Goal: Task Accomplishment & Management: Manage account settings

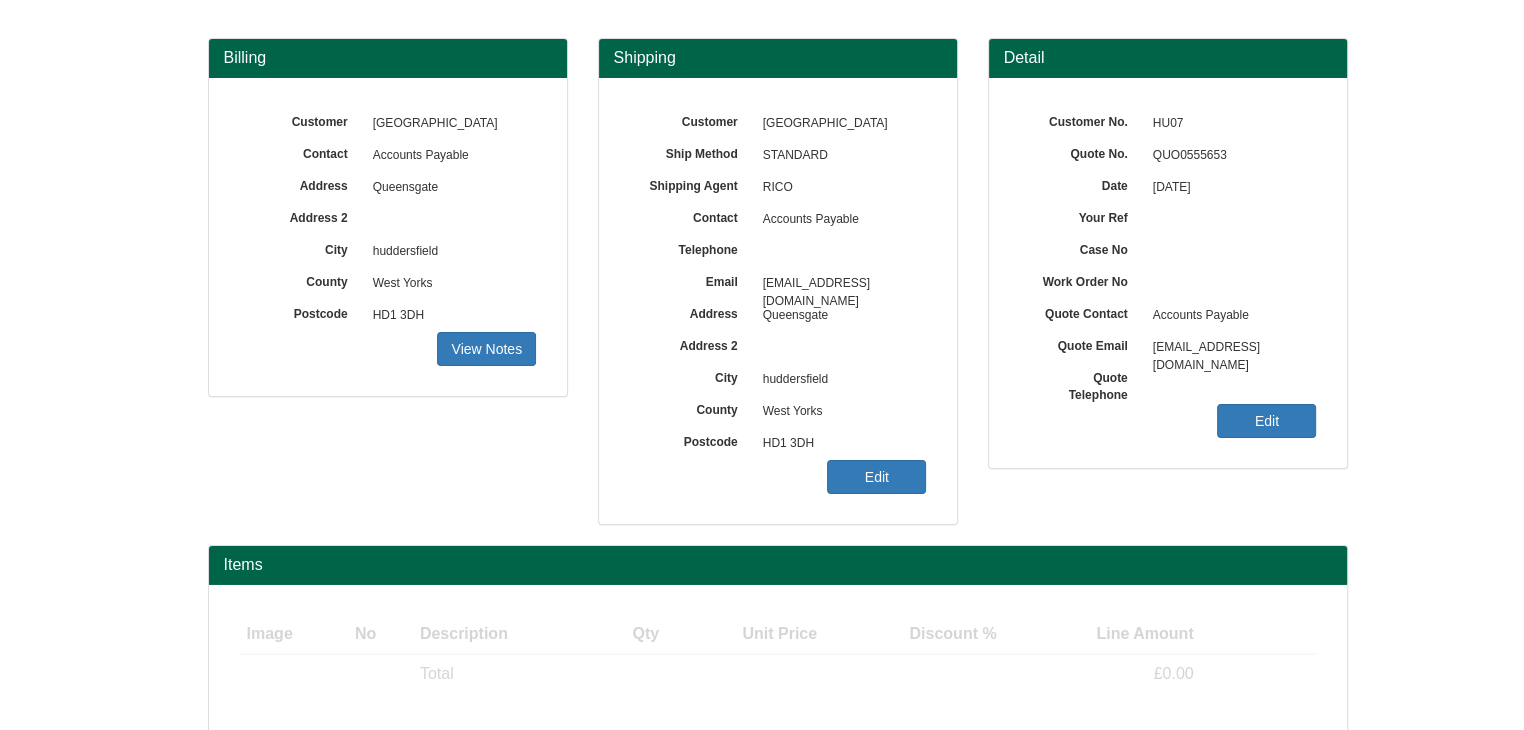
scroll to position [241, 0]
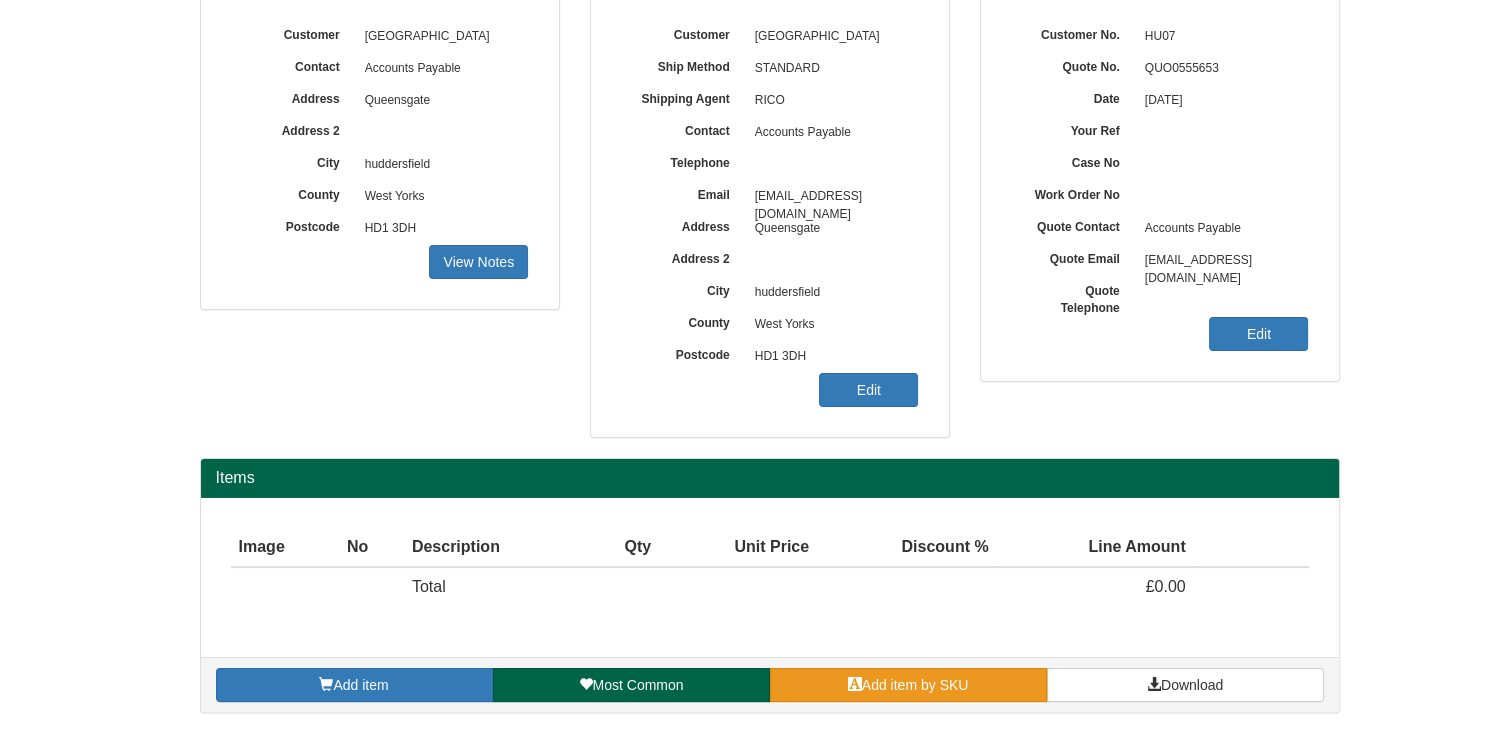
click at [896, 686] on span "Add item by SKU" at bounding box center [915, 685] width 107 height 16
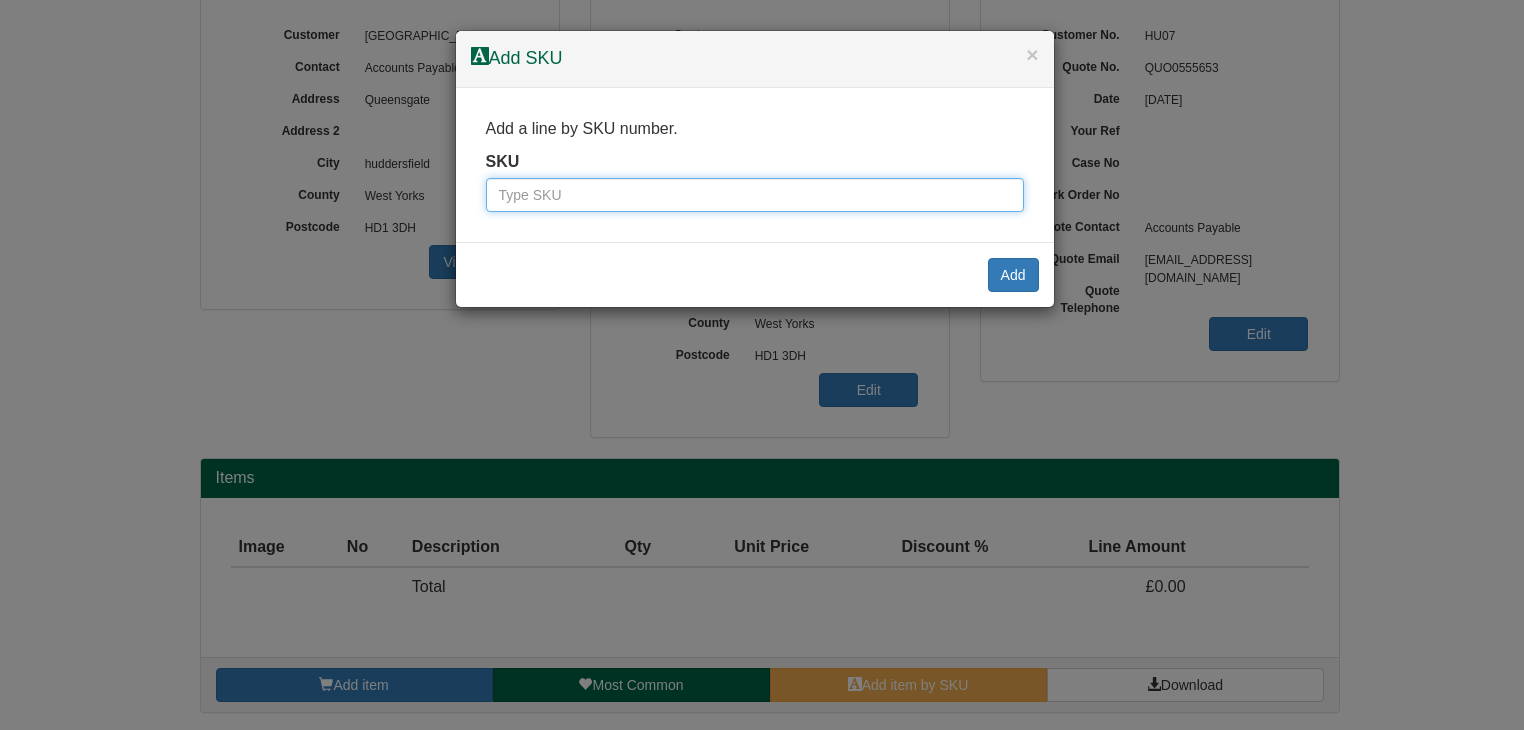
click at [803, 188] on input "text" at bounding box center [755, 195] width 538 height 34
type input "9787601bla"
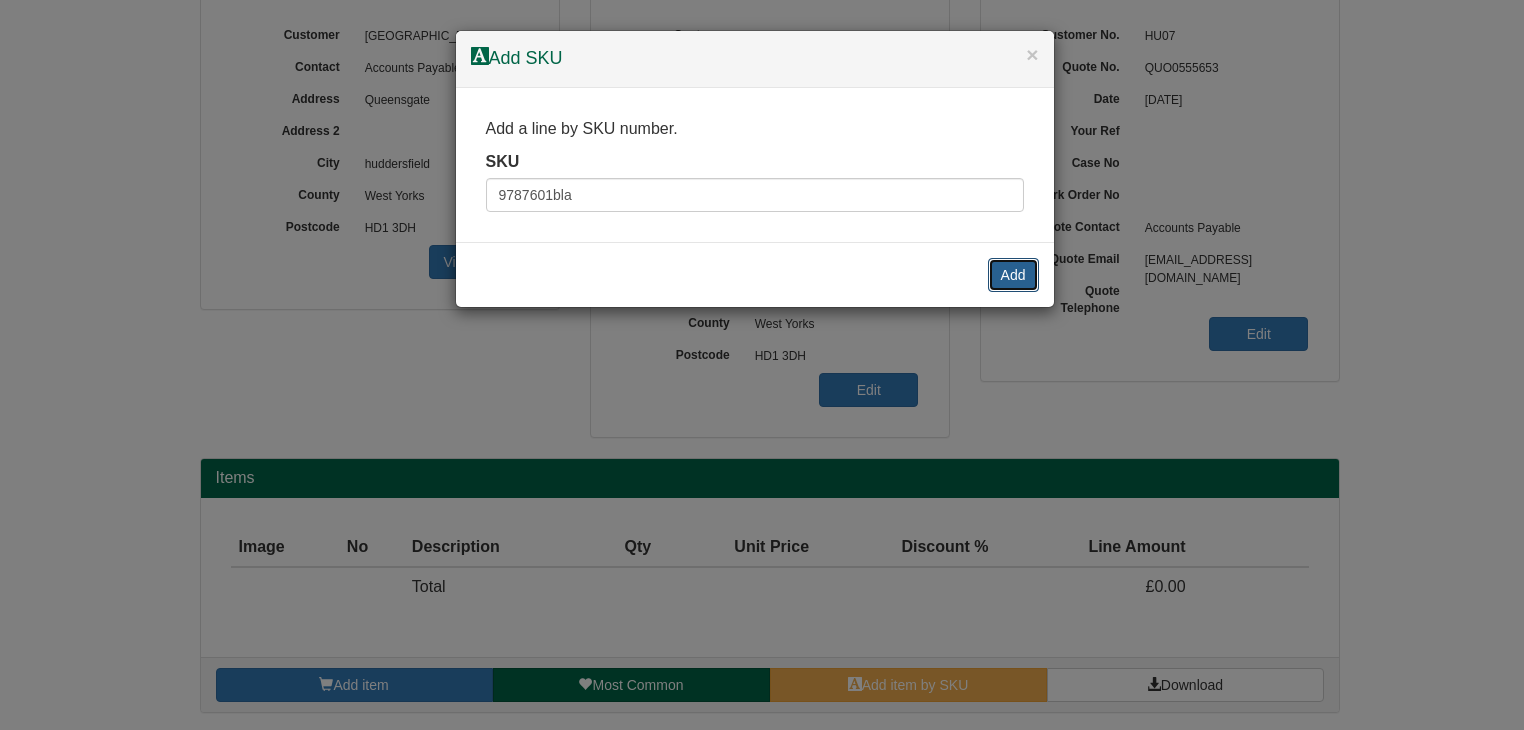
click at [1017, 275] on button "Add" at bounding box center [1013, 275] width 51 height 34
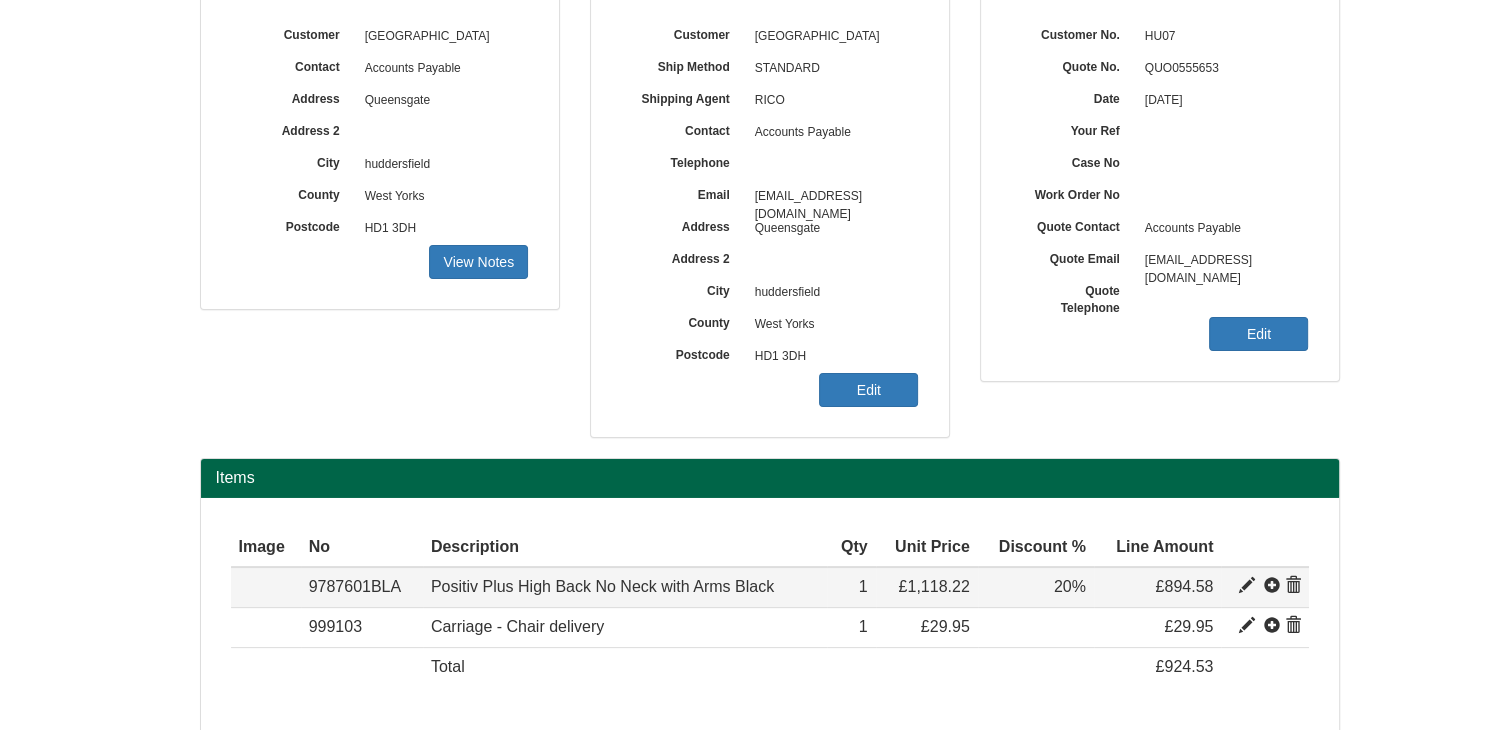
click at [1247, 578] on span at bounding box center [1247, 586] width 16 height 16
type input "Positiv Plus High Back No Neck with Arms Black"
type input "Bondai FR Black 8033"
type input "273.44"
type input "1118.22"
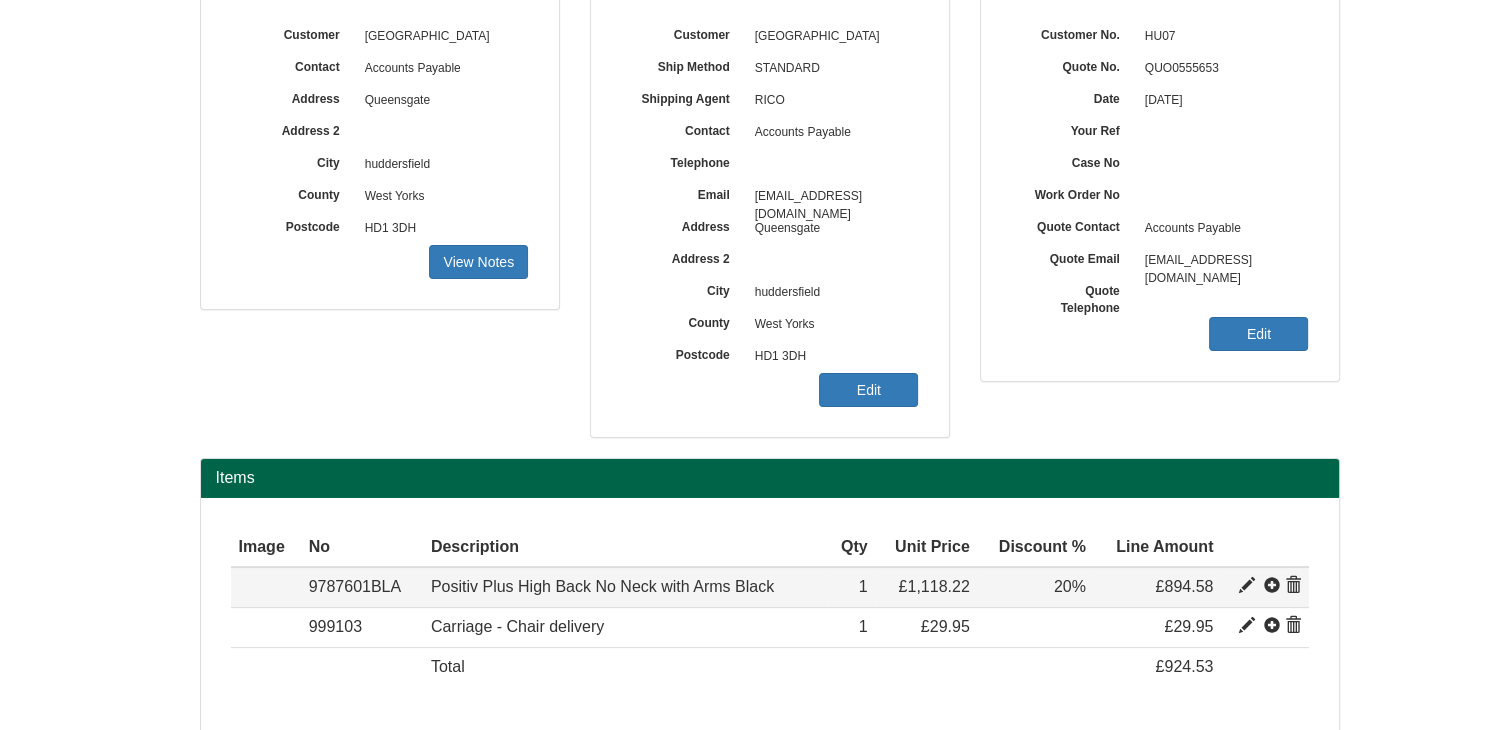
type input "1118.22"
type input "1"
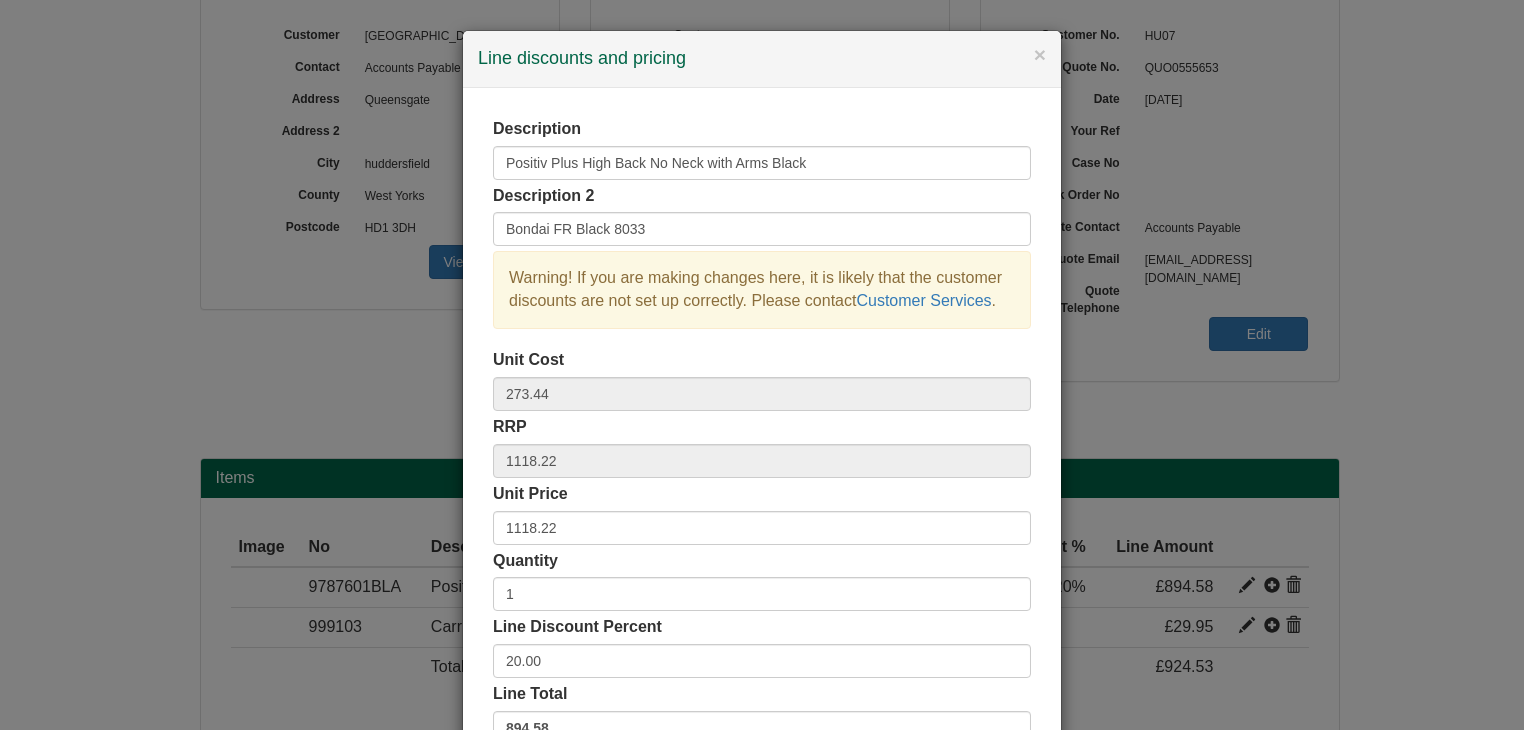
scroll to position [100, 0]
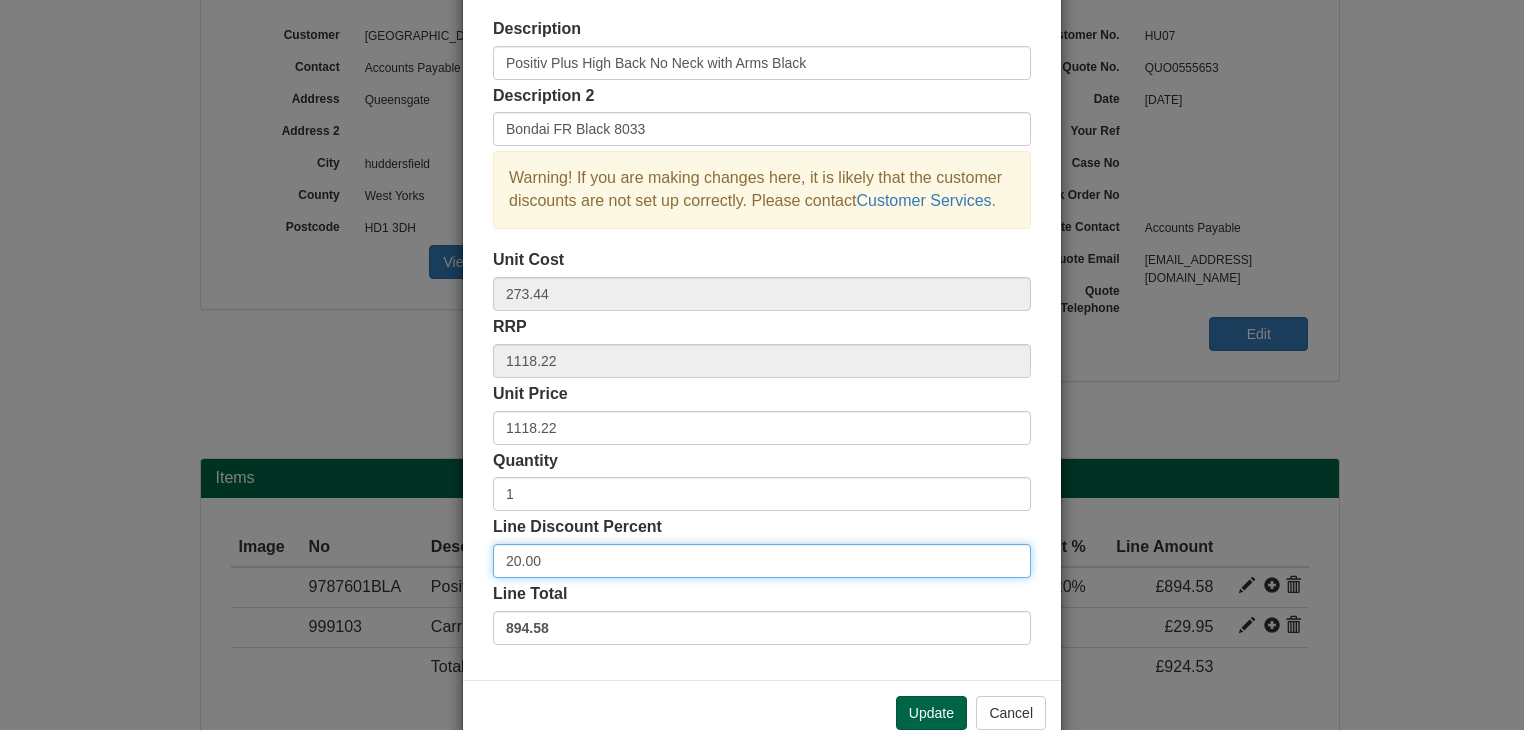
drag, startPoint x: 544, startPoint y: 559, endPoint x: 410, endPoint y: 549, distance: 134.4
click at [410, 549] on div "× Line discounts and pricing Description Positiv Plus High Back No Neck with Ar…" at bounding box center [762, 365] width 1524 height 730
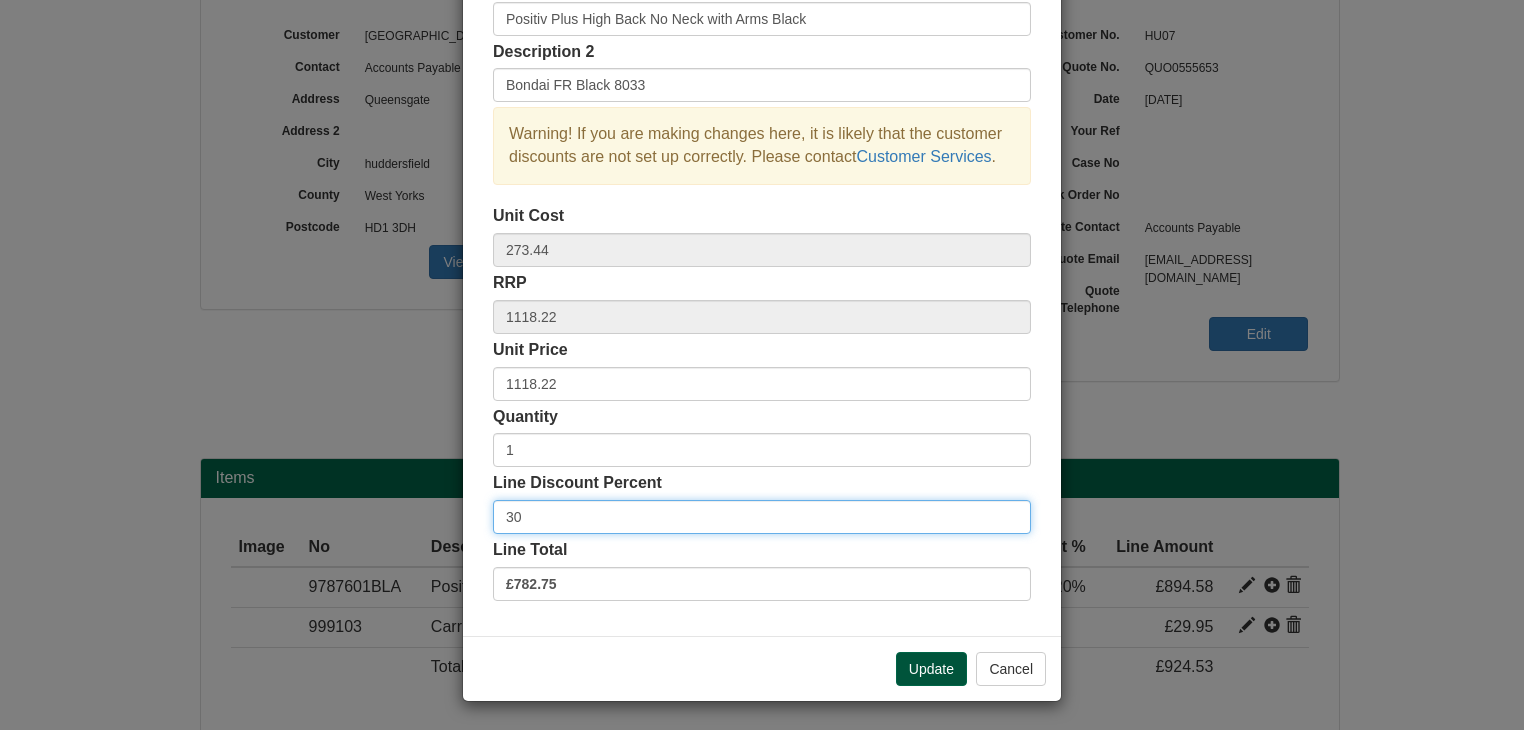
type input "30"
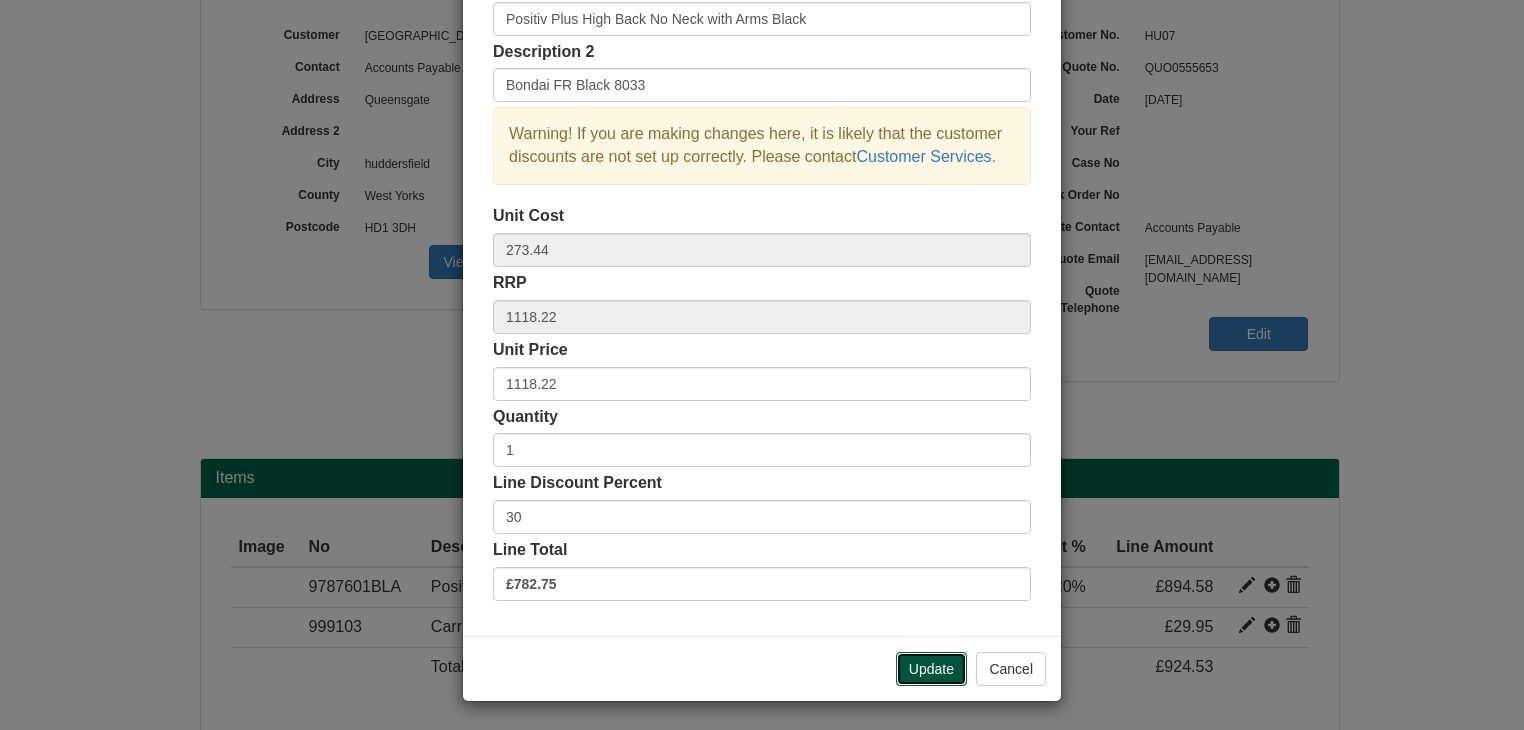
click at [916, 662] on button "Update" at bounding box center [931, 669] width 71 height 34
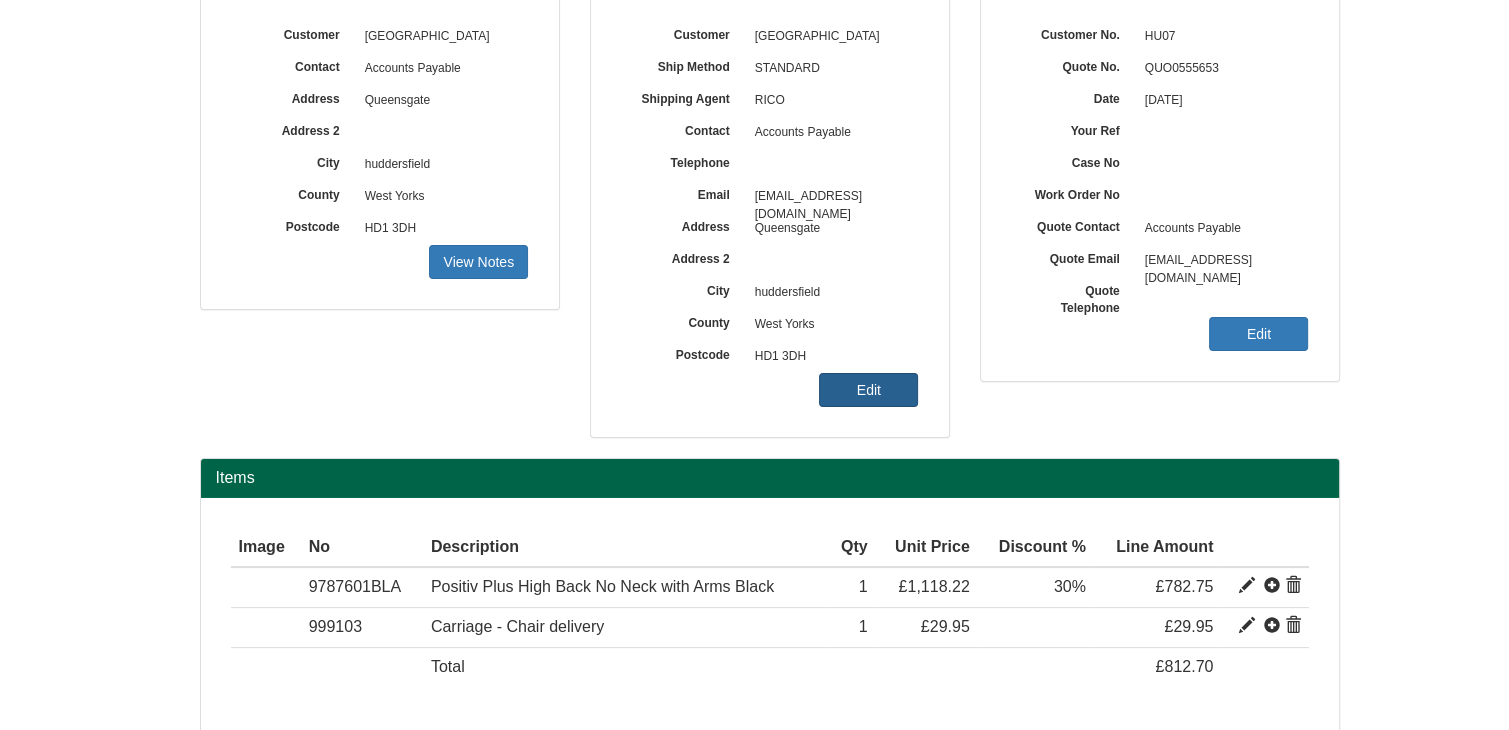
click at [880, 392] on link "Edit" at bounding box center [868, 390] width 99 height 34
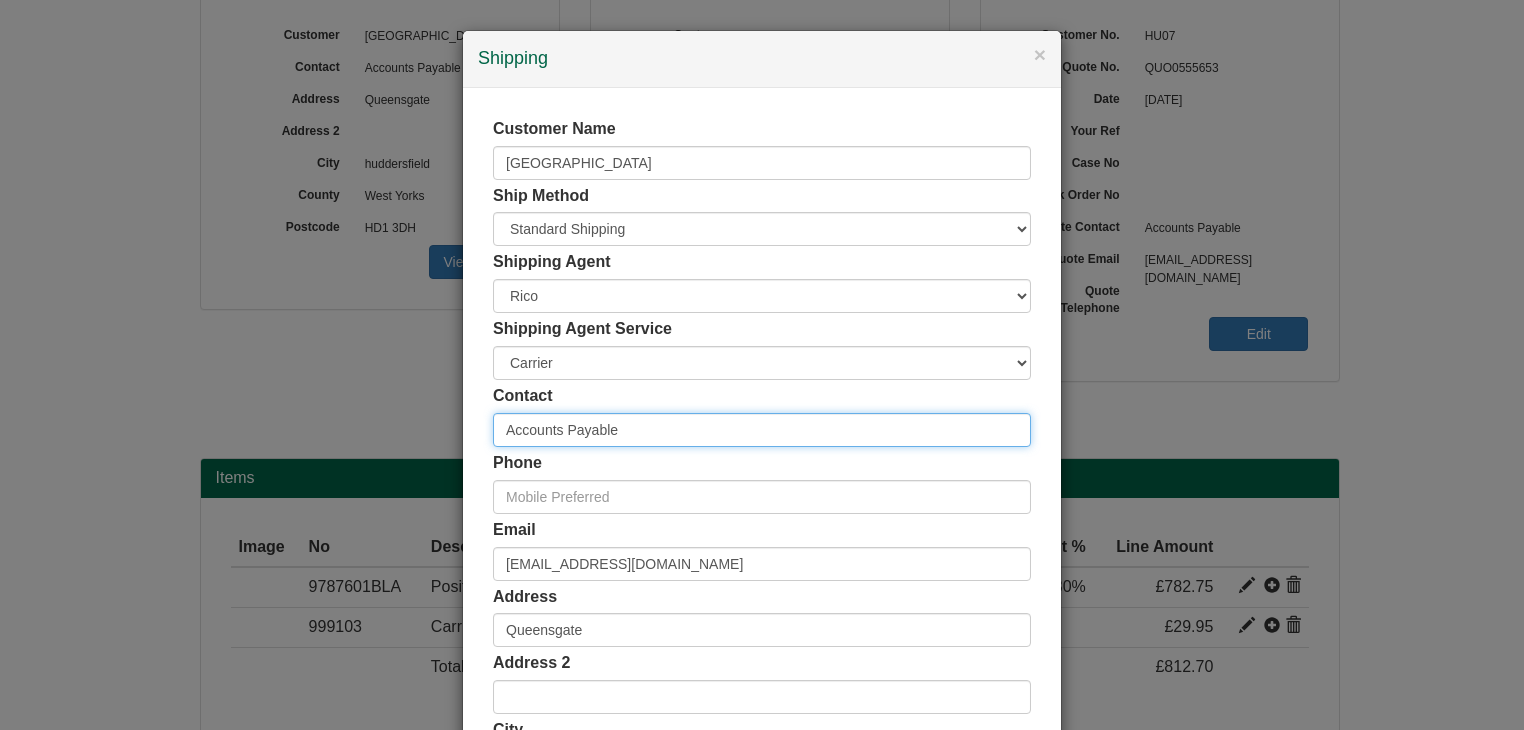
click at [618, 429] on input "Accounts Payable" at bounding box center [762, 430] width 538 height 34
drag, startPoint x: 629, startPoint y: 427, endPoint x: 473, endPoint y: 415, distance: 156.5
click at [473, 415] on div "Customer Name University of Huddersfield Ship Method Free of Charge £5 Flat Rat…" at bounding box center [762, 550] width 598 height 924
type input "Sinead Quinn"
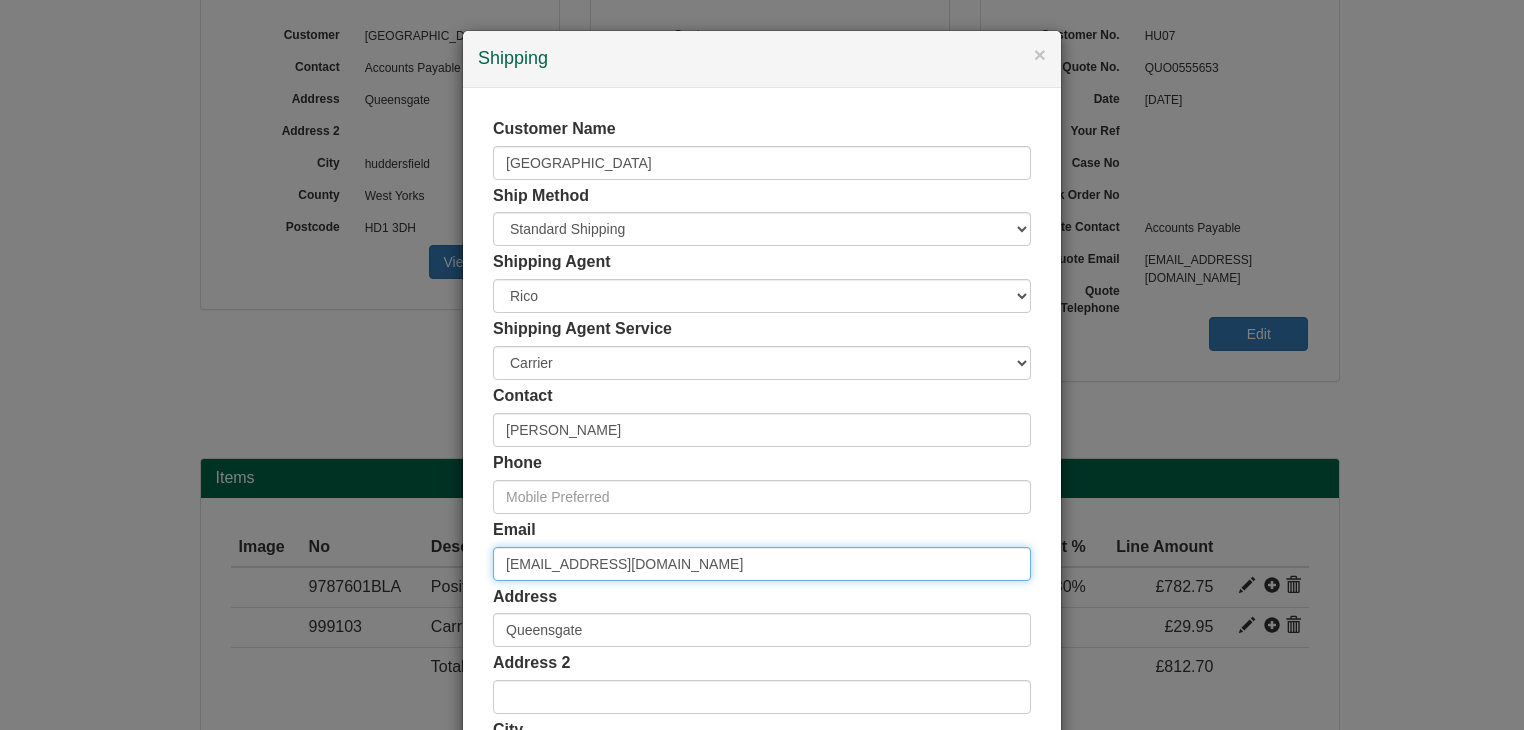
drag, startPoint x: 723, startPoint y: 567, endPoint x: 376, endPoint y: 526, distance: 349.4
click at [376, 526] on div "× Shipping Customer Name [GEOGRAPHIC_DATA] Ship Method Free of Charge £5 Flat R…" at bounding box center [762, 365] width 1524 height 730
type input "s"
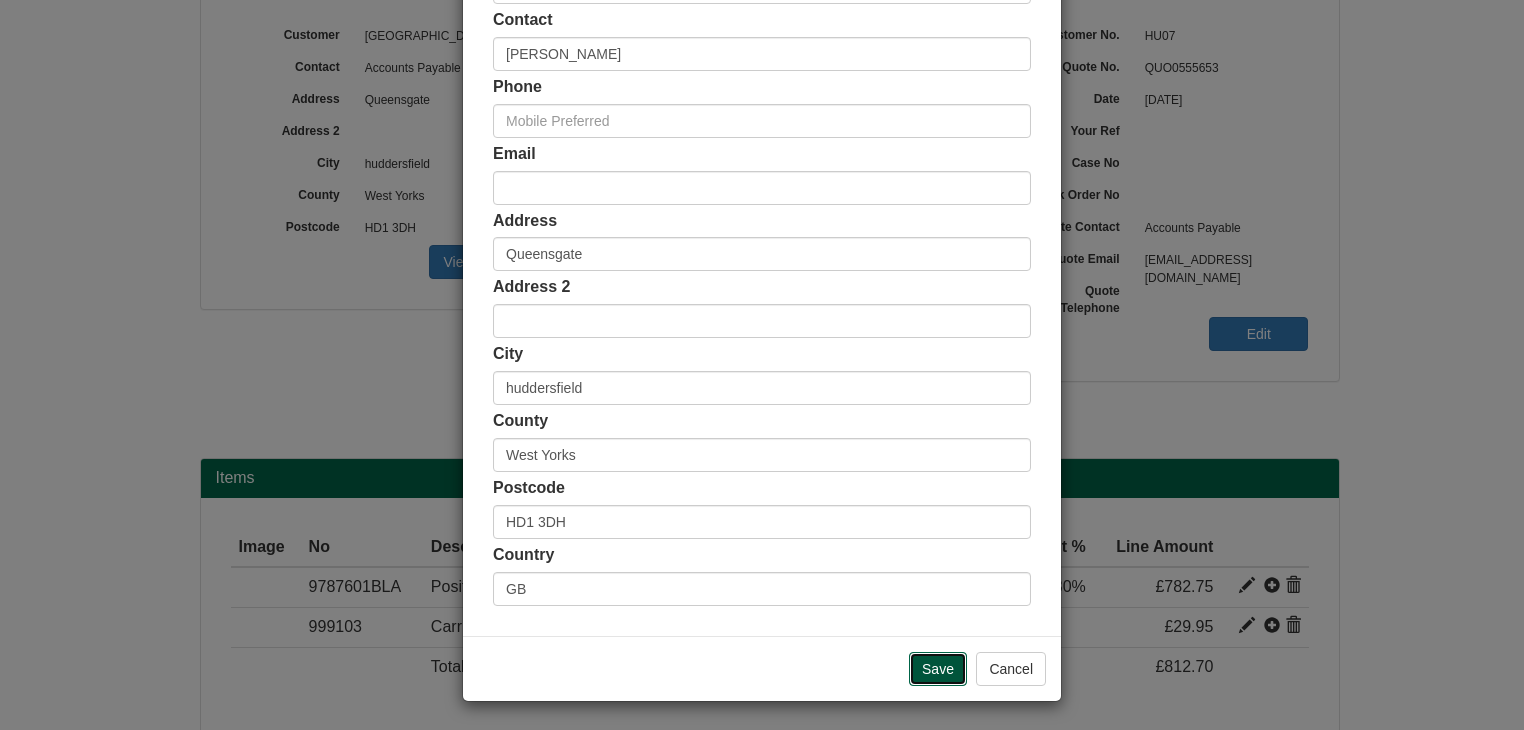
click at [932, 668] on input "Save" at bounding box center [938, 669] width 58 height 34
click at [932, 667] on input "Save" at bounding box center [938, 669] width 58 height 34
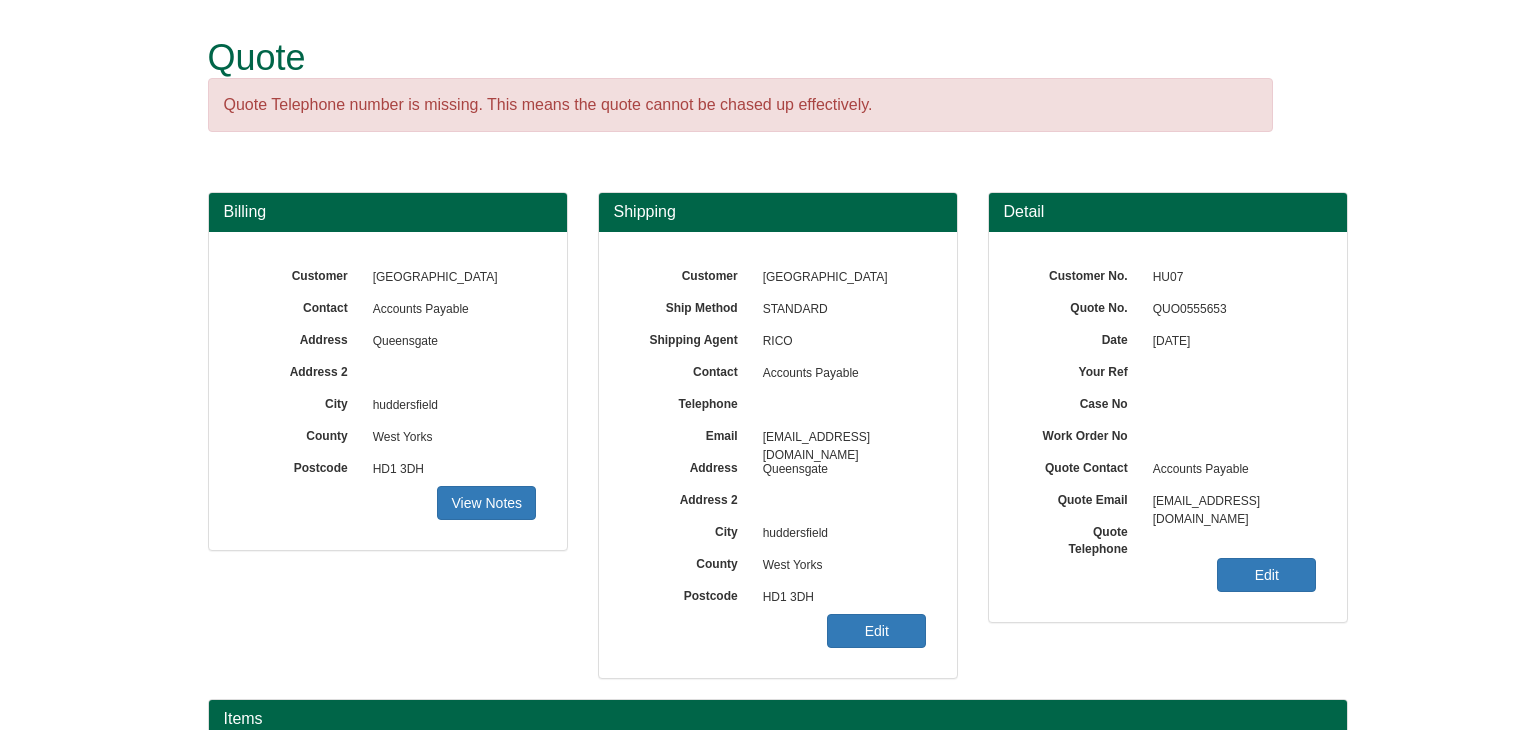
scroll to position [241, 0]
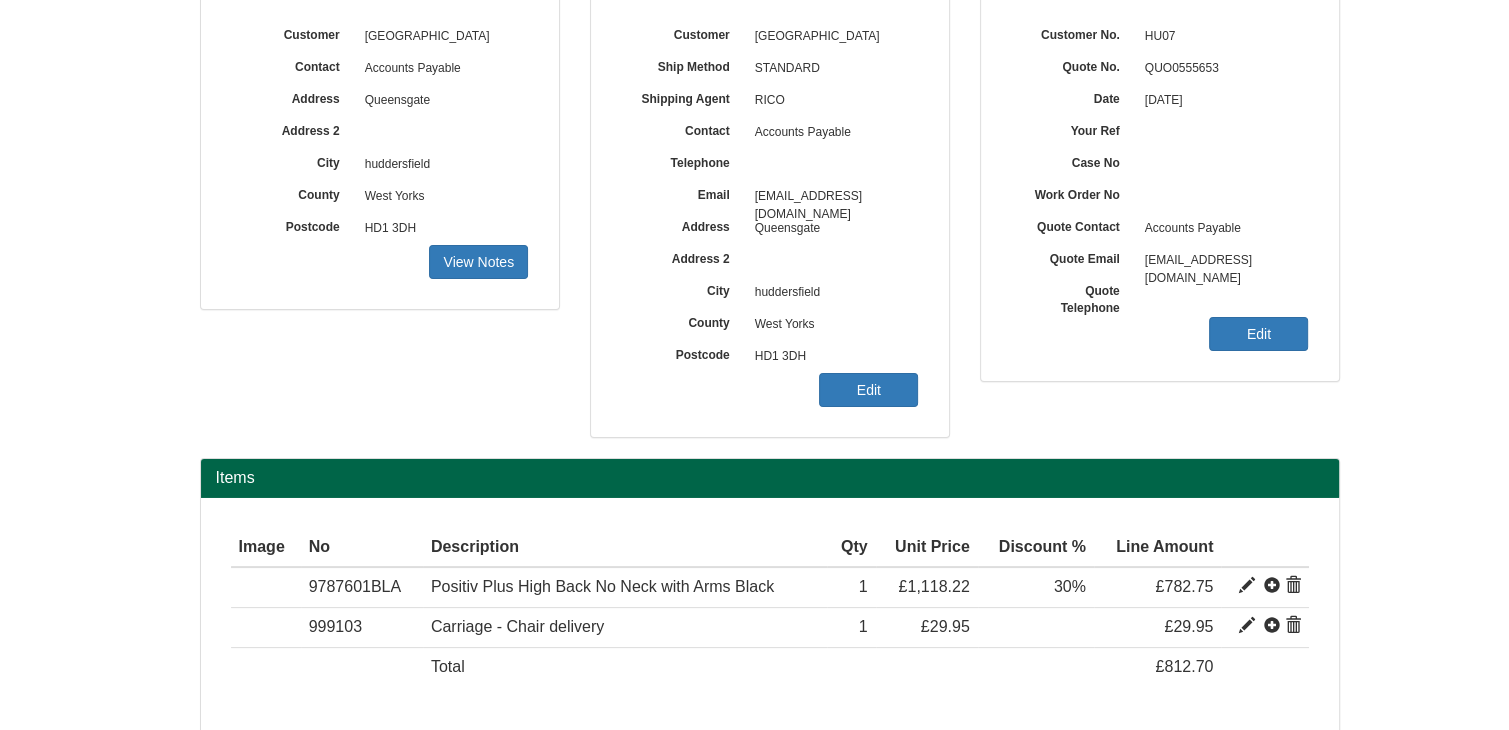
click at [864, 409] on div "Customer University of Huddersfield Ship Method STANDARD Shipping Agent RICO Co…" at bounding box center [770, 214] width 358 height 446
click at [890, 384] on link "Edit" at bounding box center [868, 390] width 99 height 34
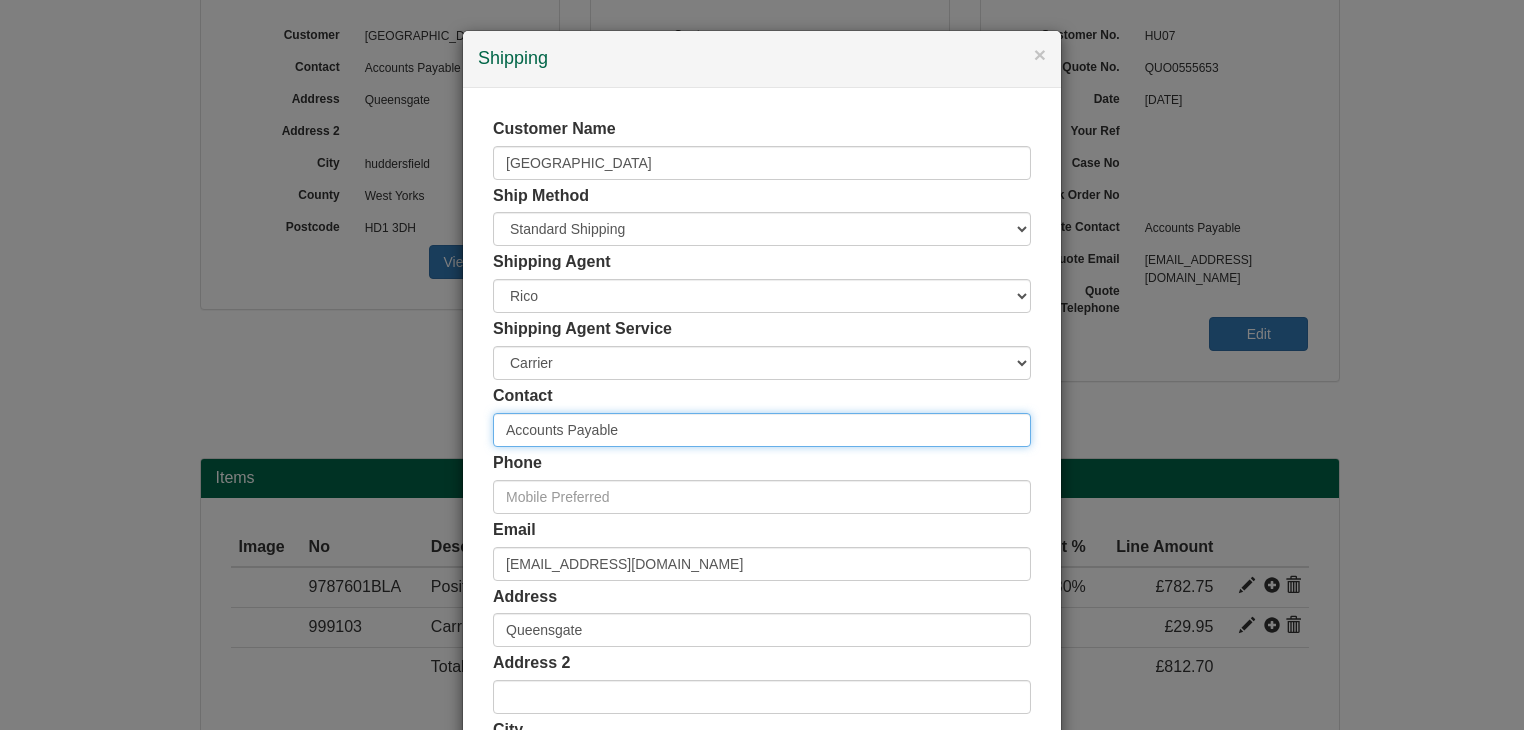
drag, startPoint x: 615, startPoint y: 433, endPoint x: 370, endPoint y: 411, distance: 246.0
click at [370, 411] on div "× Shipping Customer Name [GEOGRAPHIC_DATA] Ship Method Free of Charge £5 Flat R…" at bounding box center [762, 365] width 1524 height 730
type input "[PERSON_NAME]"
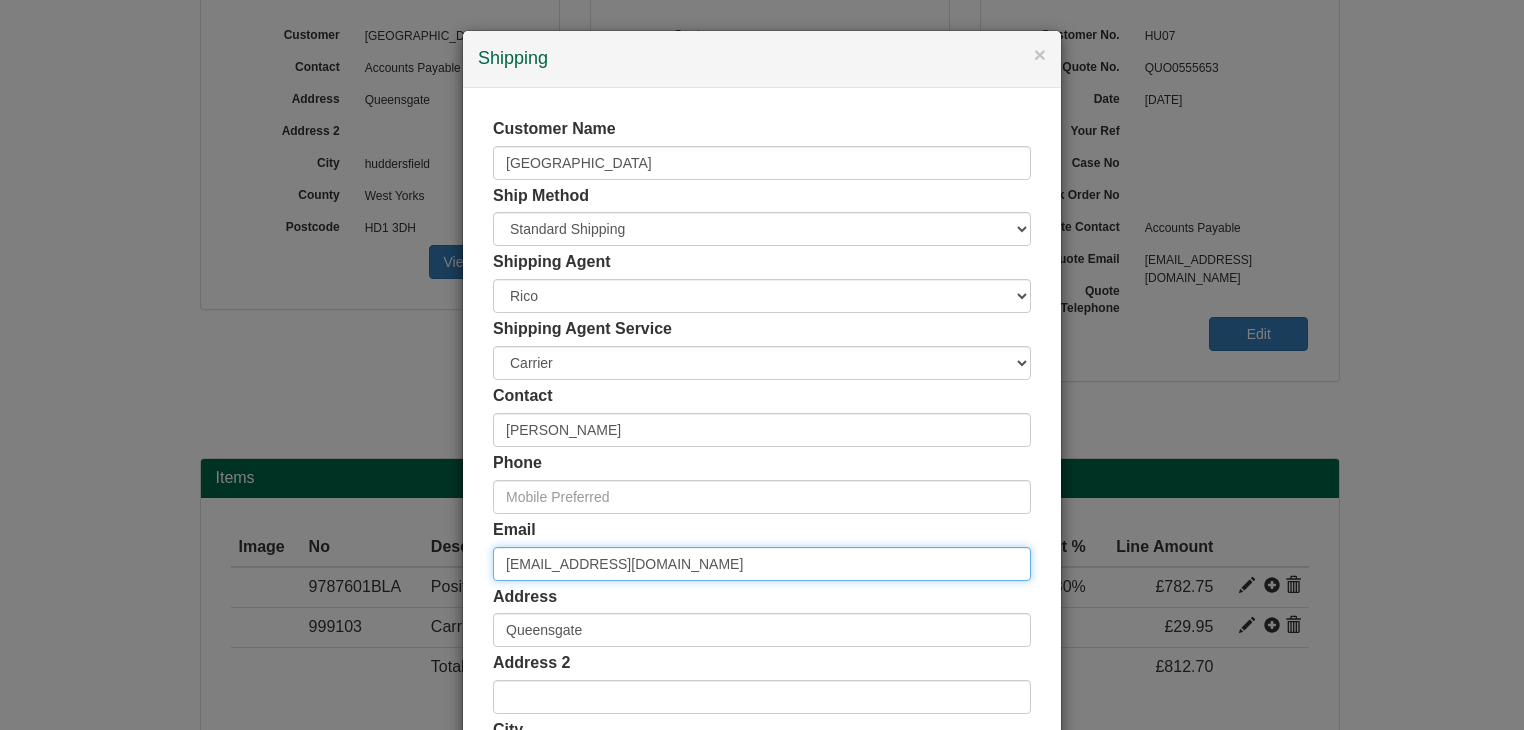
drag, startPoint x: 404, startPoint y: 563, endPoint x: 322, endPoint y: 557, distance: 82.2
click at [322, 559] on div "× Shipping Customer Name [GEOGRAPHIC_DATA] Ship Method Free of Charge £5 Flat R…" at bounding box center [762, 365] width 1524 height 730
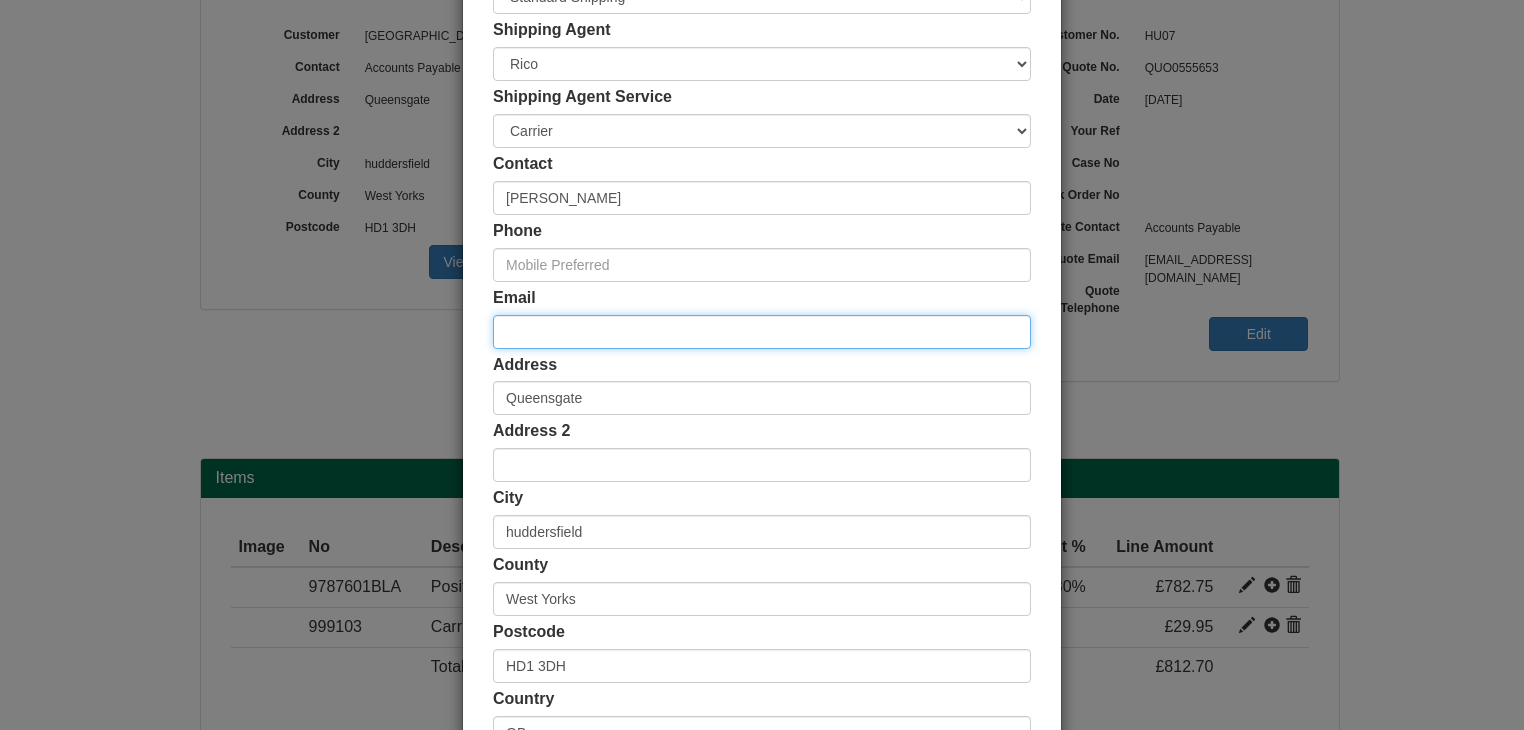
scroll to position [376, 0]
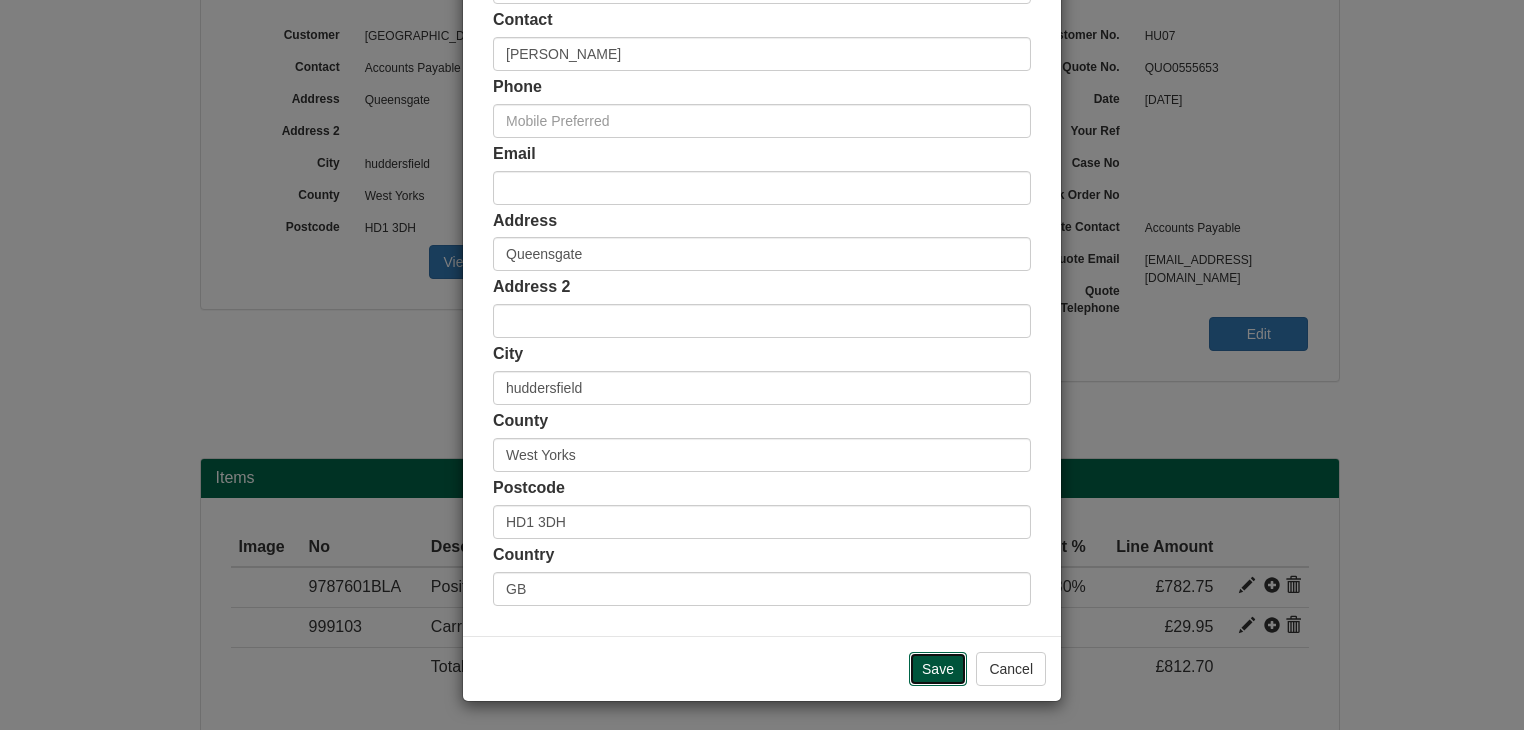
click at [936, 674] on input "Save" at bounding box center [938, 669] width 58 height 34
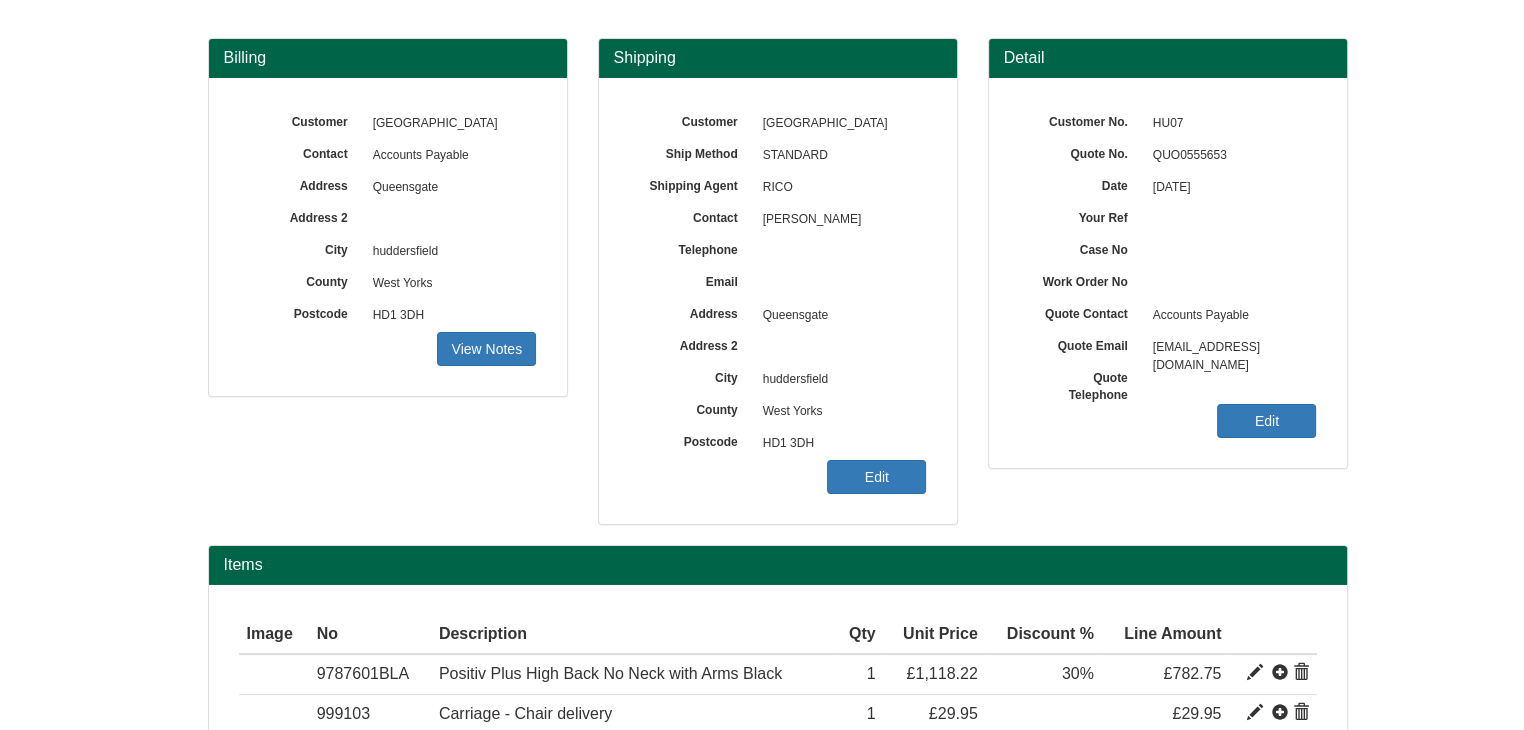
scroll to position [320, 0]
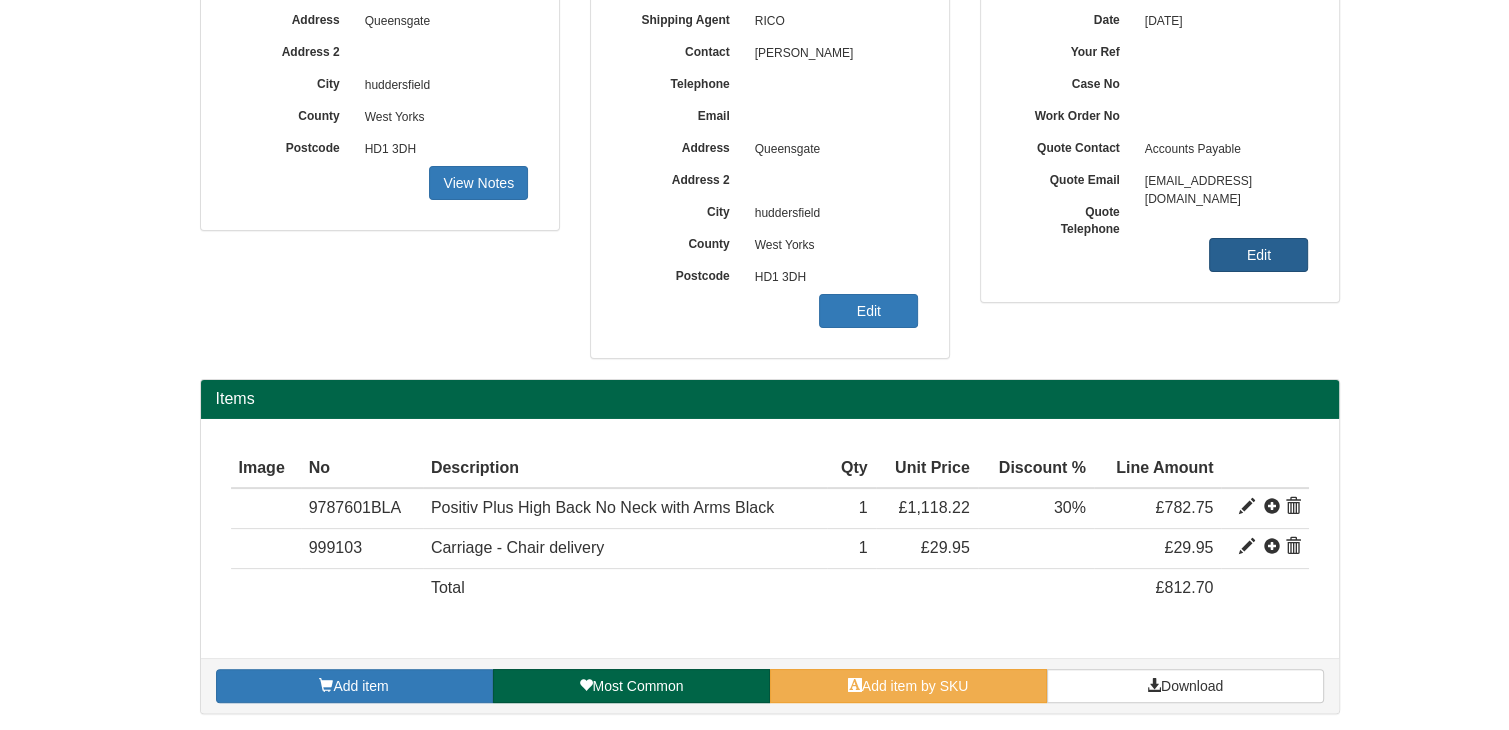
click at [1267, 259] on link "Edit" at bounding box center [1258, 255] width 99 height 34
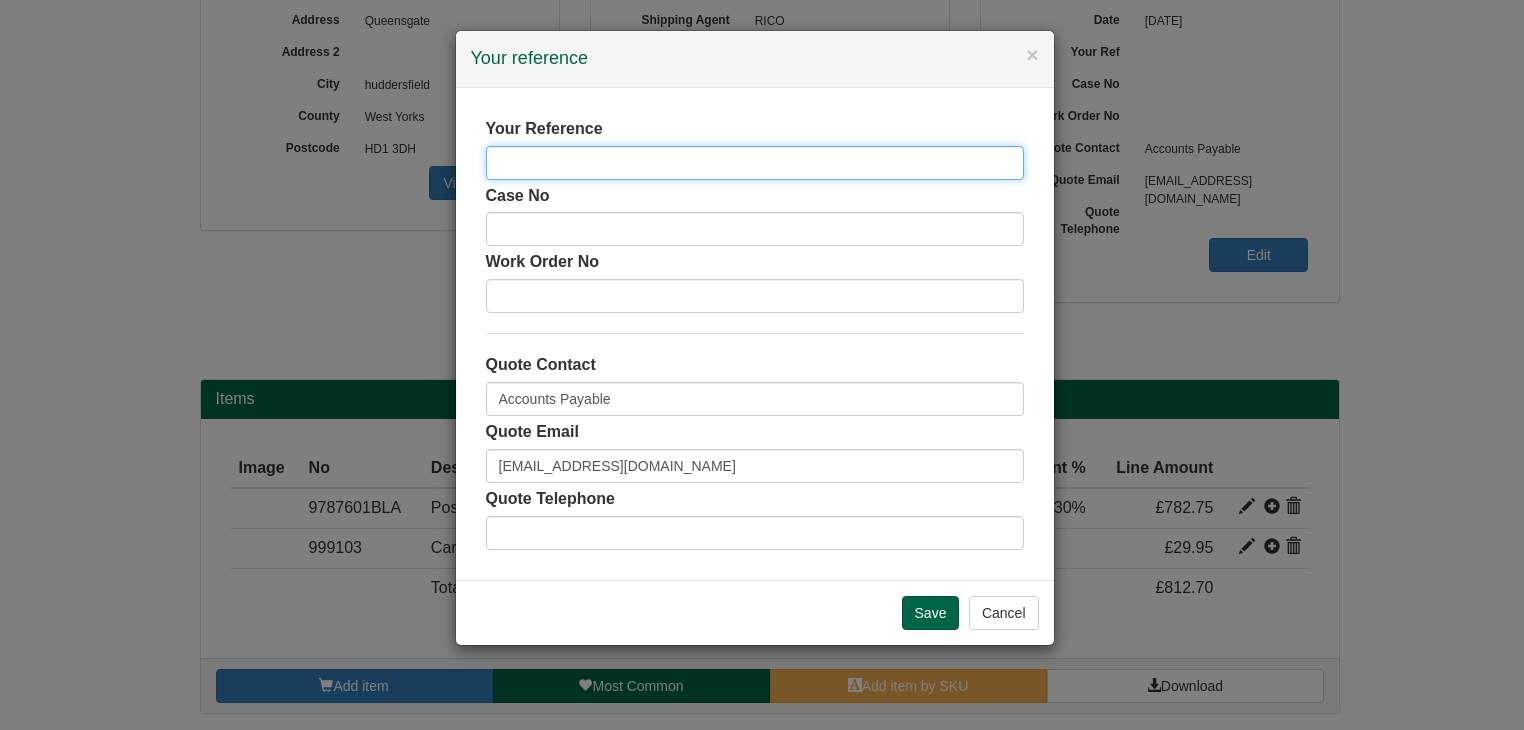
click at [758, 172] on input "text" at bounding box center [755, 163] width 538 height 34
type input "Pos Plus HB"
drag, startPoint x: 776, startPoint y: 84, endPoint x: 868, endPoint y: 119, distance: 98.4
click at [868, 119] on div "× Your reference Your Reference Pos Plus HB Case No Work Order No Quote Contact…" at bounding box center [755, 338] width 600 height 616
click at [698, 167] on input "Pos Plus HB" at bounding box center [755, 163] width 538 height 34
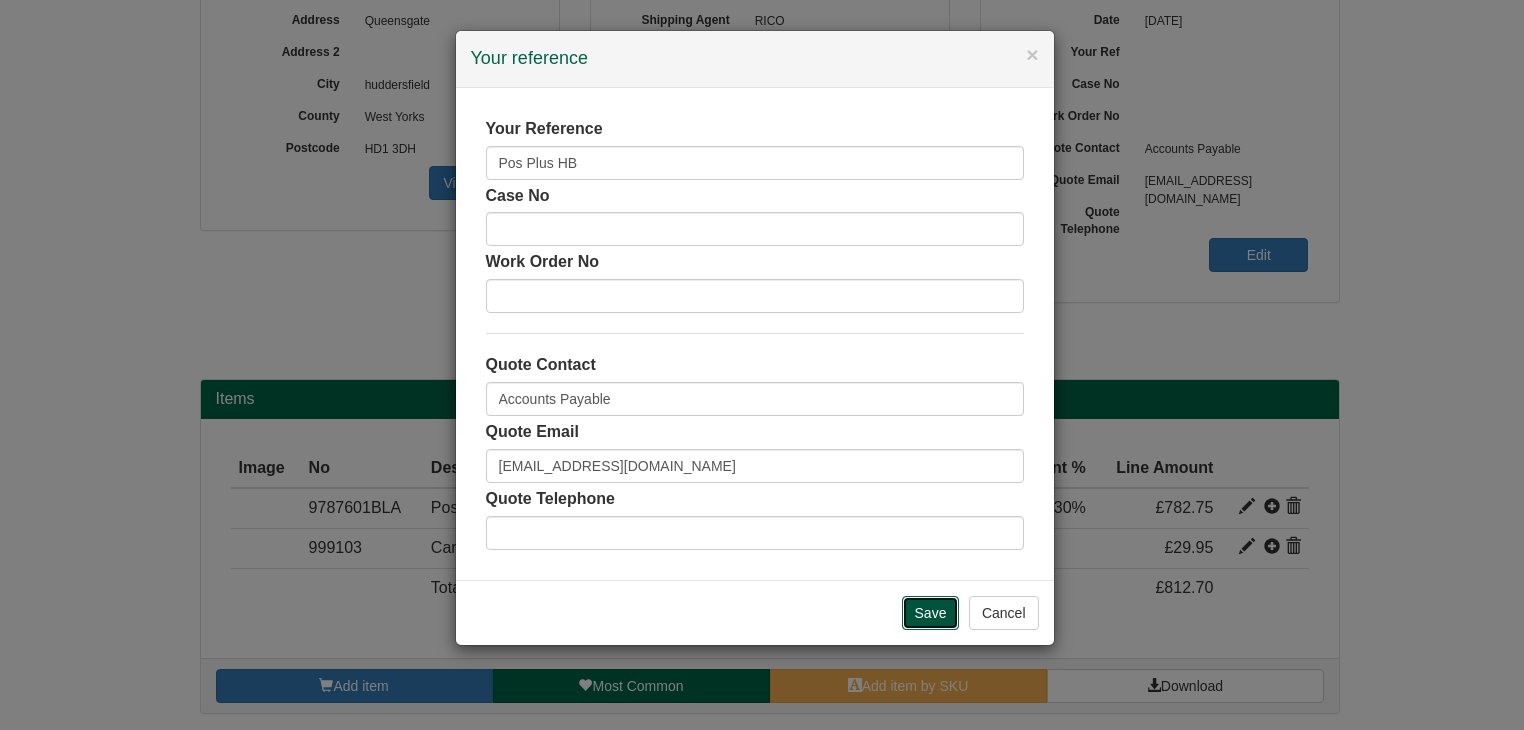
click at [945, 606] on input "Save" at bounding box center [931, 613] width 58 height 34
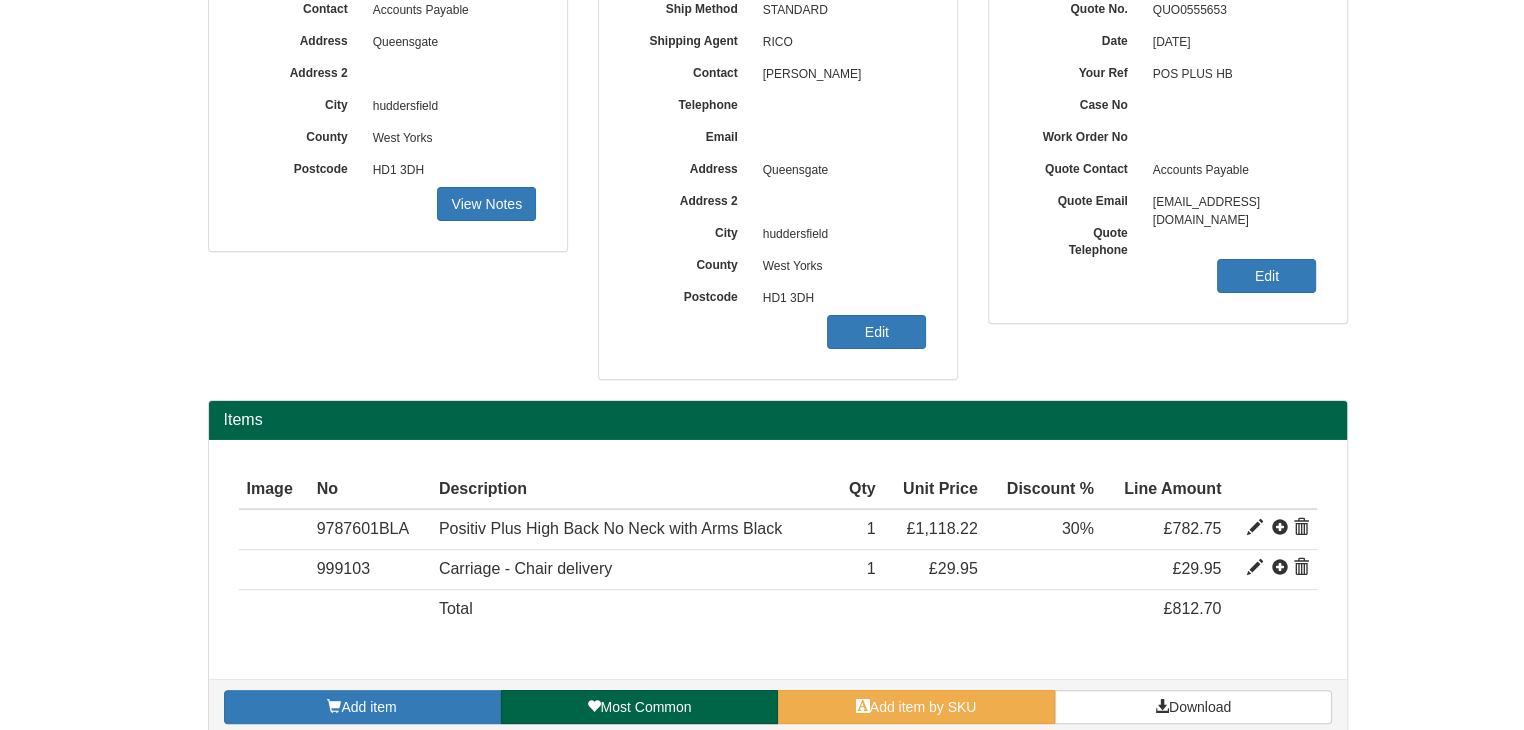
scroll to position [300, 0]
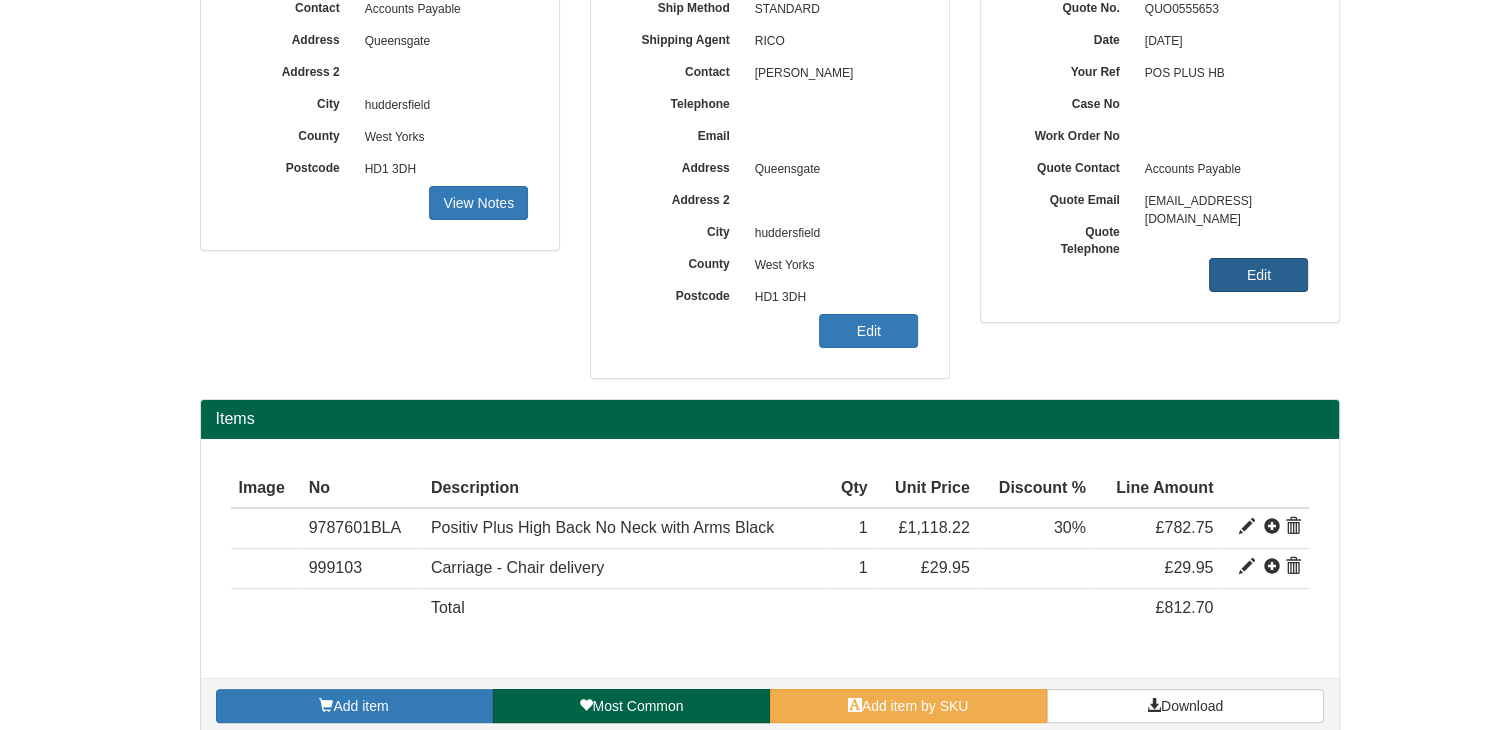
click at [1272, 277] on link "Edit" at bounding box center [1258, 275] width 99 height 34
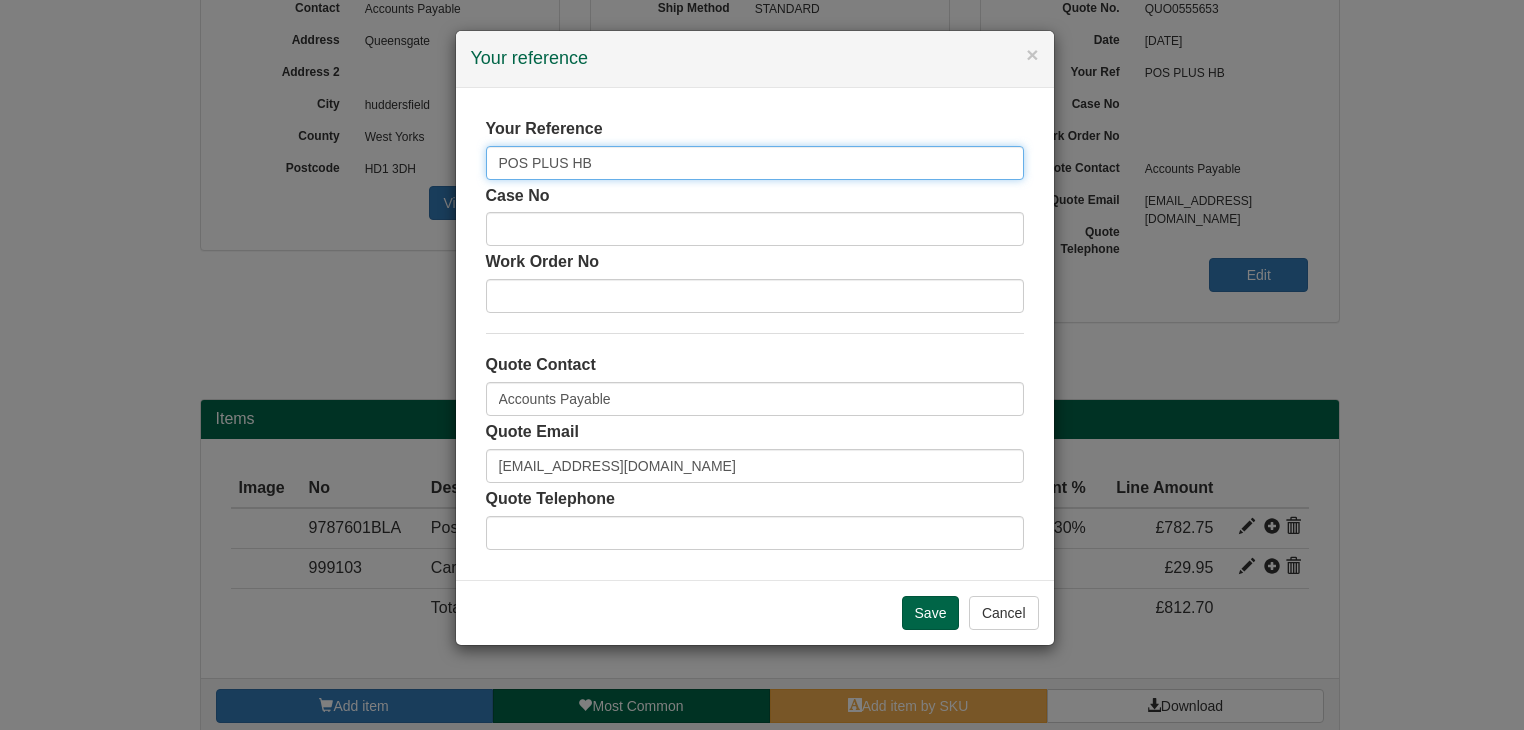
click at [607, 168] on input "POS PLUS HB" at bounding box center [755, 163] width 538 height 34
click at [600, 165] on input "POS PLUS HB" at bounding box center [755, 163] width 538 height 34
type input "POS PLUS HB + ARMS"
click at [930, 603] on input "Save" at bounding box center [931, 613] width 58 height 34
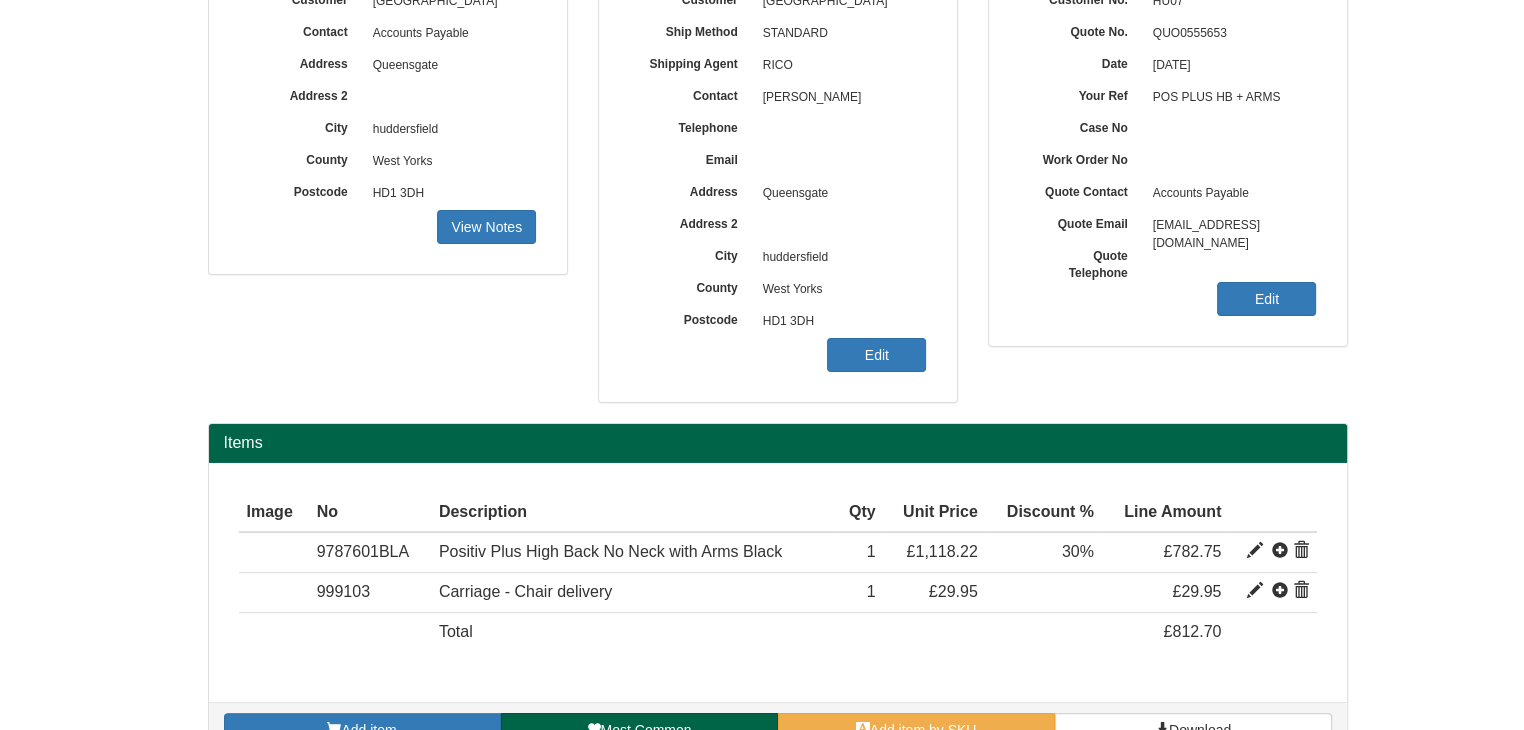
scroll to position [320, 0]
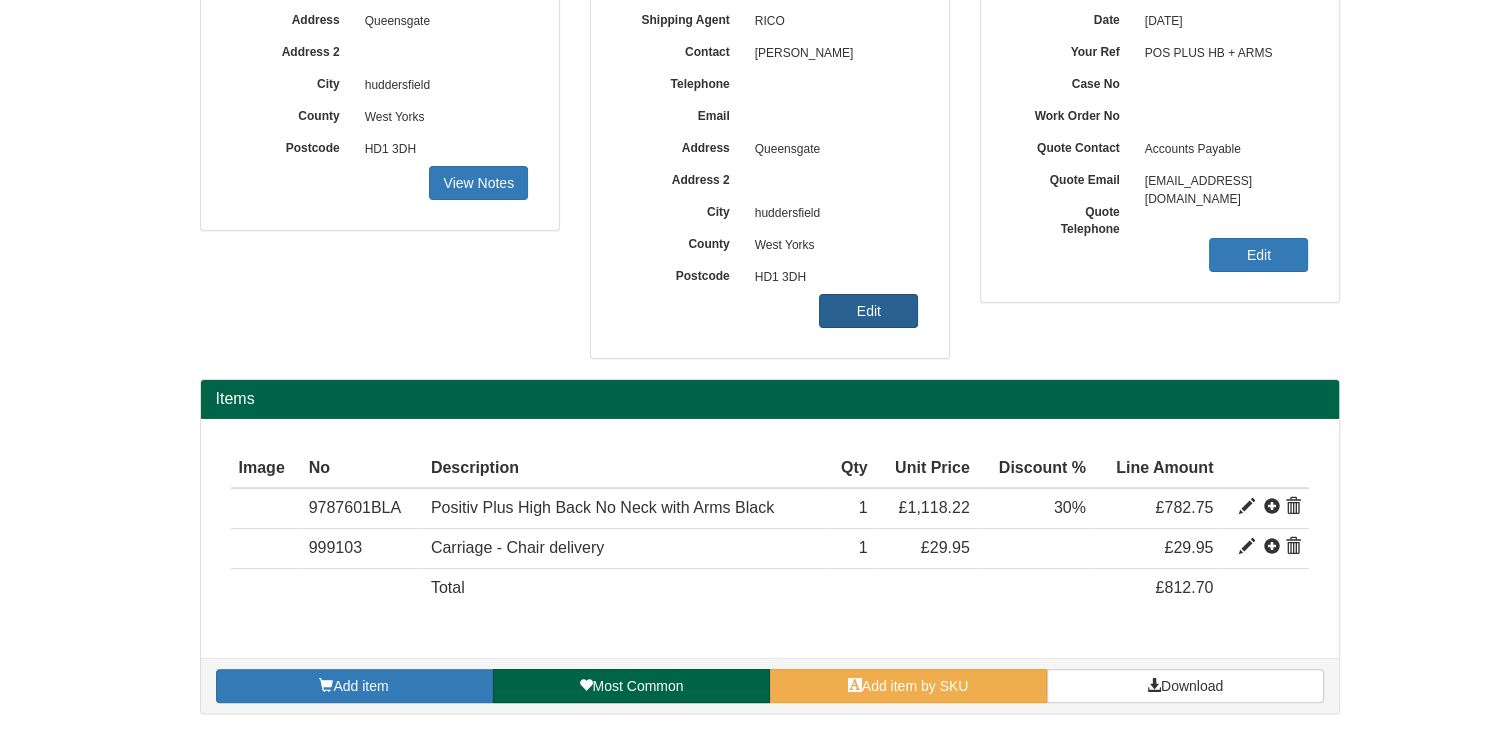
click at [880, 309] on link "Edit" at bounding box center [868, 311] width 99 height 34
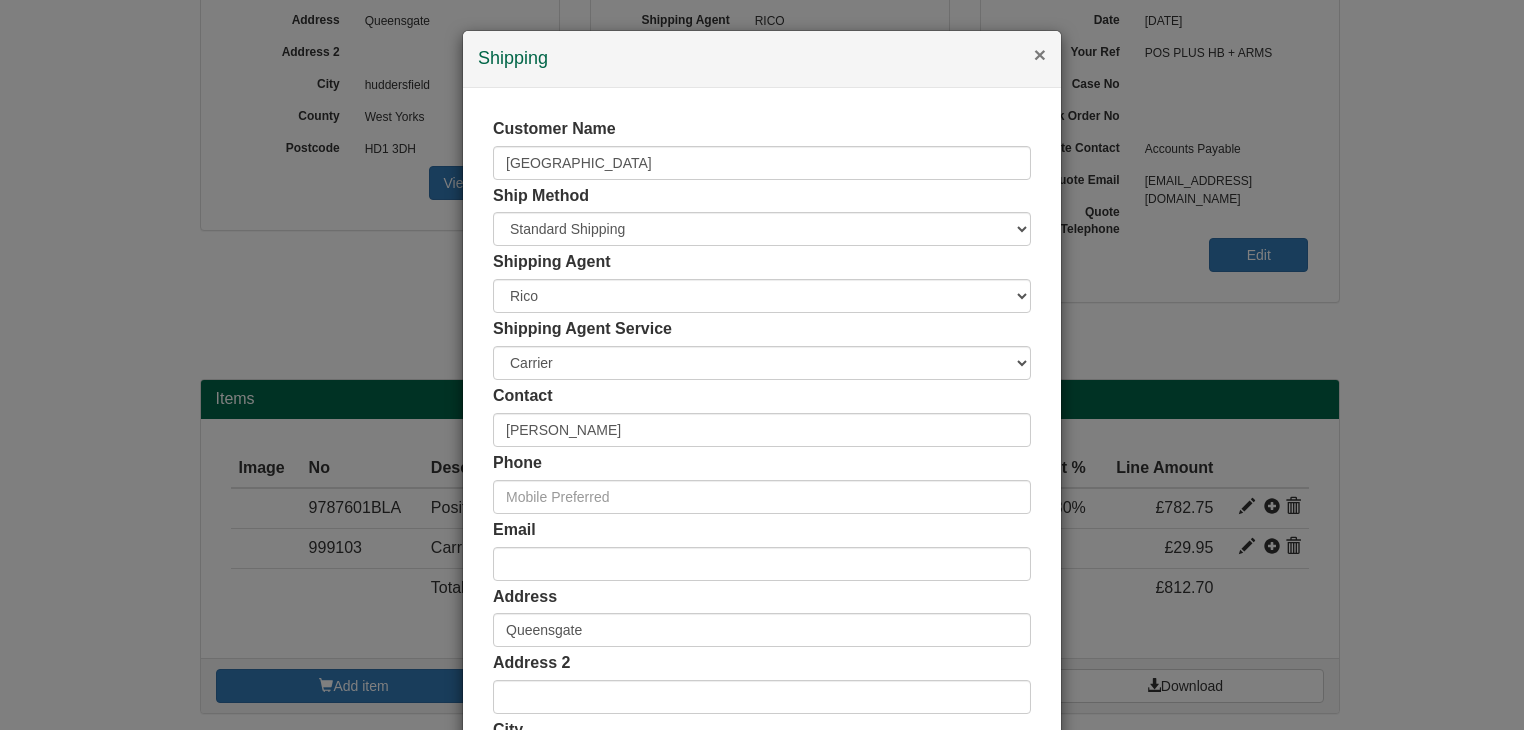
click at [1034, 56] on button "×" at bounding box center [1040, 54] width 12 height 21
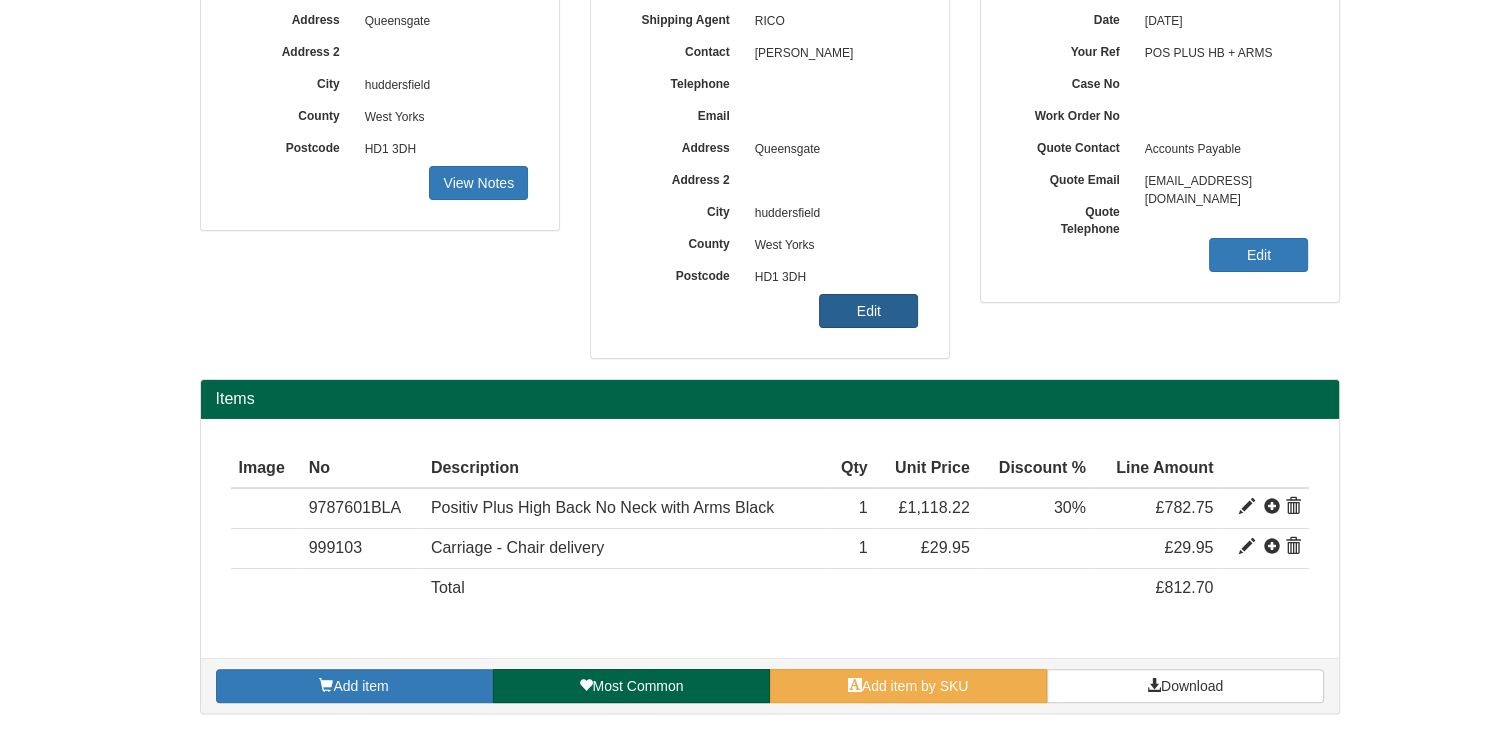
click at [887, 314] on link "Edit" at bounding box center [868, 311] width 99 height 34
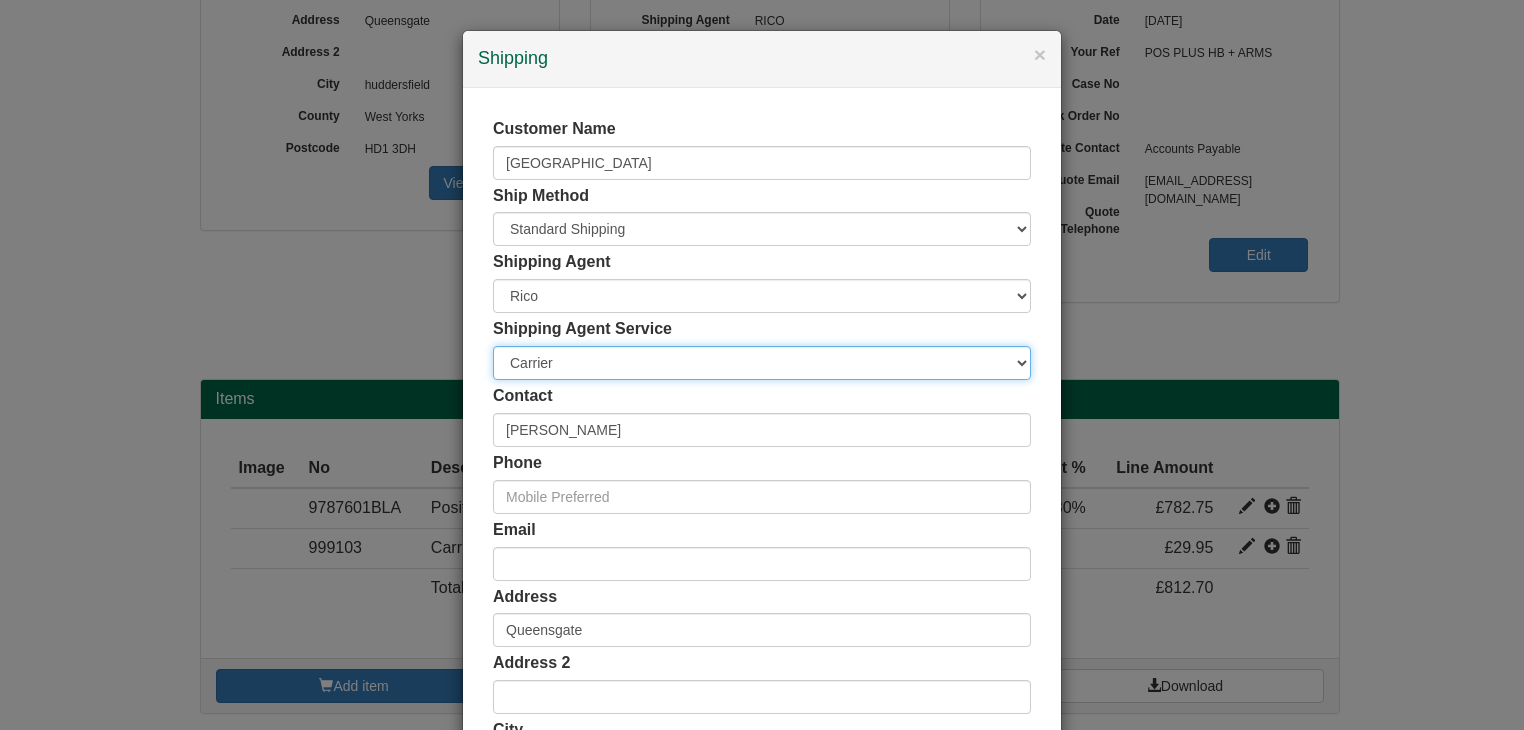
click at [560, 368] on select "Carrier White Glove" at bounding box center [762, 363] width 538 height 34
select select "TS-DELASS"
click at [493, 346] on select "Carrier White Glove" at bounding box center [762, 363] width 538 height 34
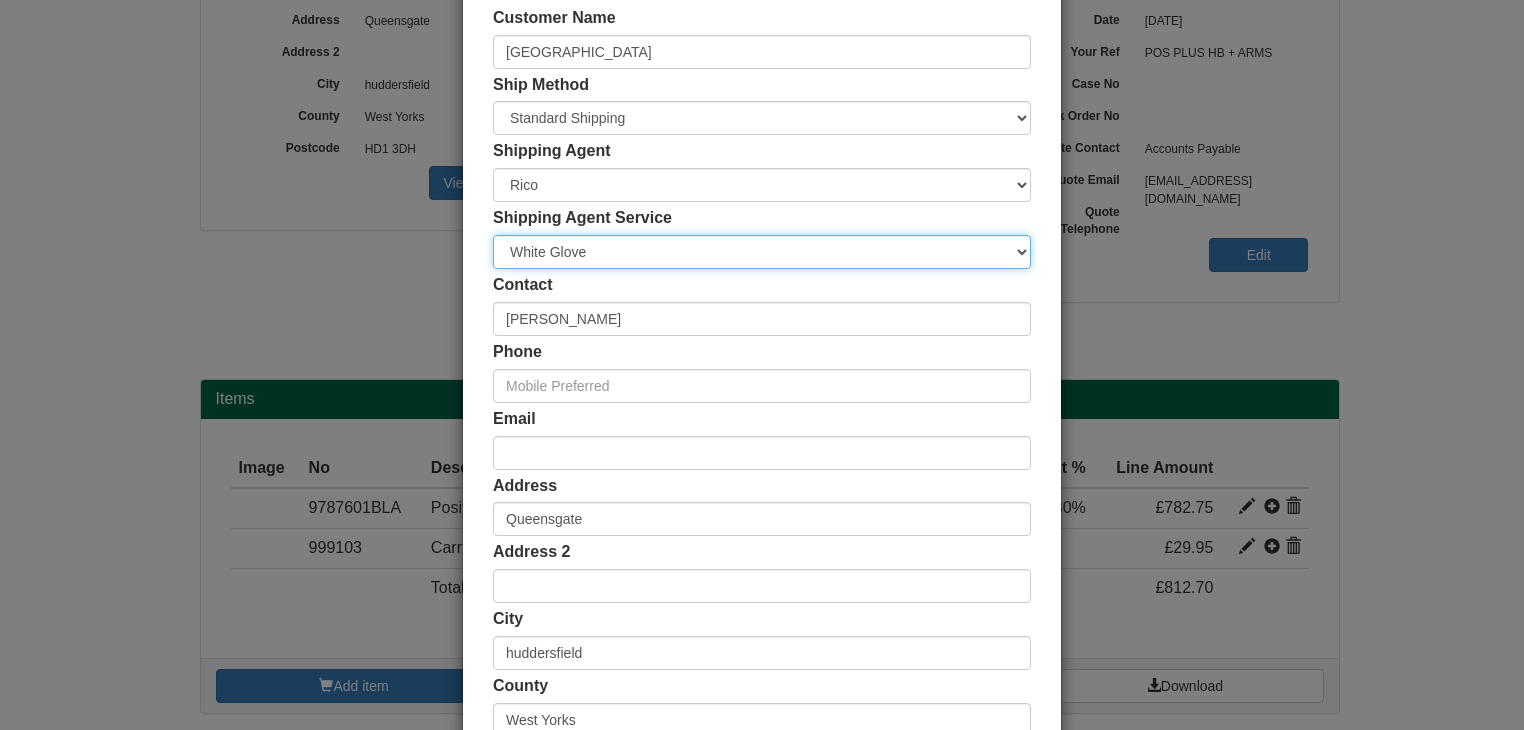
scroll to position [376, 0]
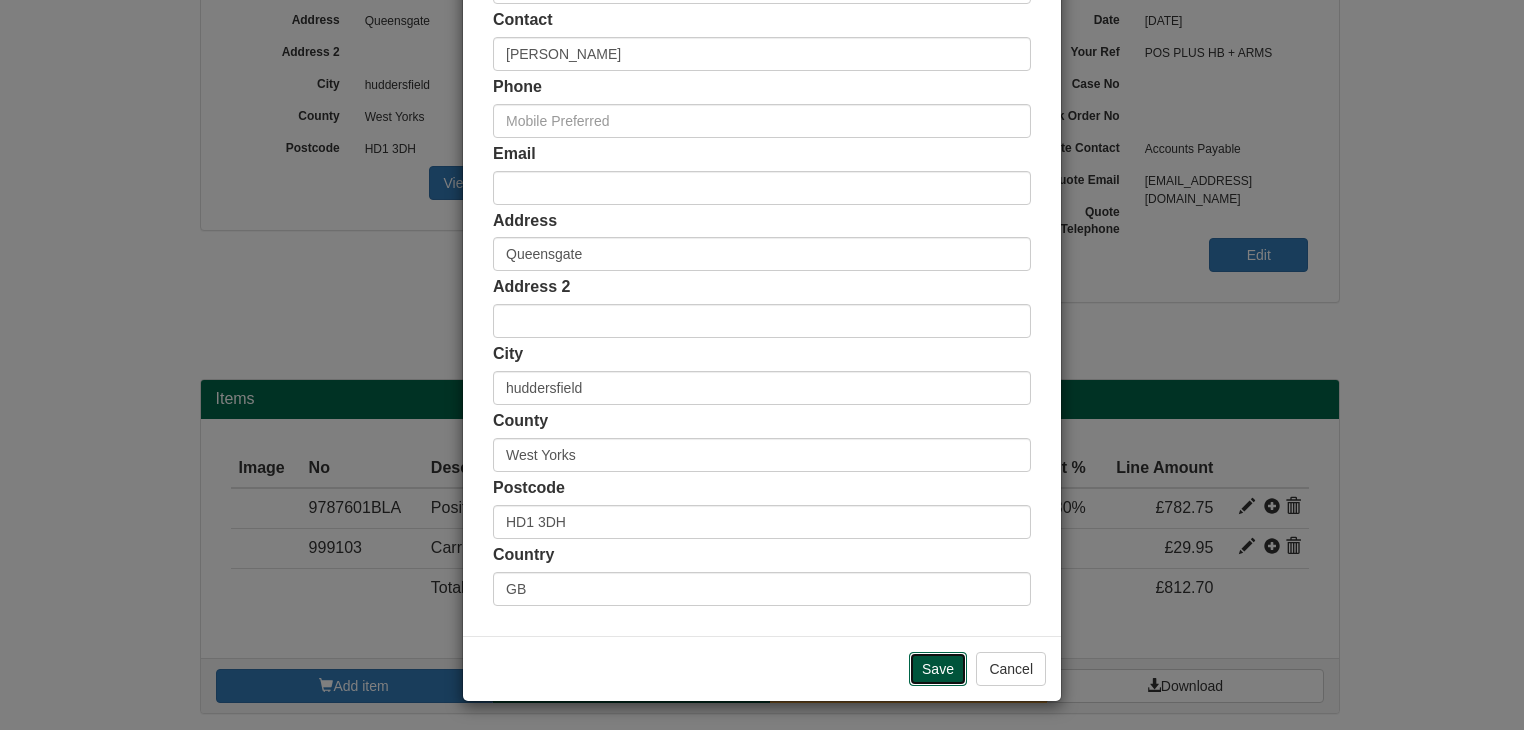
click at [943, 666] on input "Save" at bounding box center [938, 669] width 58 height 34
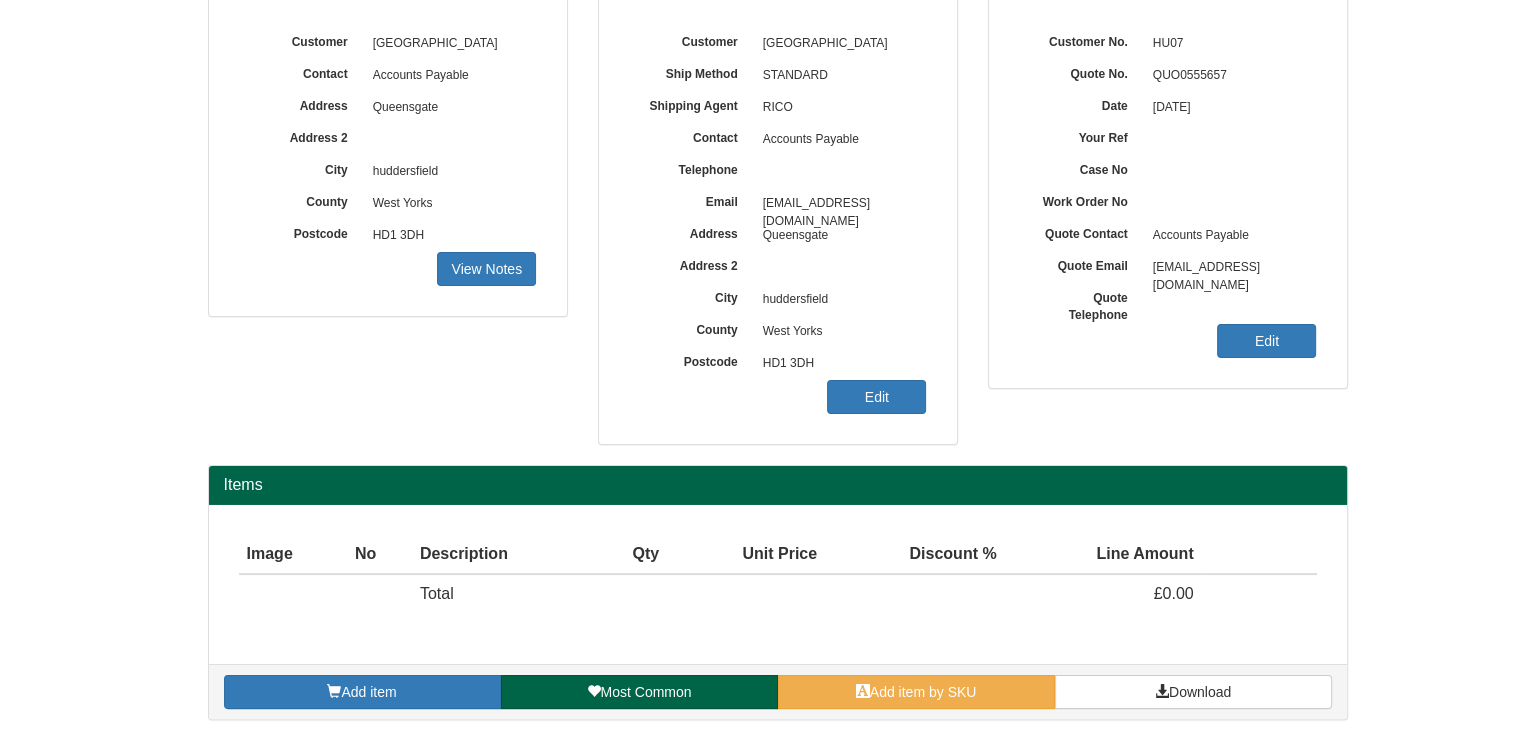
scroll to position [241, 0]
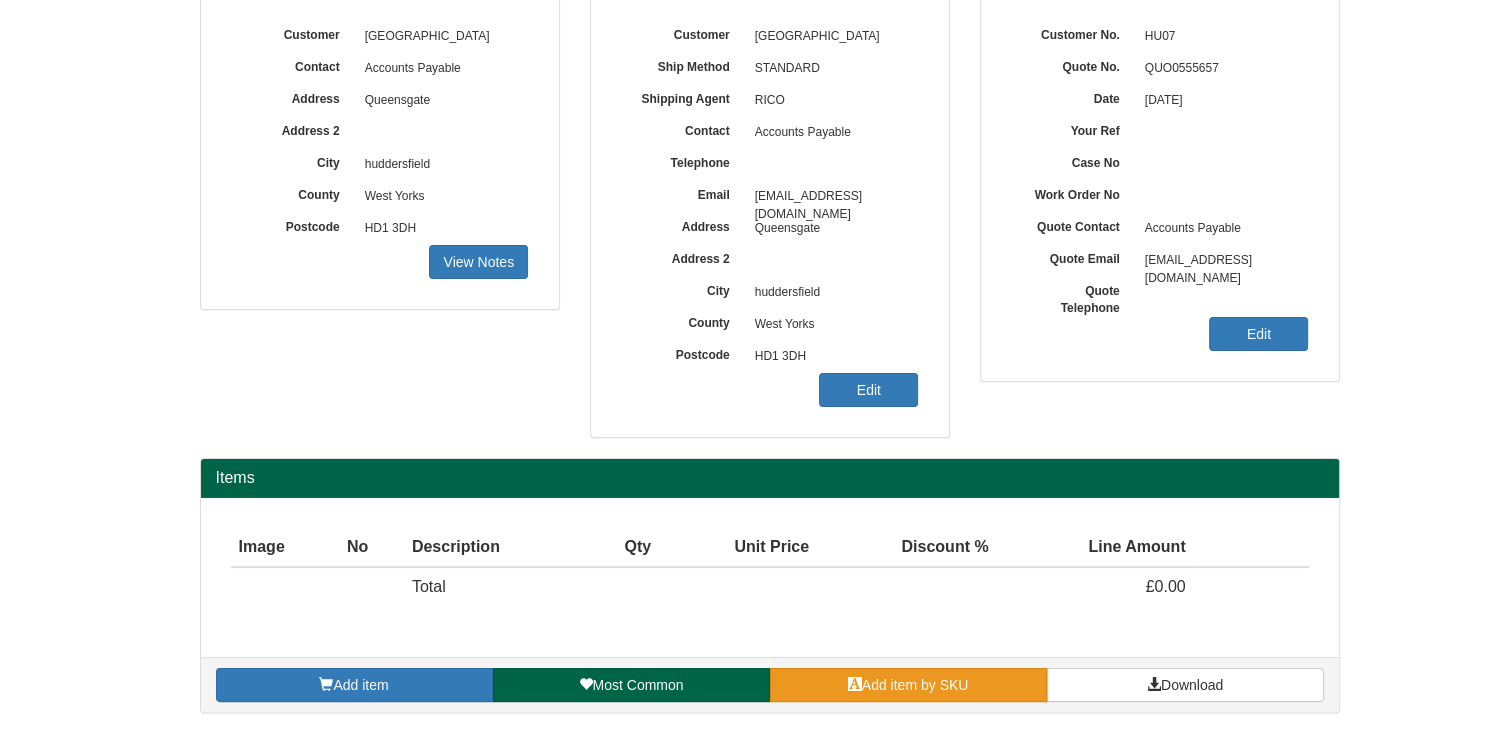
click at [940, 690] on link "Add item by SKU" at bounding box center [908, 685] width 277 height 34
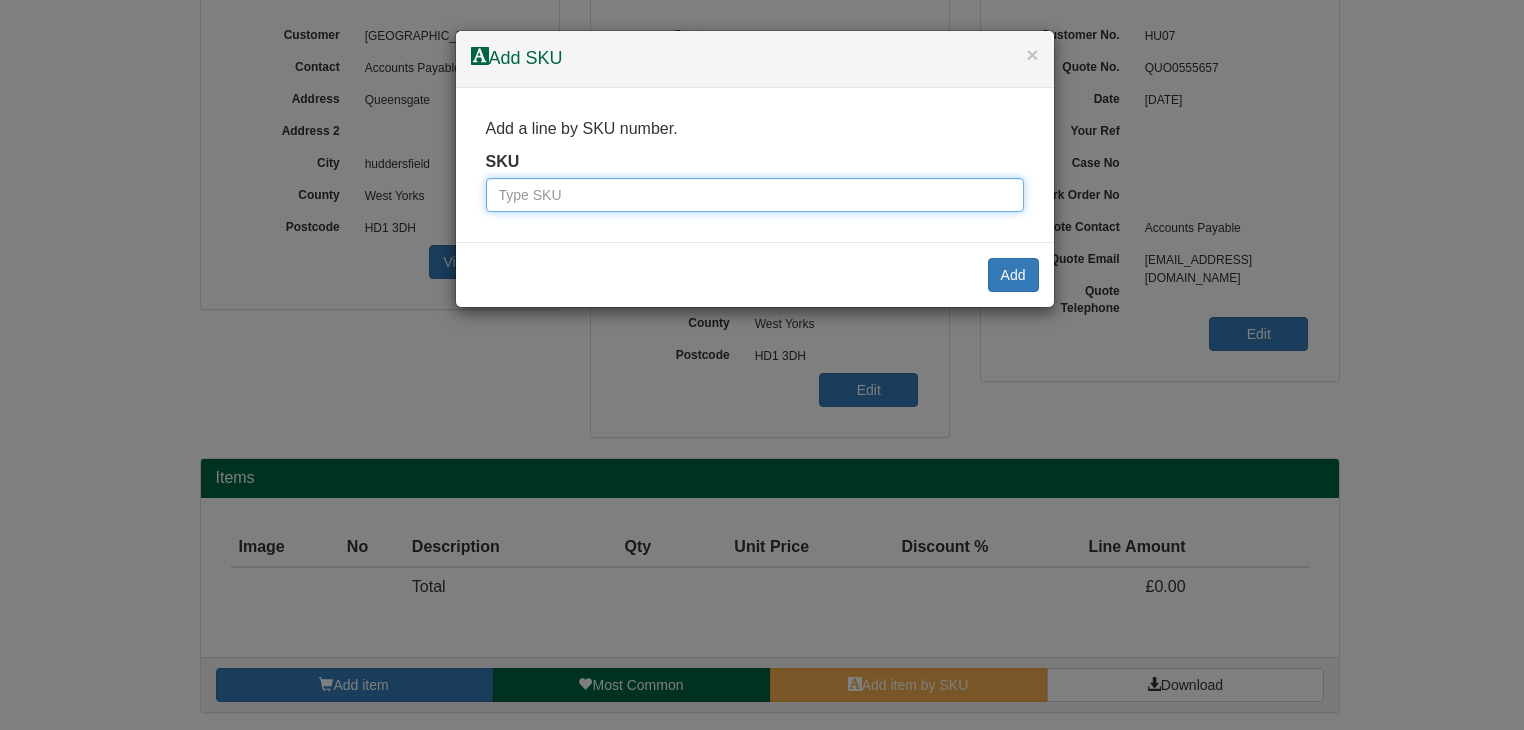
click at [672, 201] on input "text" at bounding box center [755, 195] width 538 height 34
type input "9787631"
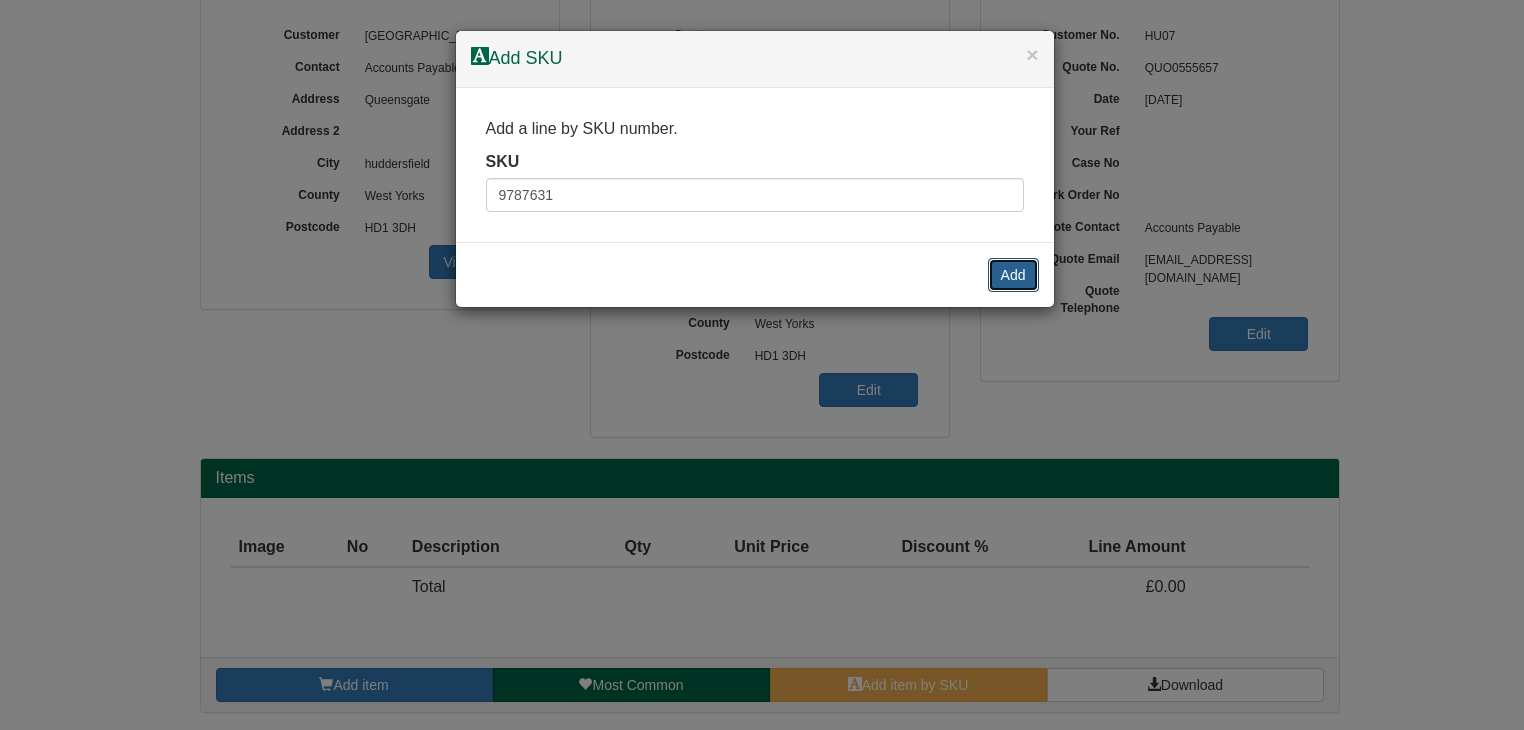
click at [1008, 273] on button "Add" at bounding box center [1013, 275] width 51 height 34
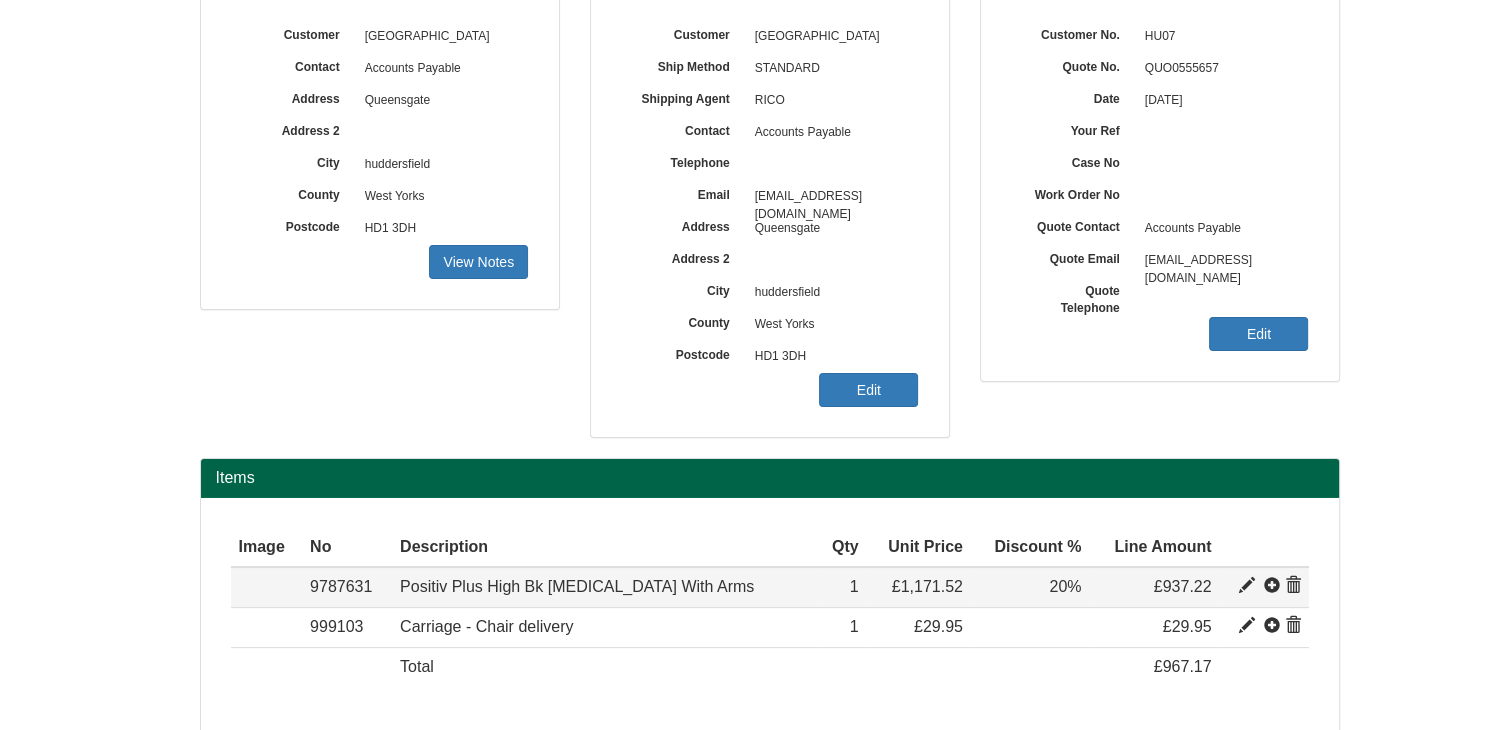
click at [1242, 581] on span at bounding box center [1247, 586] width 16 height 16
type input "Positiv Plus High Bk [MEDICAL_DATA] With Arms"
type input "Bondai FR Colour: TBC"
type input "228.88"
type input "1171.52"
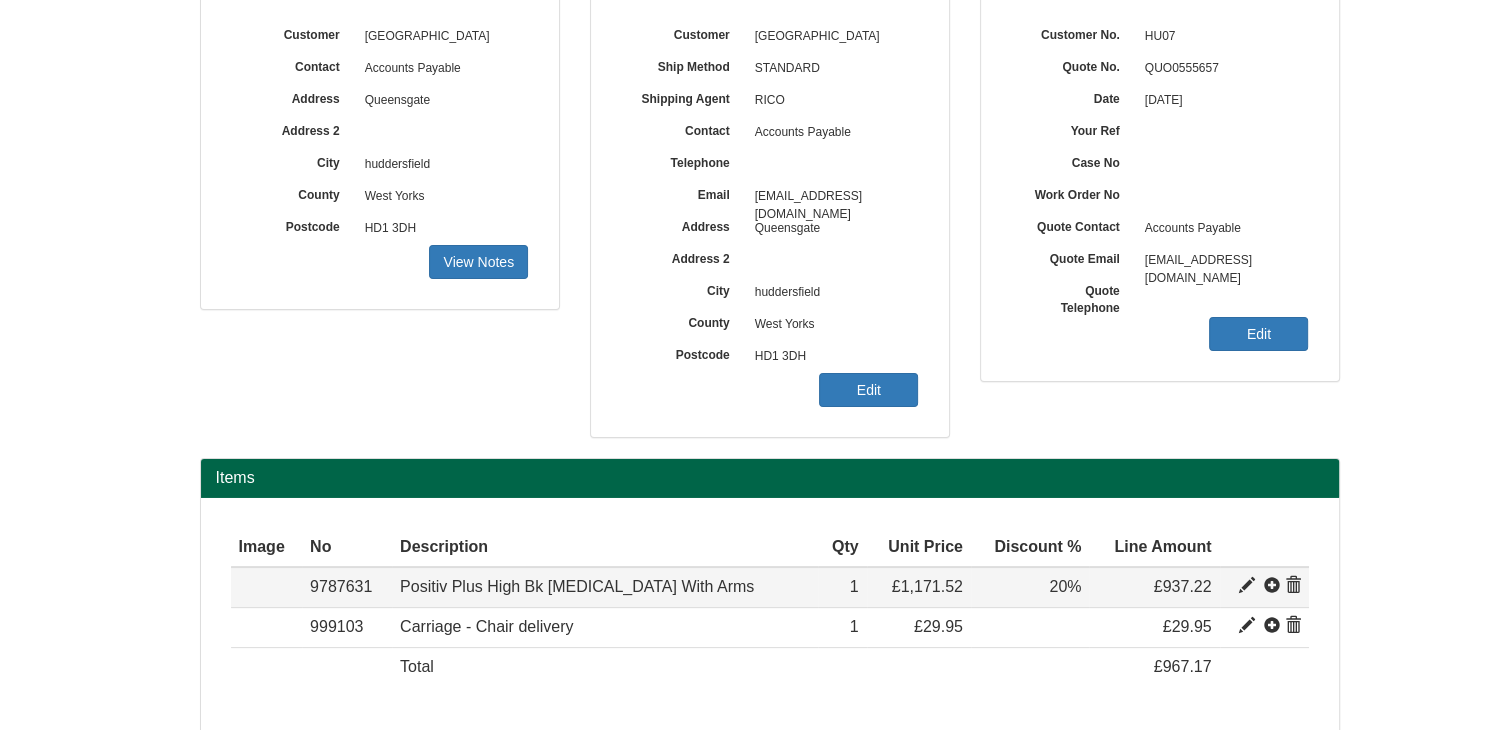
type input "1171.52"
type input "1"
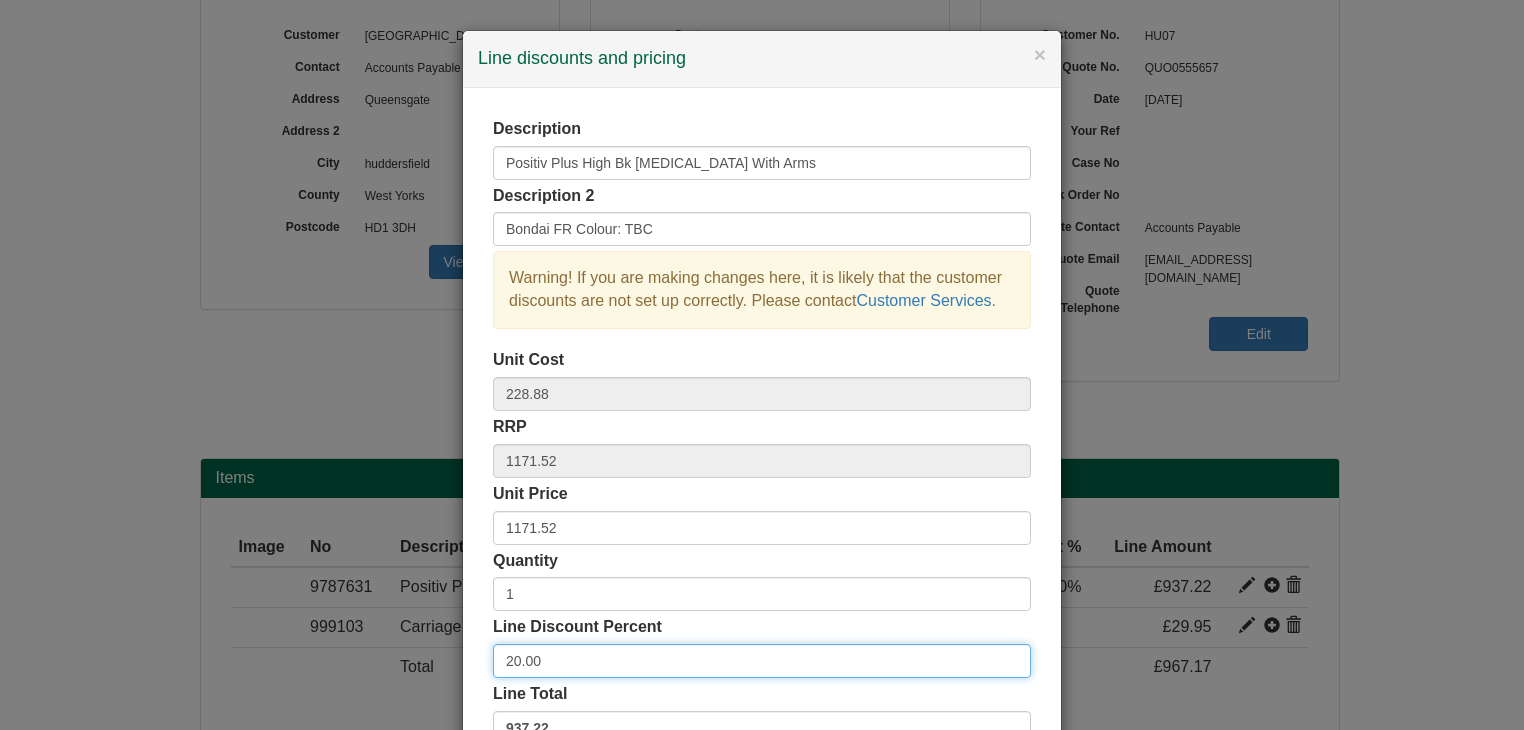
drag, startPoint x: 551, startPoint y: 667, endPoint x: 412, endPoint y: 649, distance: 140.2
click at [412, 649] on div "× Line discounts and pricing Description Positiv Plus High Bk Memory Foam With …" at bounding box center [762, 365] width 1524 height 730
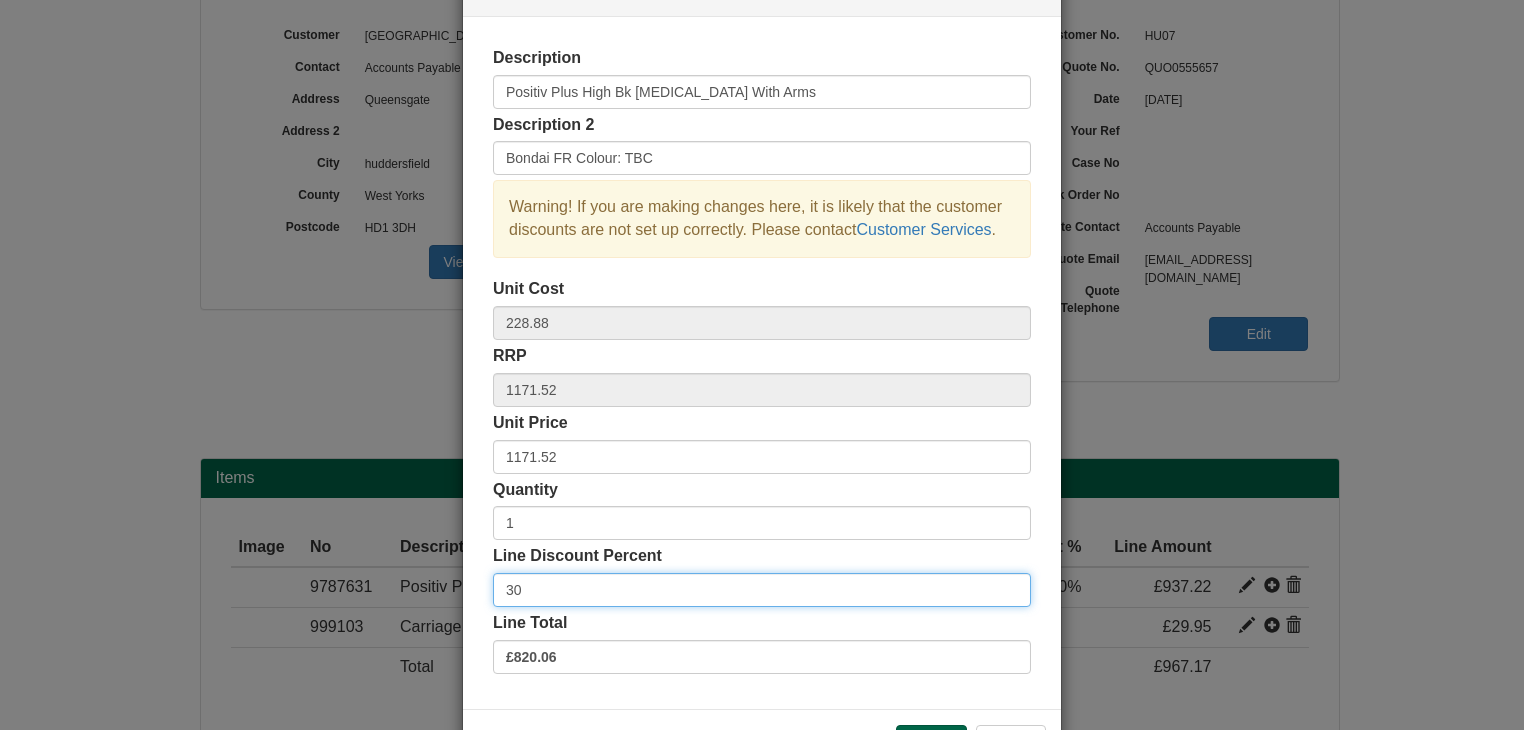
scroll to position [144, 0]
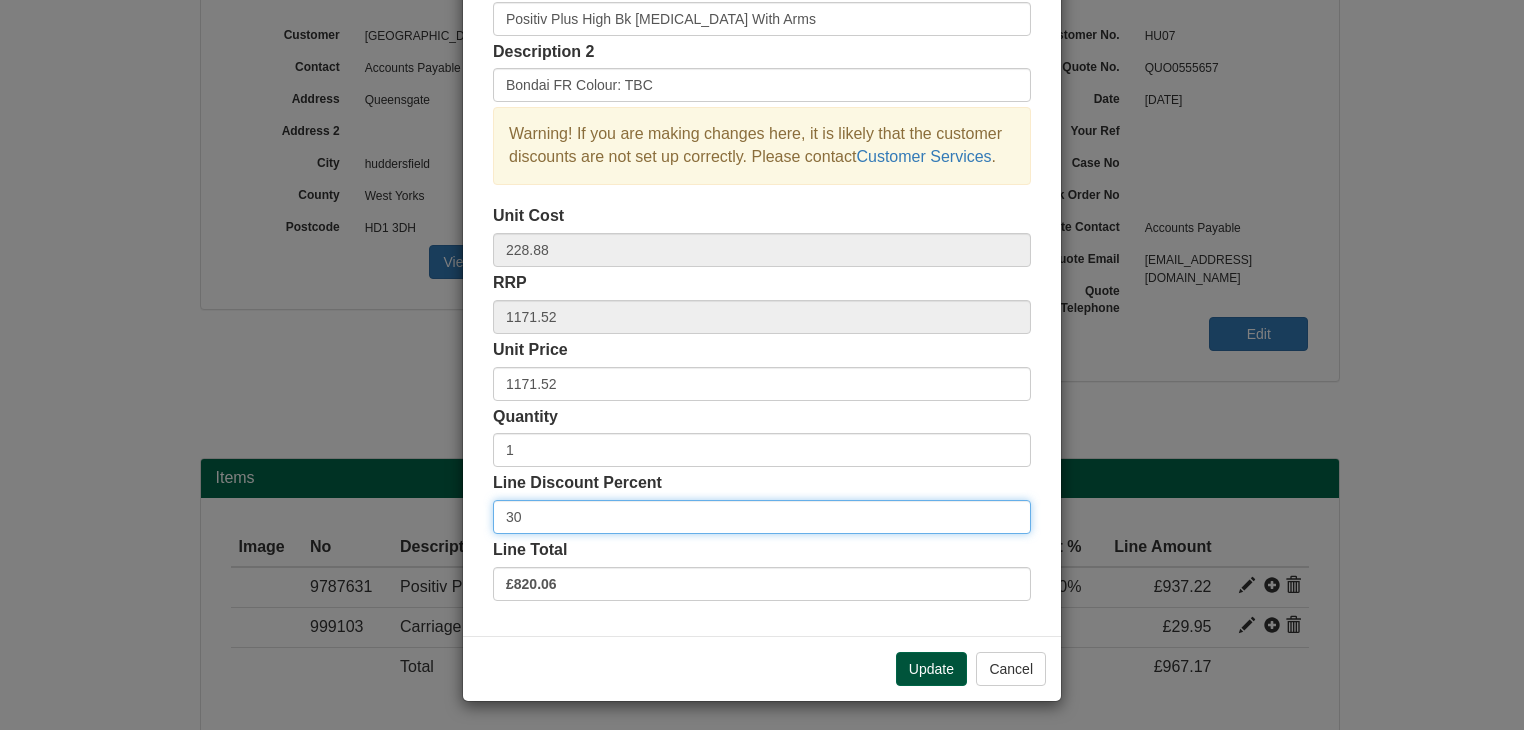
type input "30"
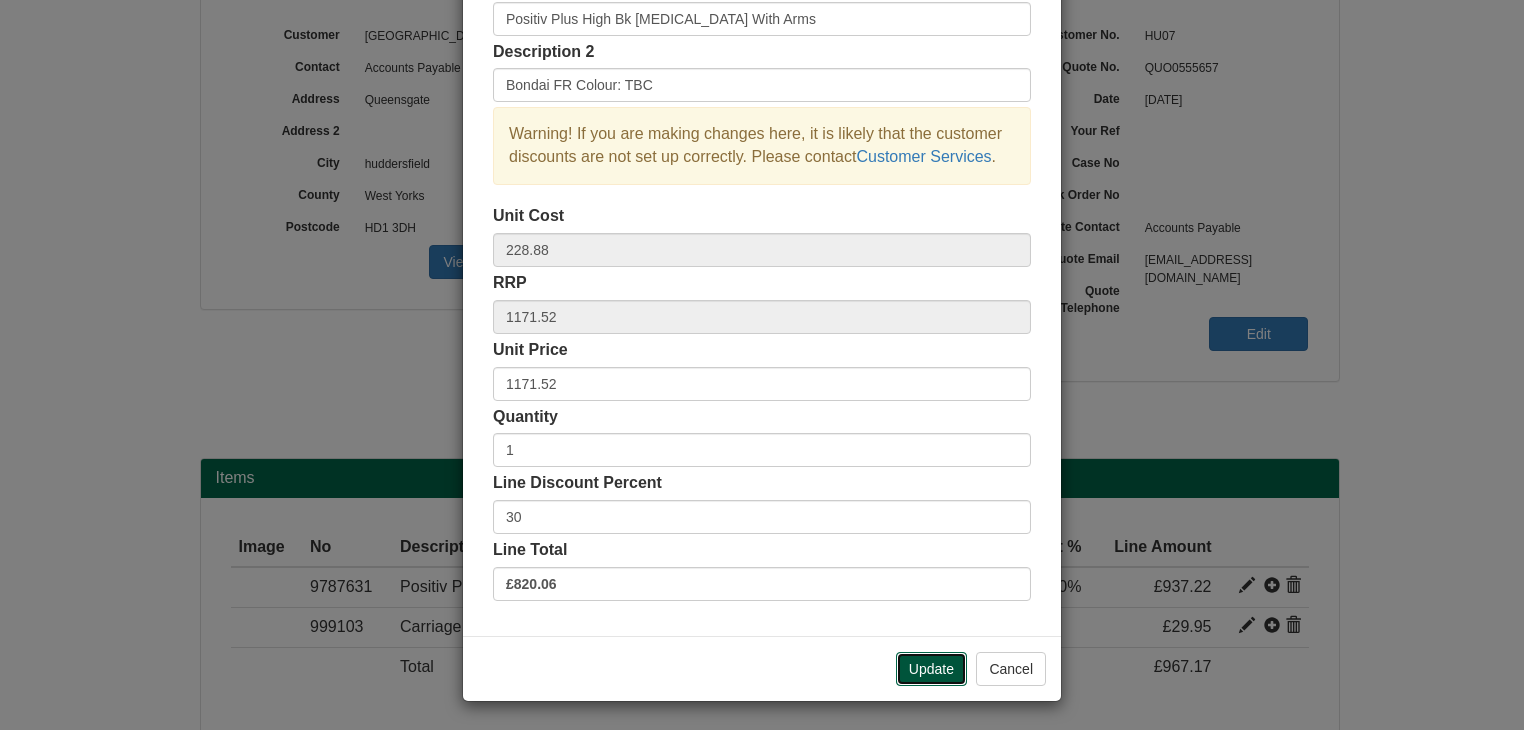
click at [929, 661] on button "Update" at bounding box center [931, 669] width 71 height 34
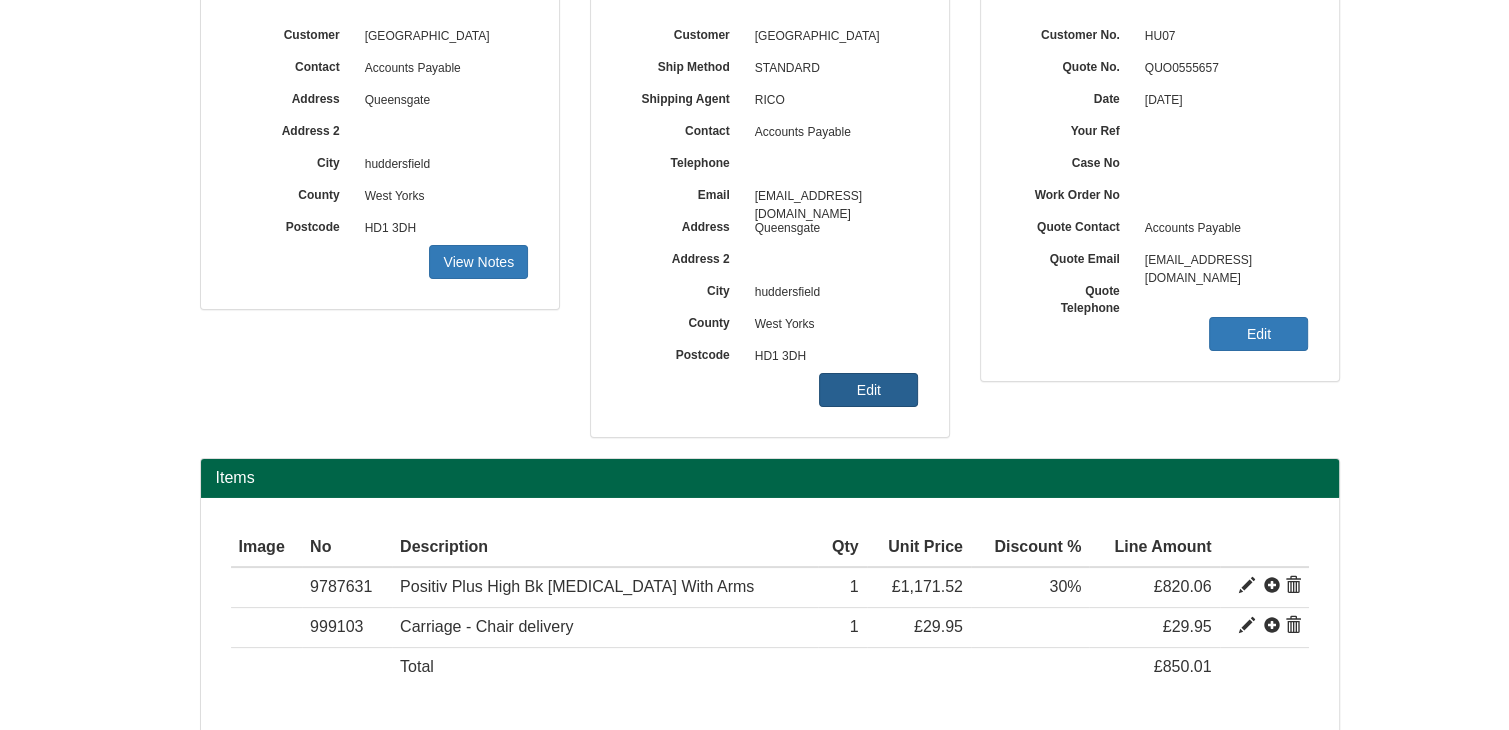
click at [872, 389] on link "Edit" at bounding box center [868, 390] width 99 height 34
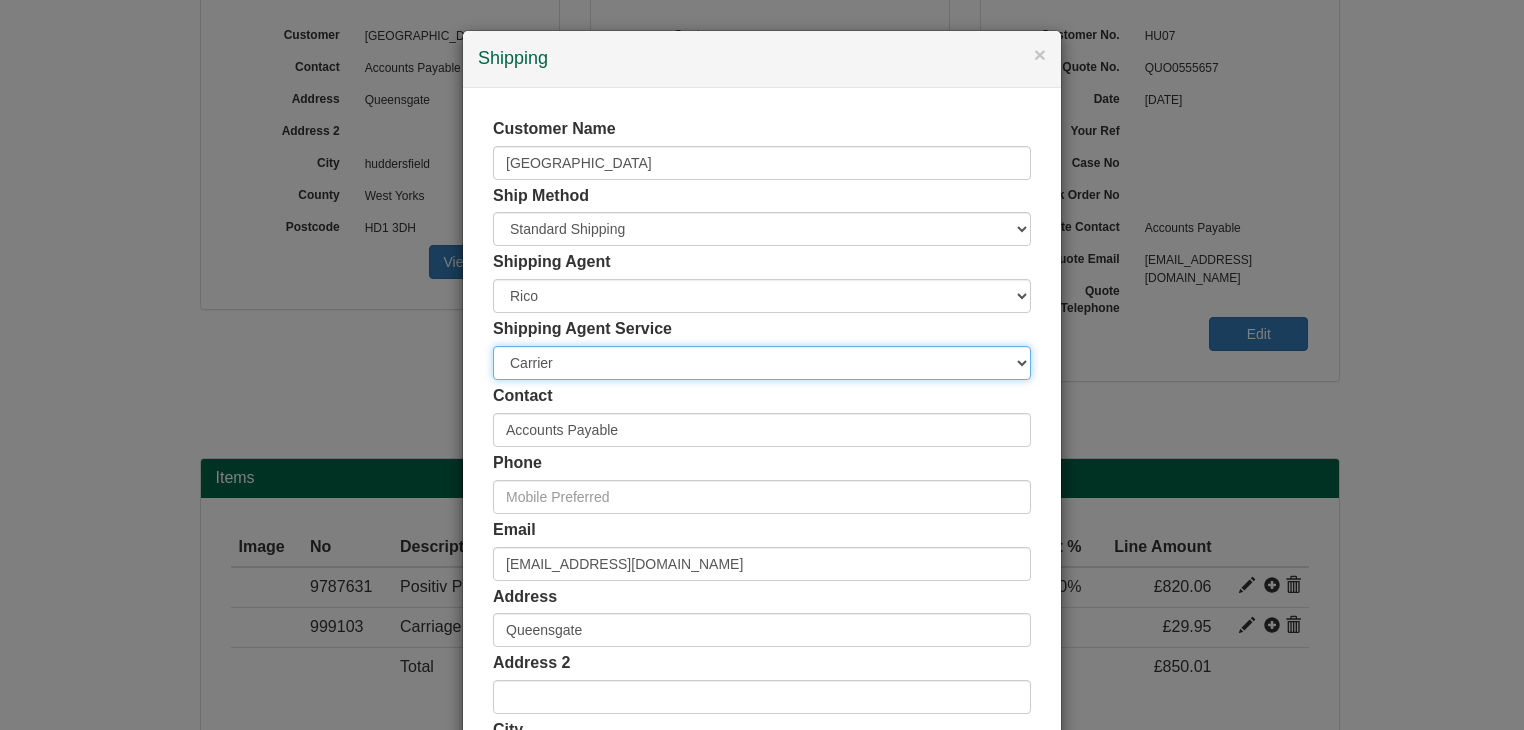
click at [561, 365] on select "Carrier White Glove" at bounding box center [762, 363] width 538 height 34
select select "TS-DELASS"
click at [493, 346] on select "Carrier White Glove" at bounding box center [762, 363] width 538 height 34
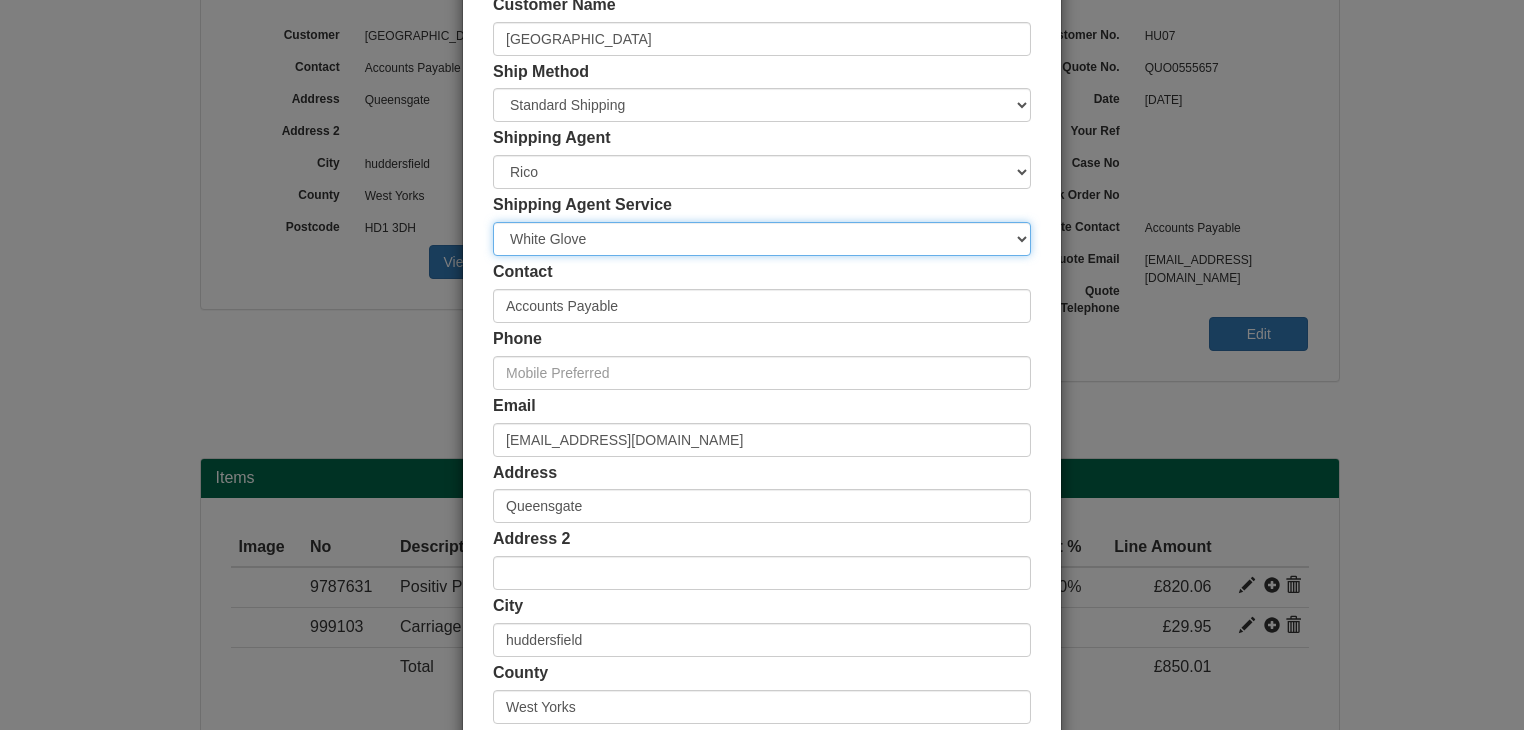
scroll to position [376, 0]
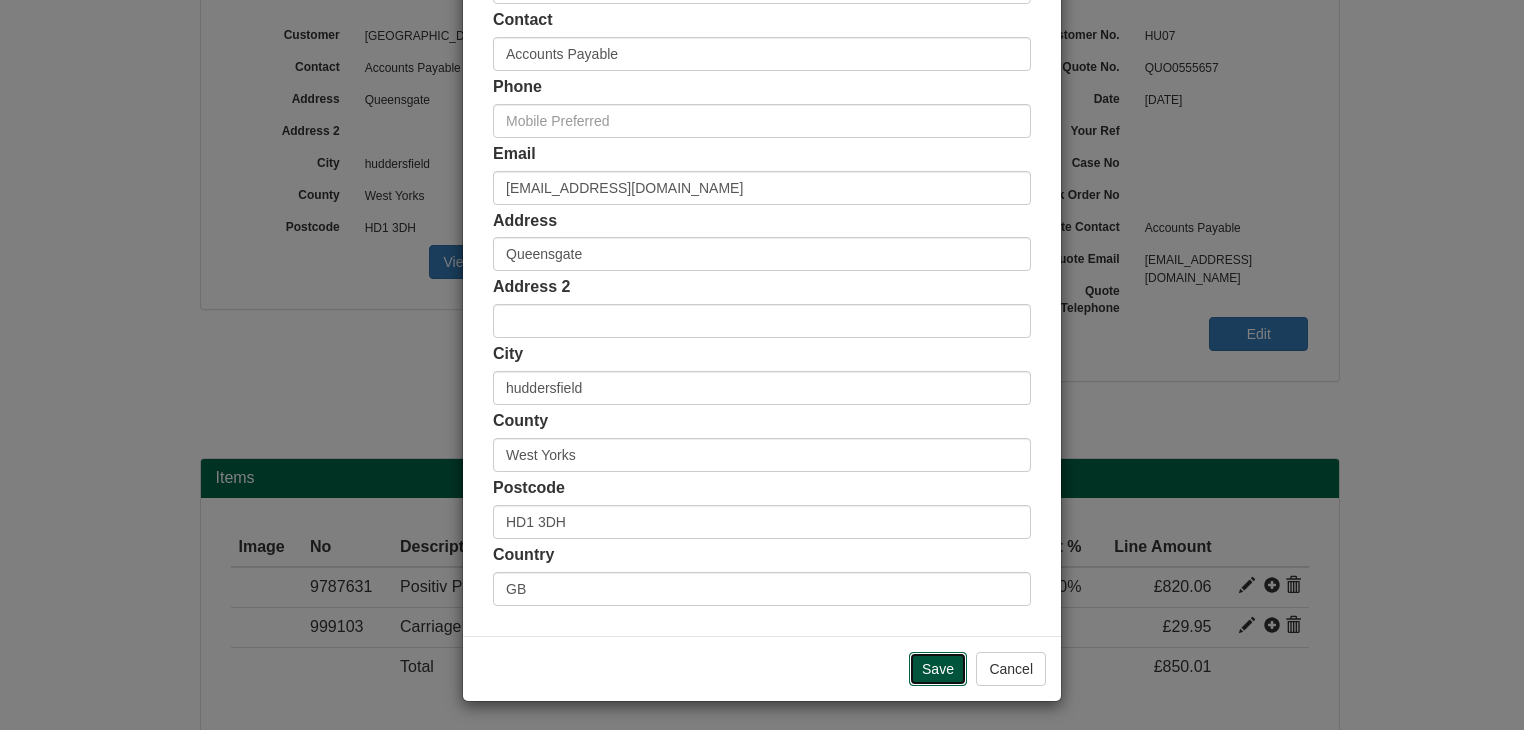
click at [942, 670] on input "Save" at bounding box center [938, 669] width 58 height 34
click at [938, 666] on input "Save" at bounding box center [938, 669] width 58 height 34
click at [929, 667] on input "Save" at bounding box center [938, 669] width 58 height 34
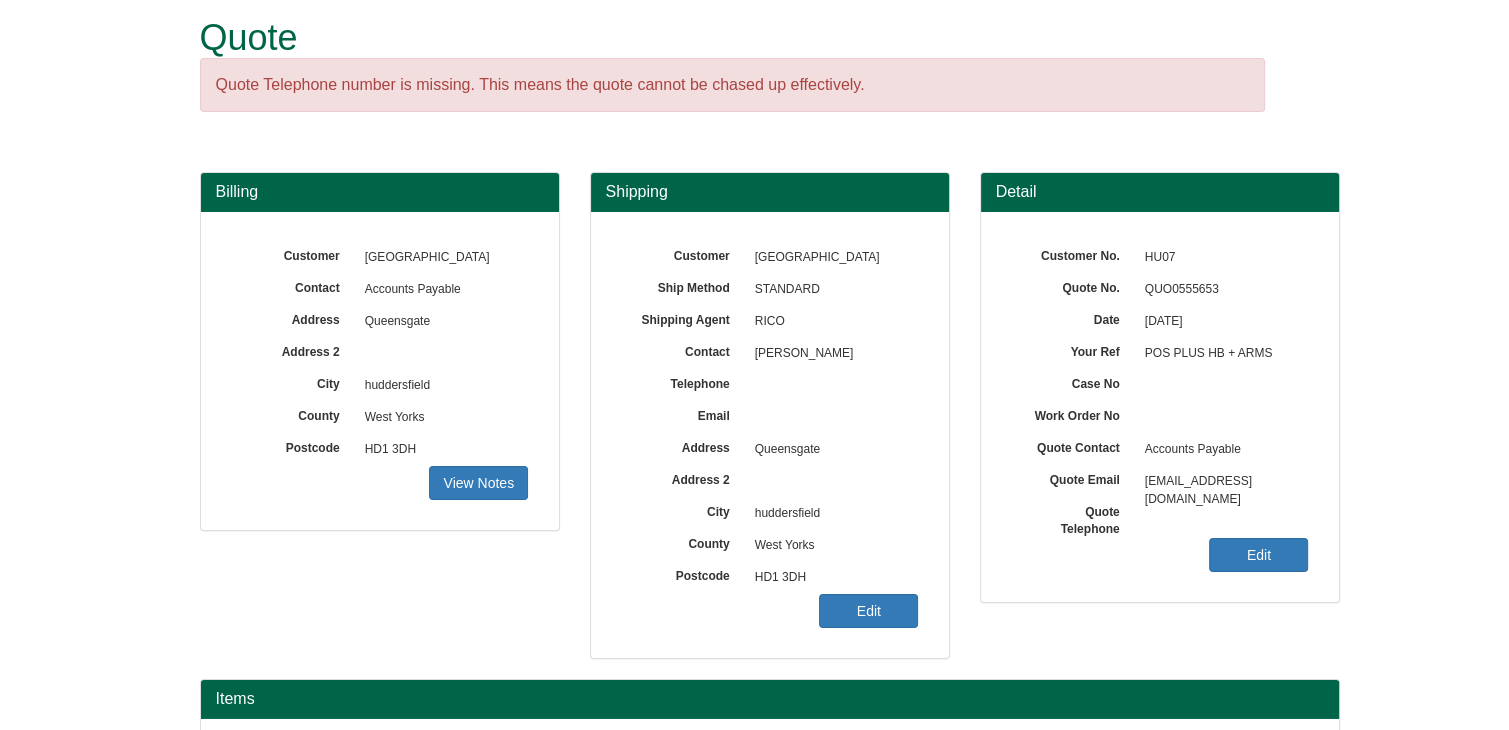
scroll to position [320, 0]
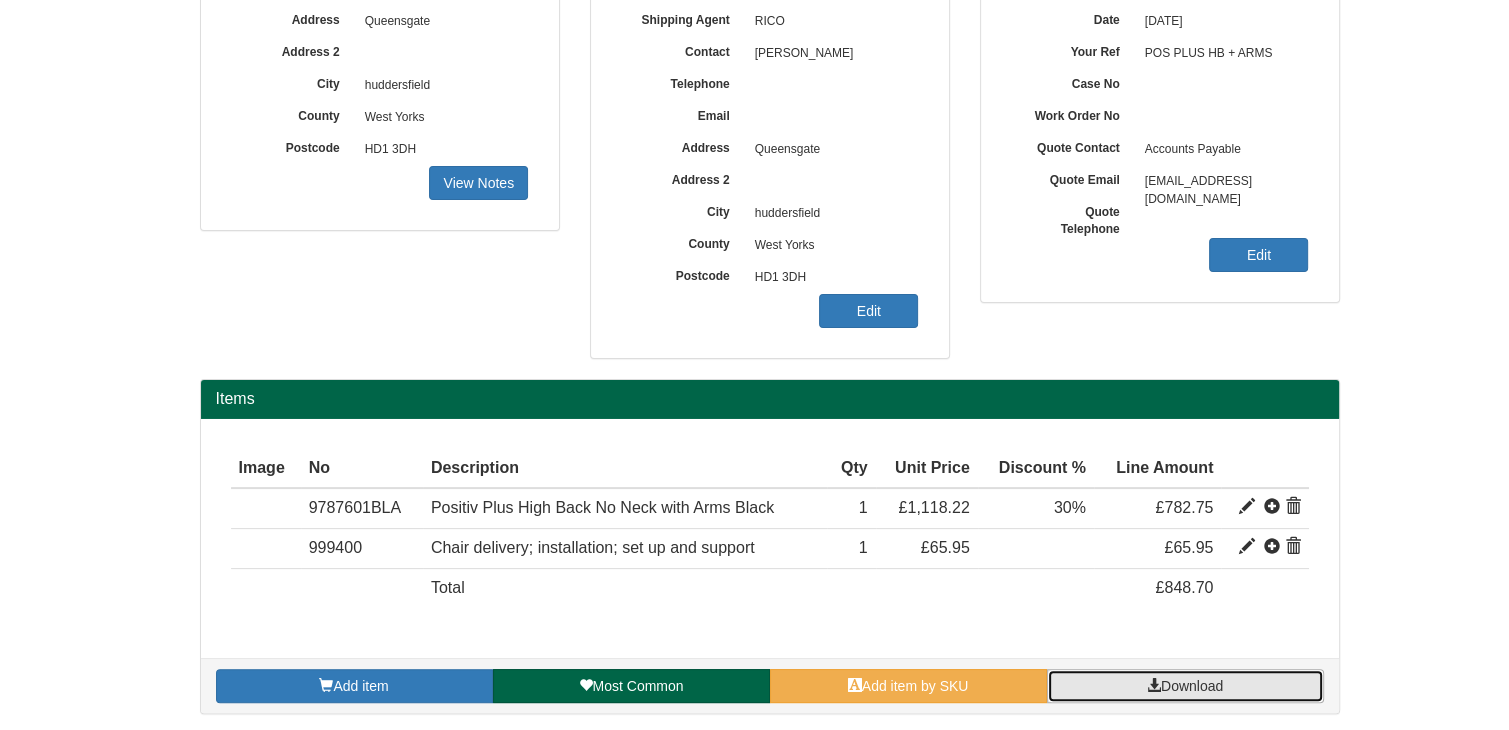
click at [1178, 685] on span "Download" at bounding box center [1192, 686] width 62 height 16
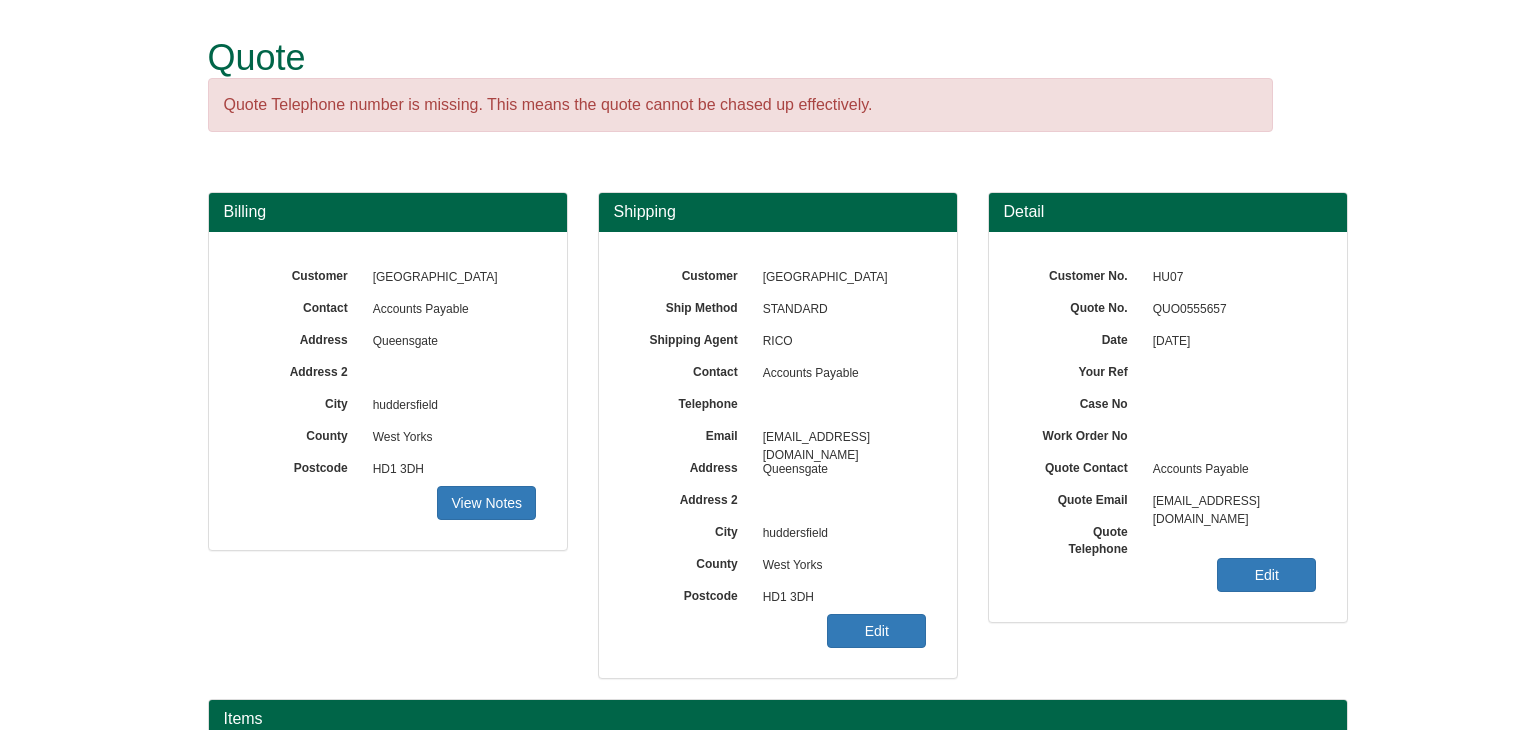
scroll to position [241, 0]
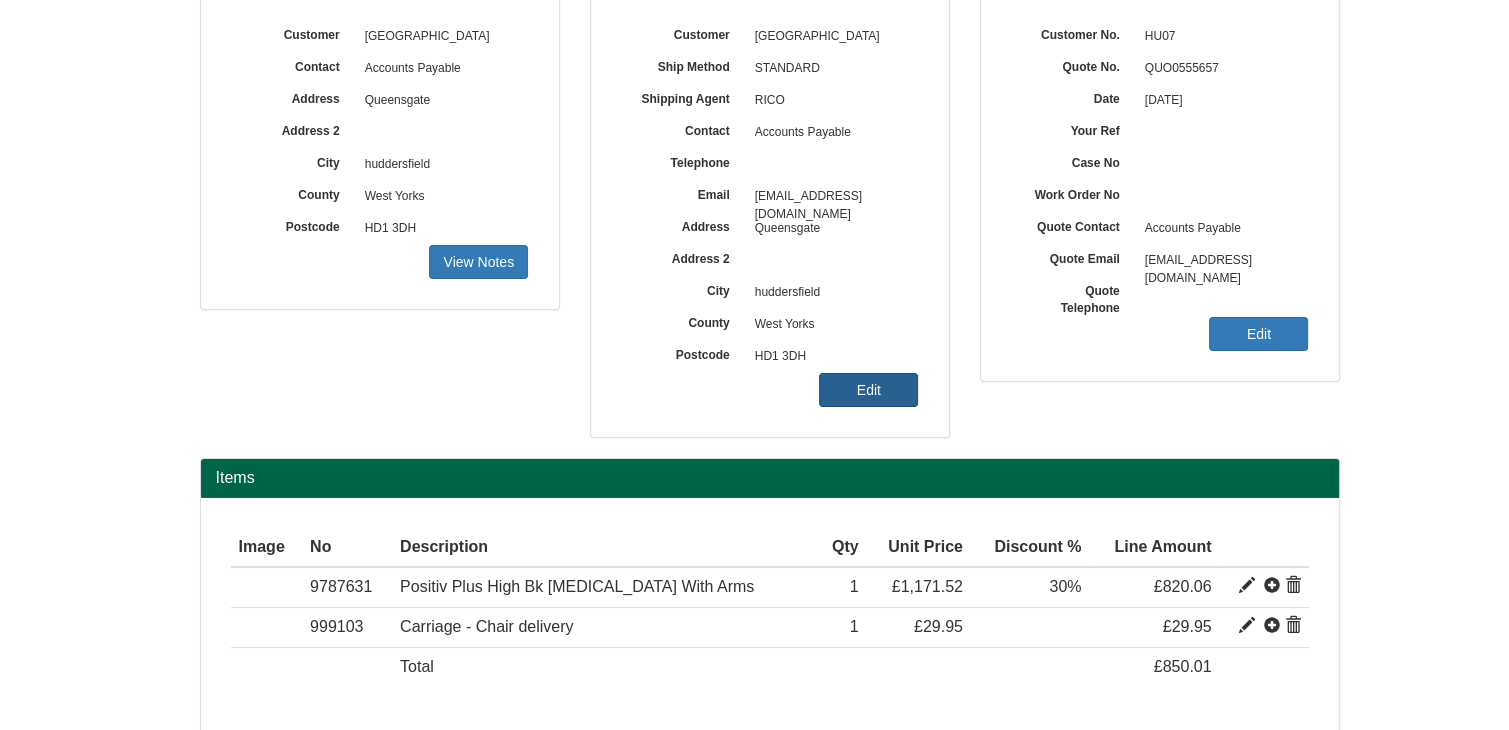
click at [881, 393] on link "Edit" at bounding box center [868, 390] width 99 height 34
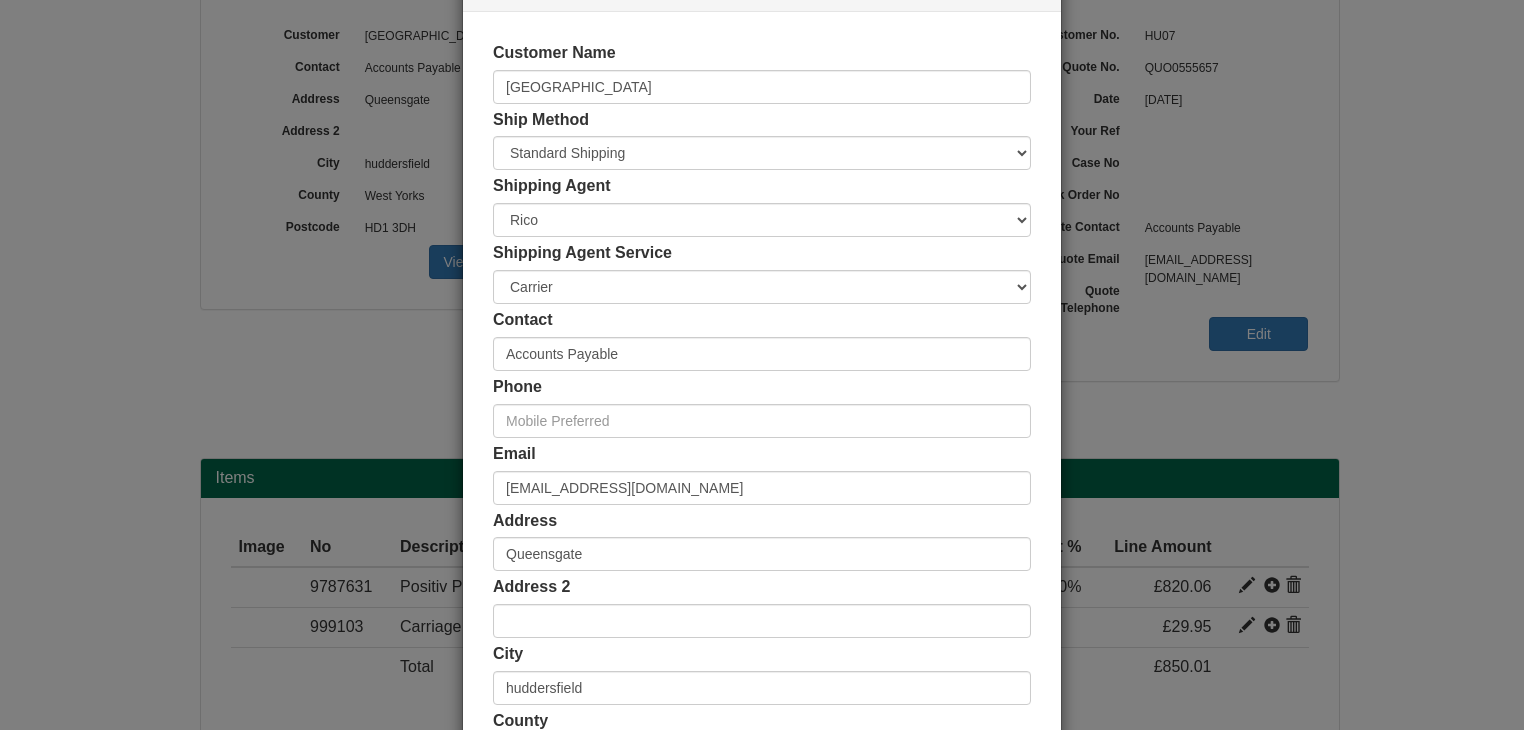
scroll to position [376, 0]
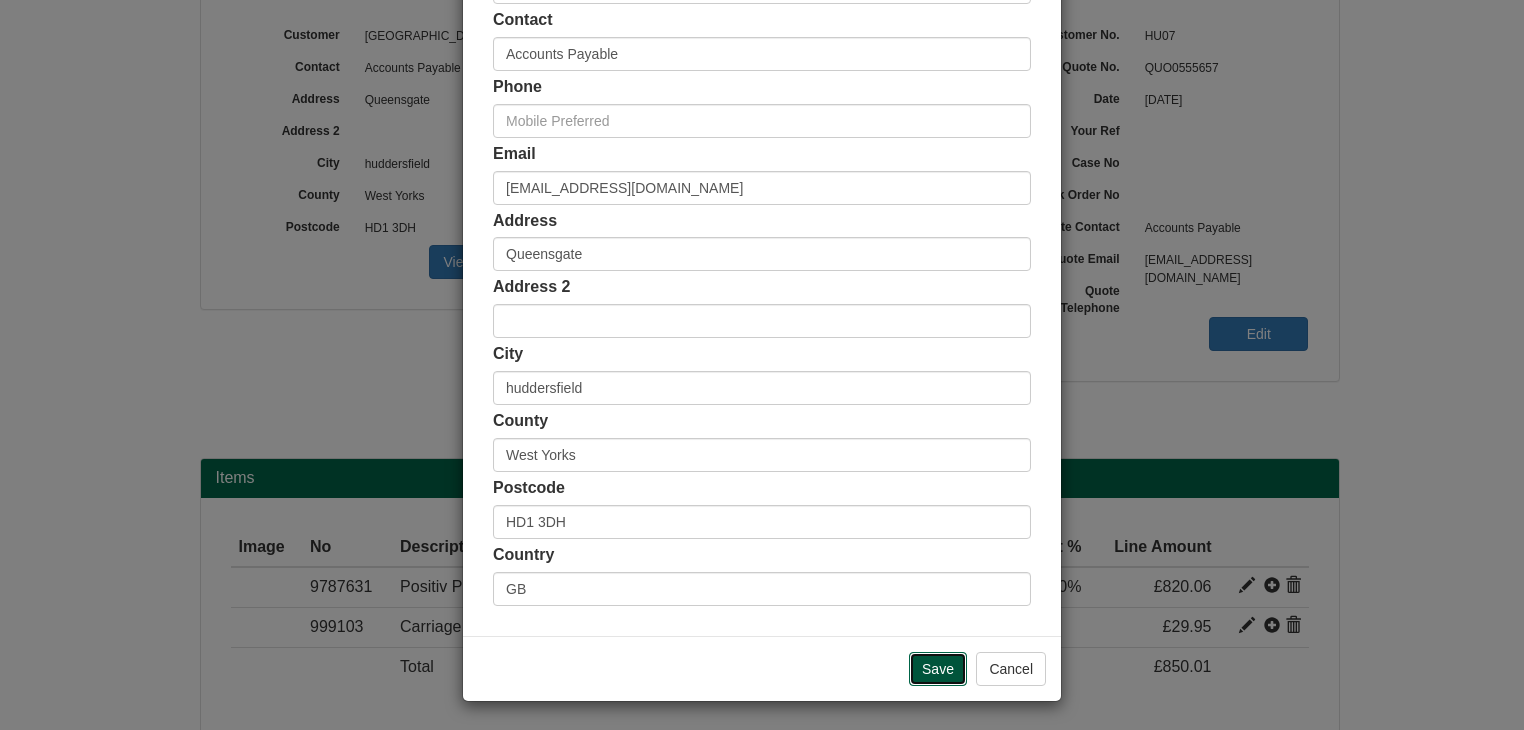
click at [939, 660] on input "Save" at bounding box center [938, 669] width 58 height 34
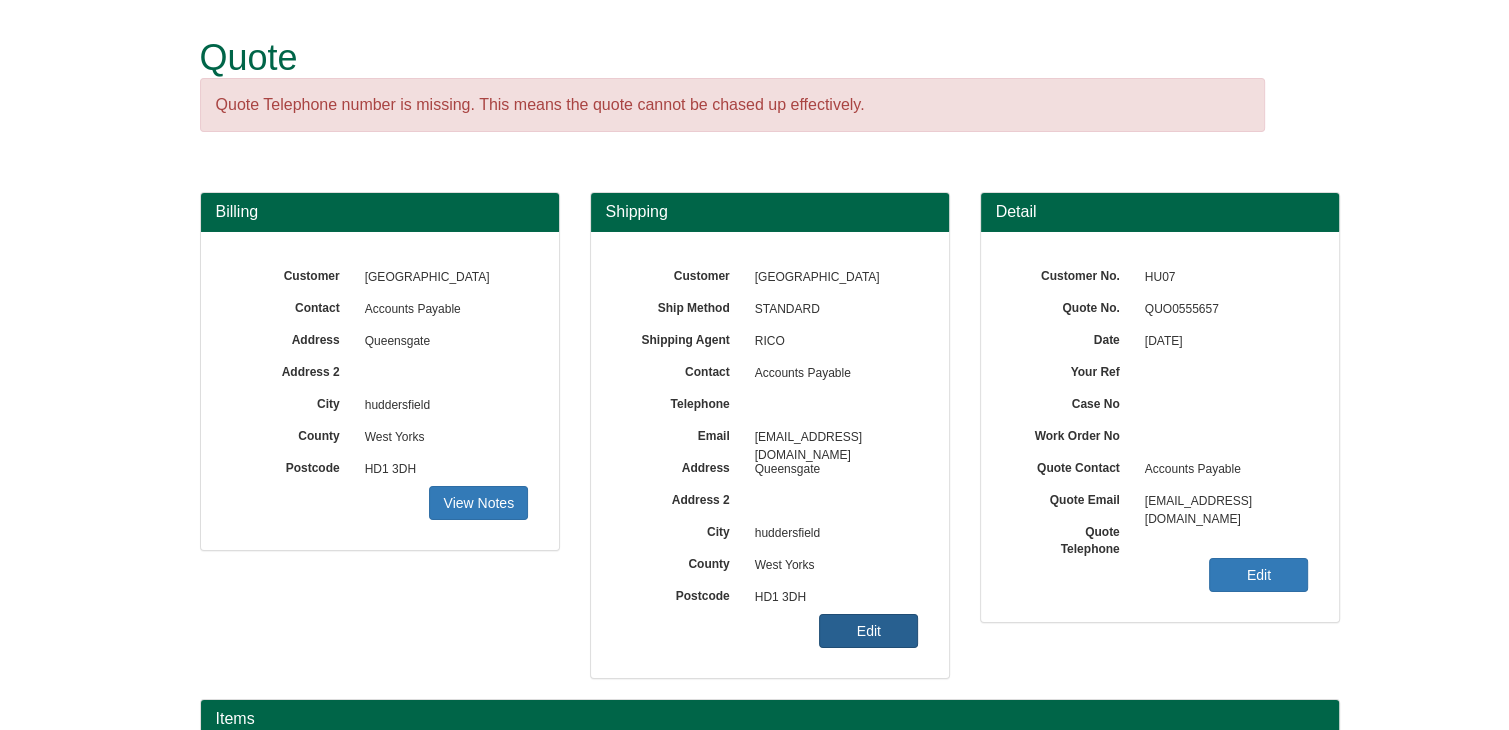
click at [905, 629] on link "Edit" at bounding box center [868, 631] width 99 height 34
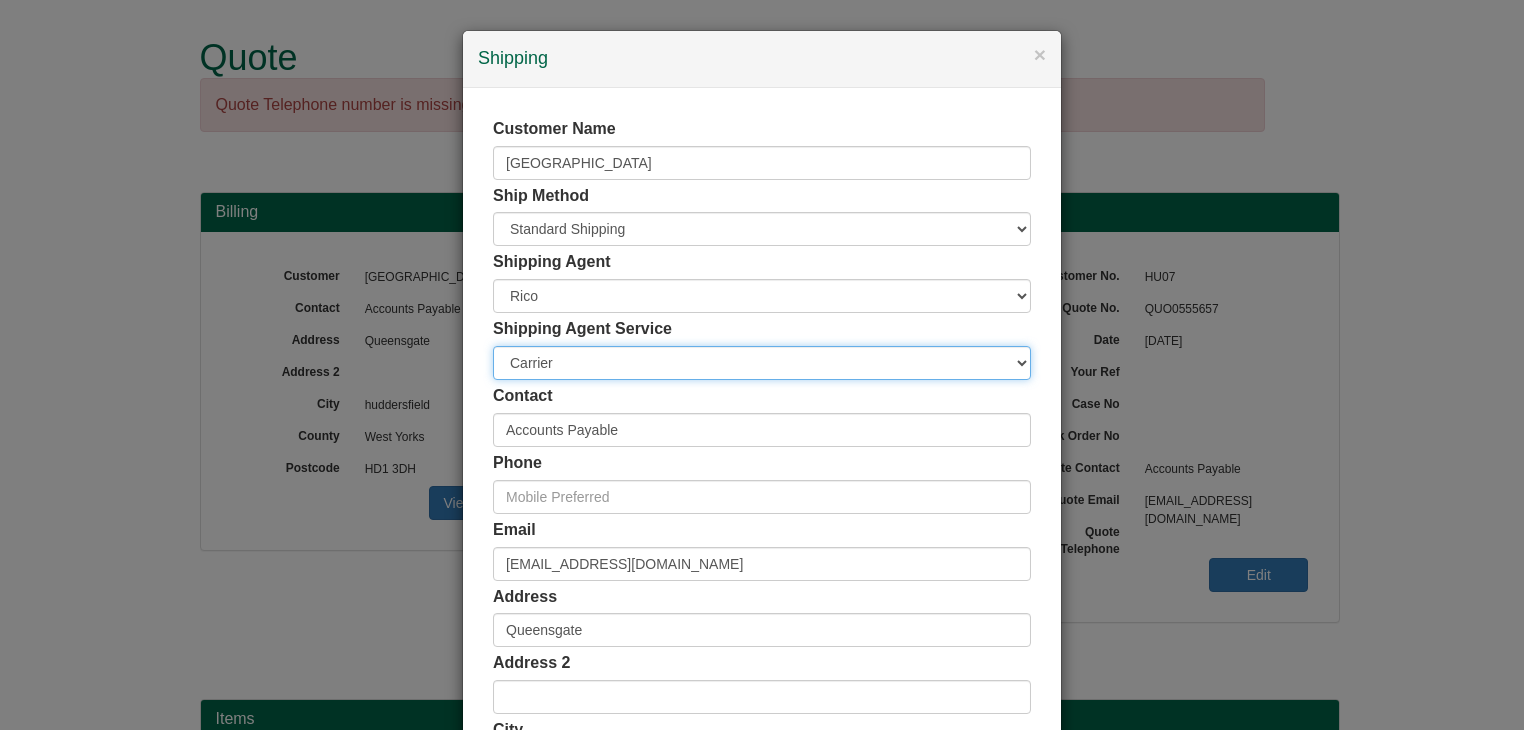
click at [579, 362] on select "Carrier White Glove" at bounding box center [762, 363] width 538 height 34
select select "TS-DELASS"
click at [493, 346] on select "Carrier White Glove" at bounding box center [762, 363] width 538 height 34
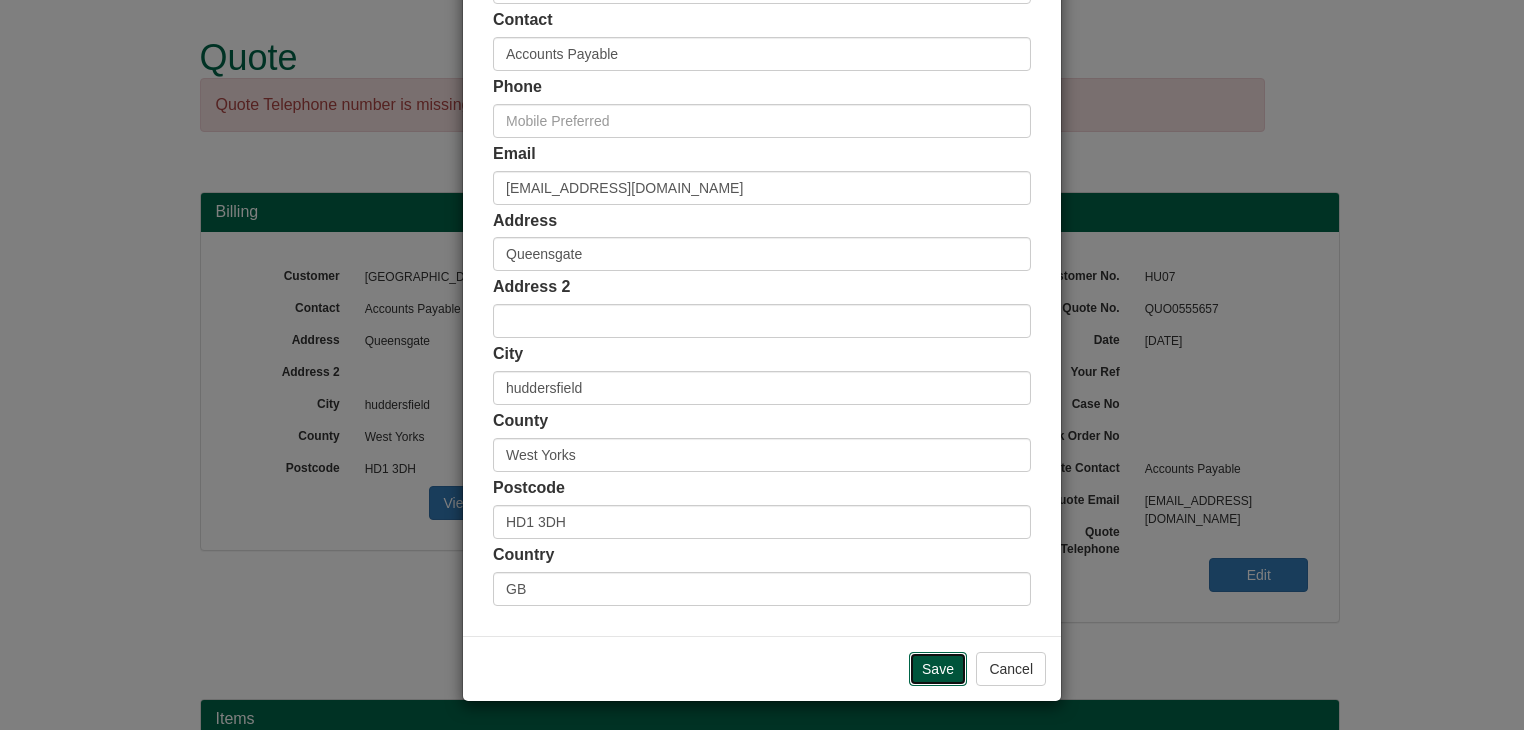
click at [931, 662] on input "Save" at bounding box center [938, 669] width 58 height 34
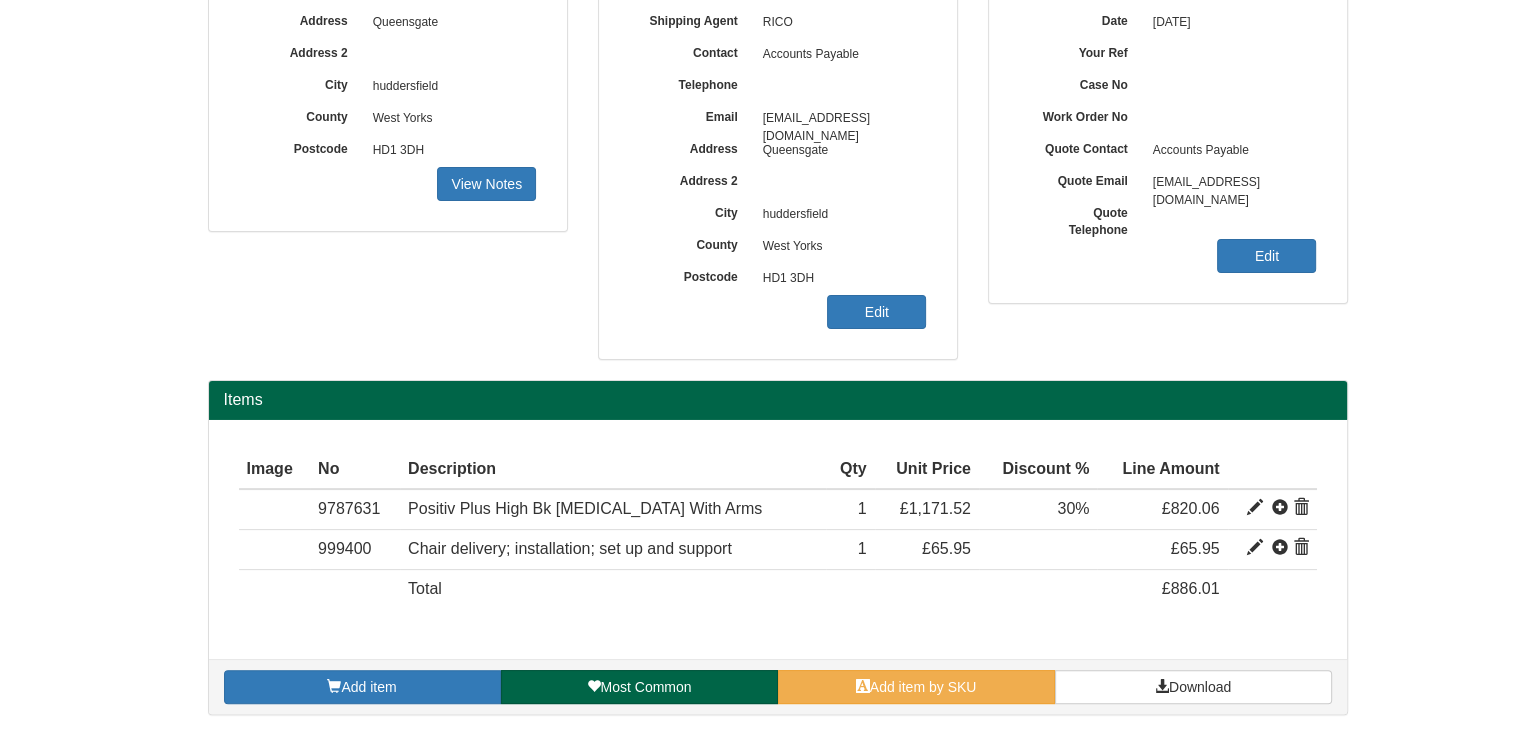
scroll to position [320, 0]
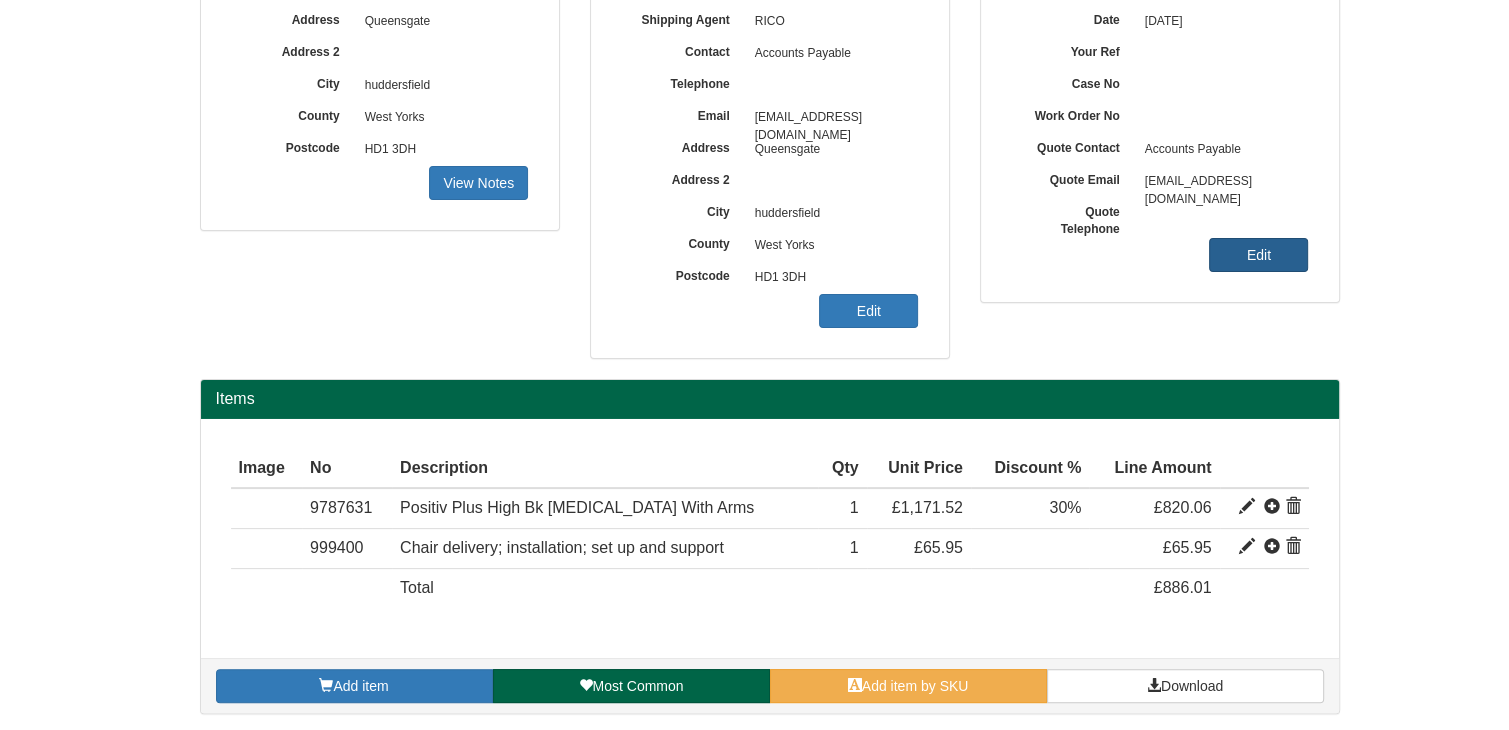
click at [1254, 257] on link "Edit" at bounding box center [1258, 255] width 99 height 34
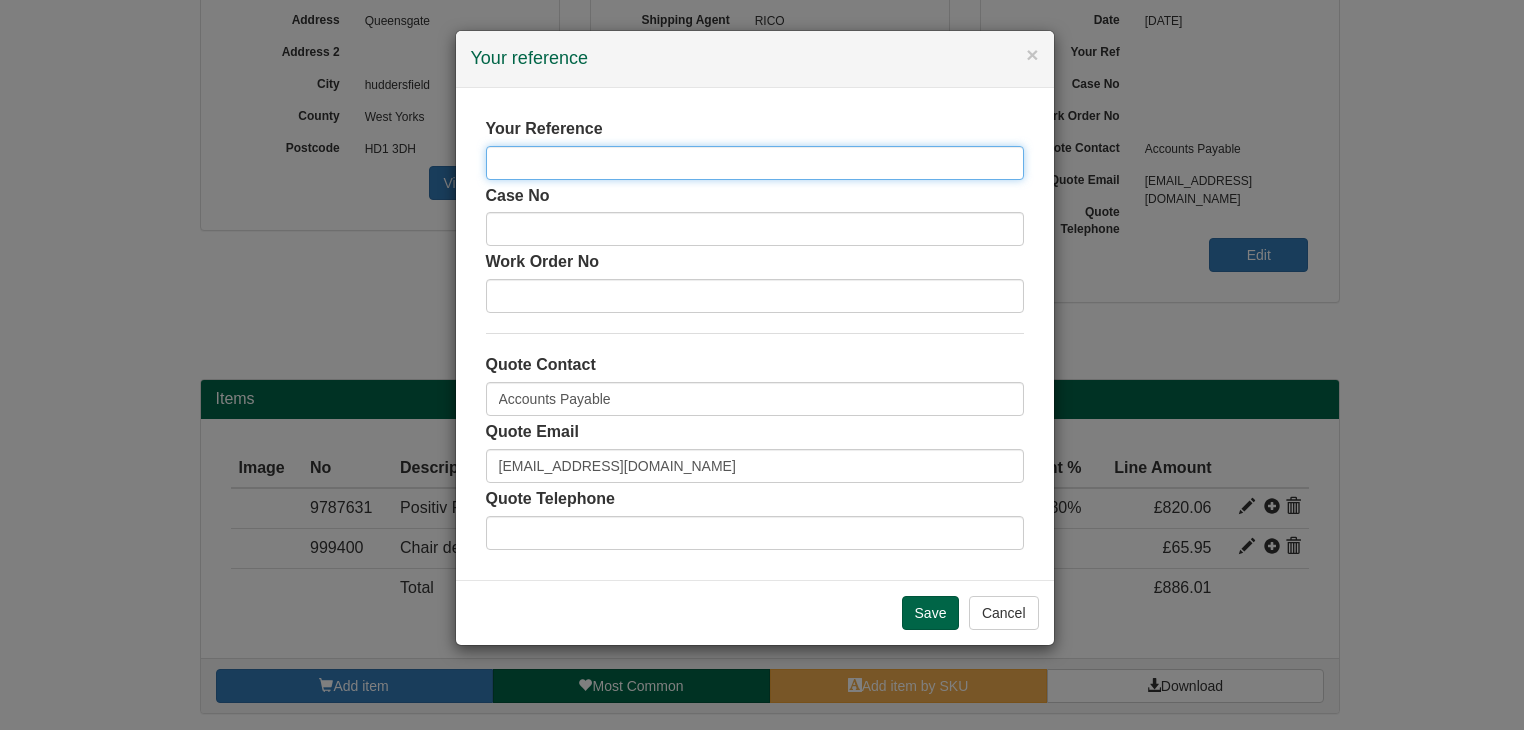
click at [638, 157] on input "text" at bounding box center [755, 163] width 538 height 34
type input "POS PLUS HB + ARMS + MEM FOAM"
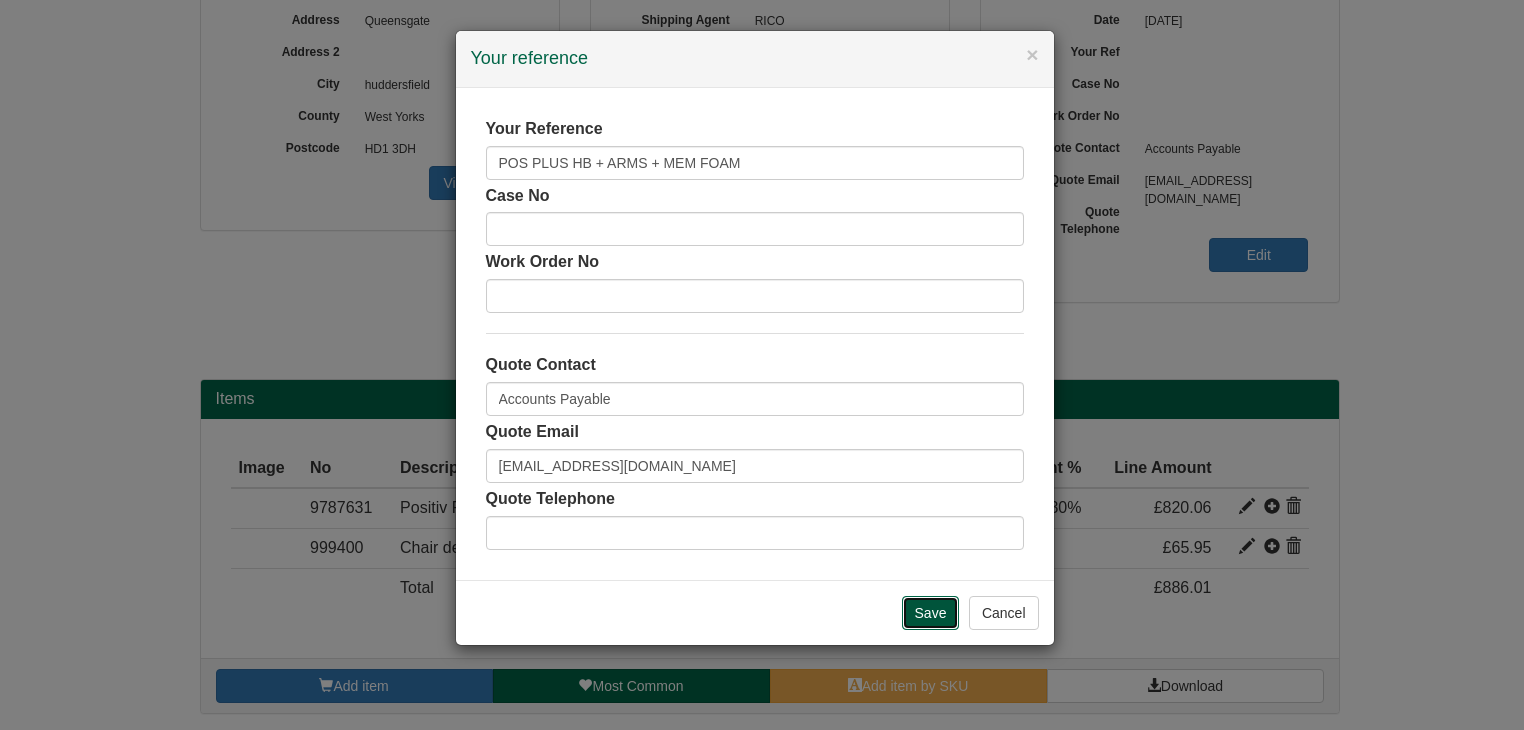
click at [937, 607] on input "Save" at bounding box center [931, 613] width 58 height 34
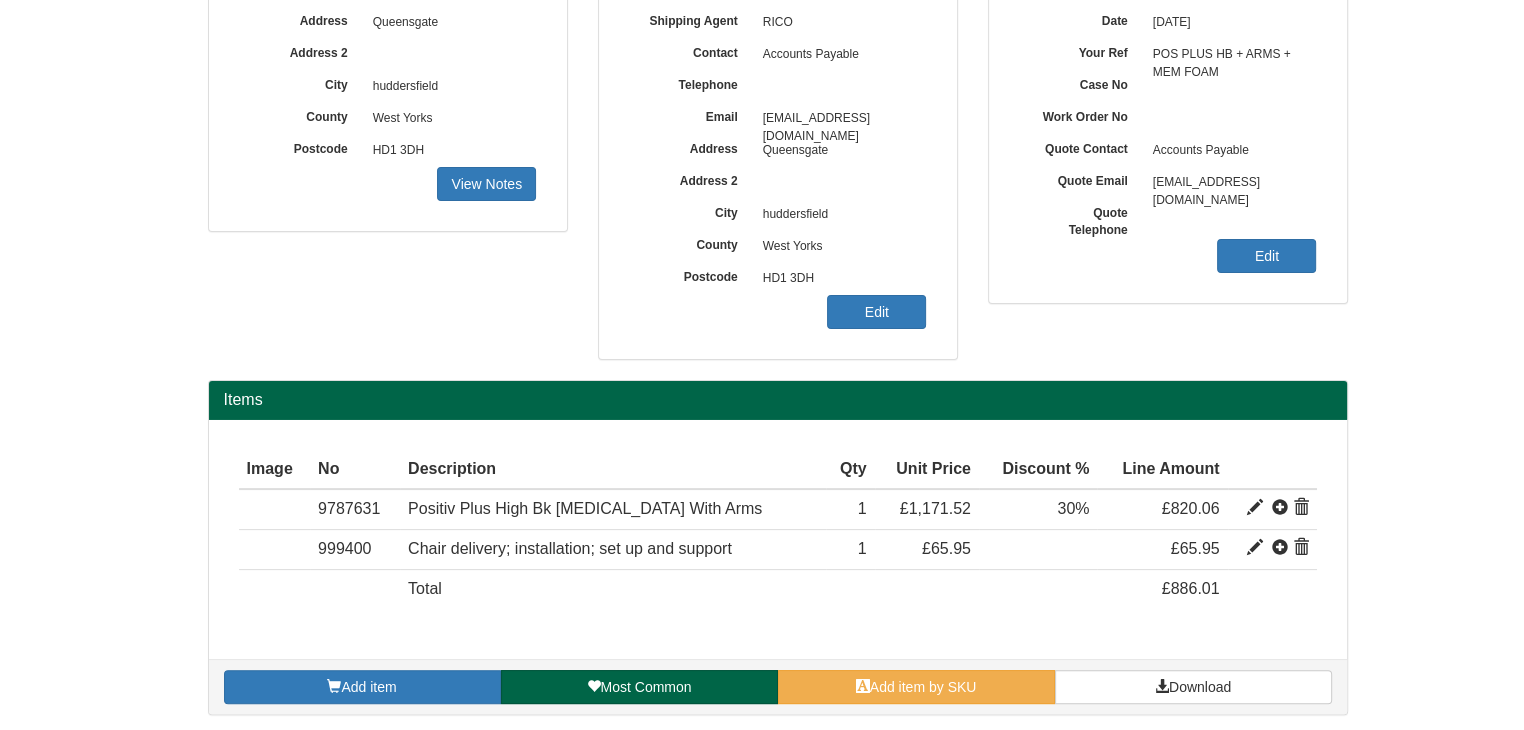
scroll to position [320, 0]
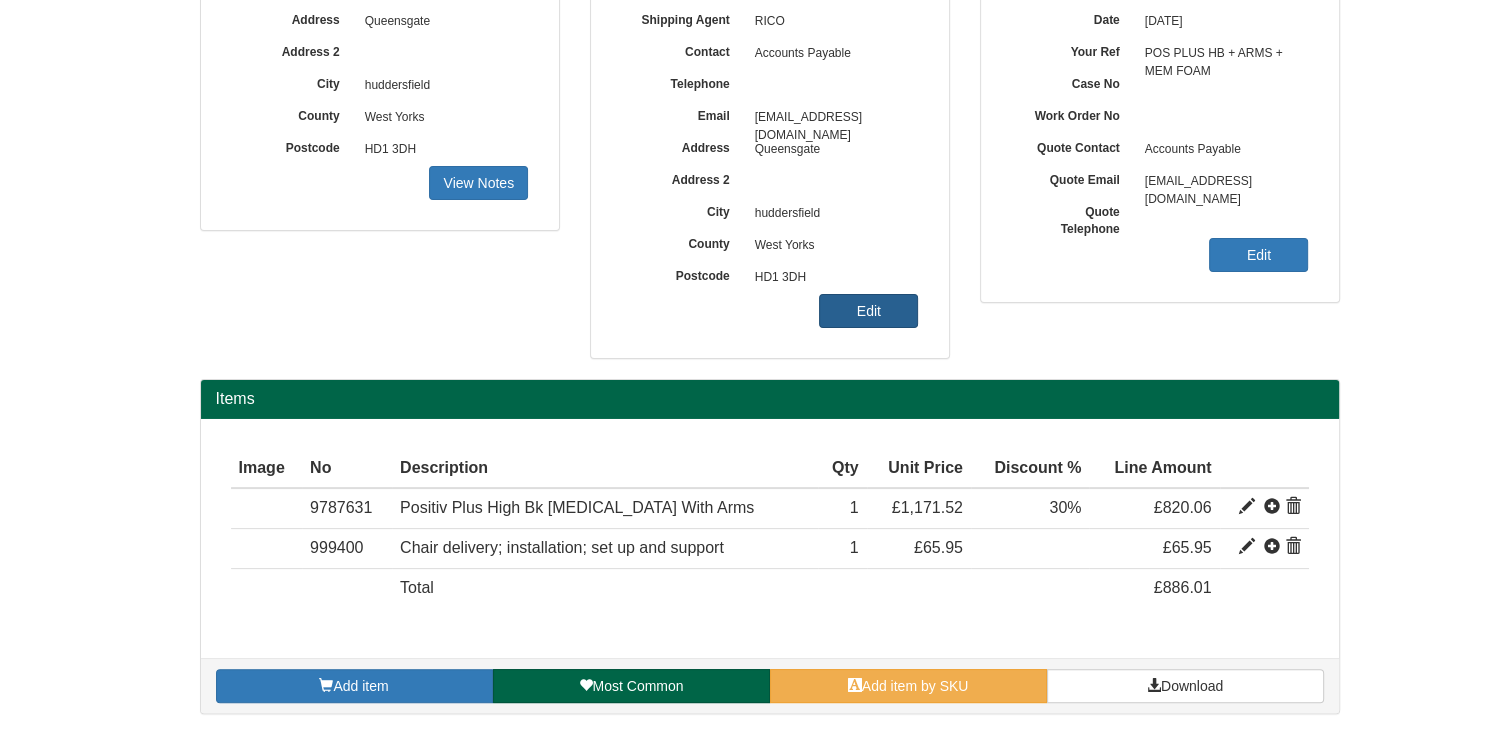
click at [864, 304] on link "Edit" at bounding box center [868, 311] width 99 height 34
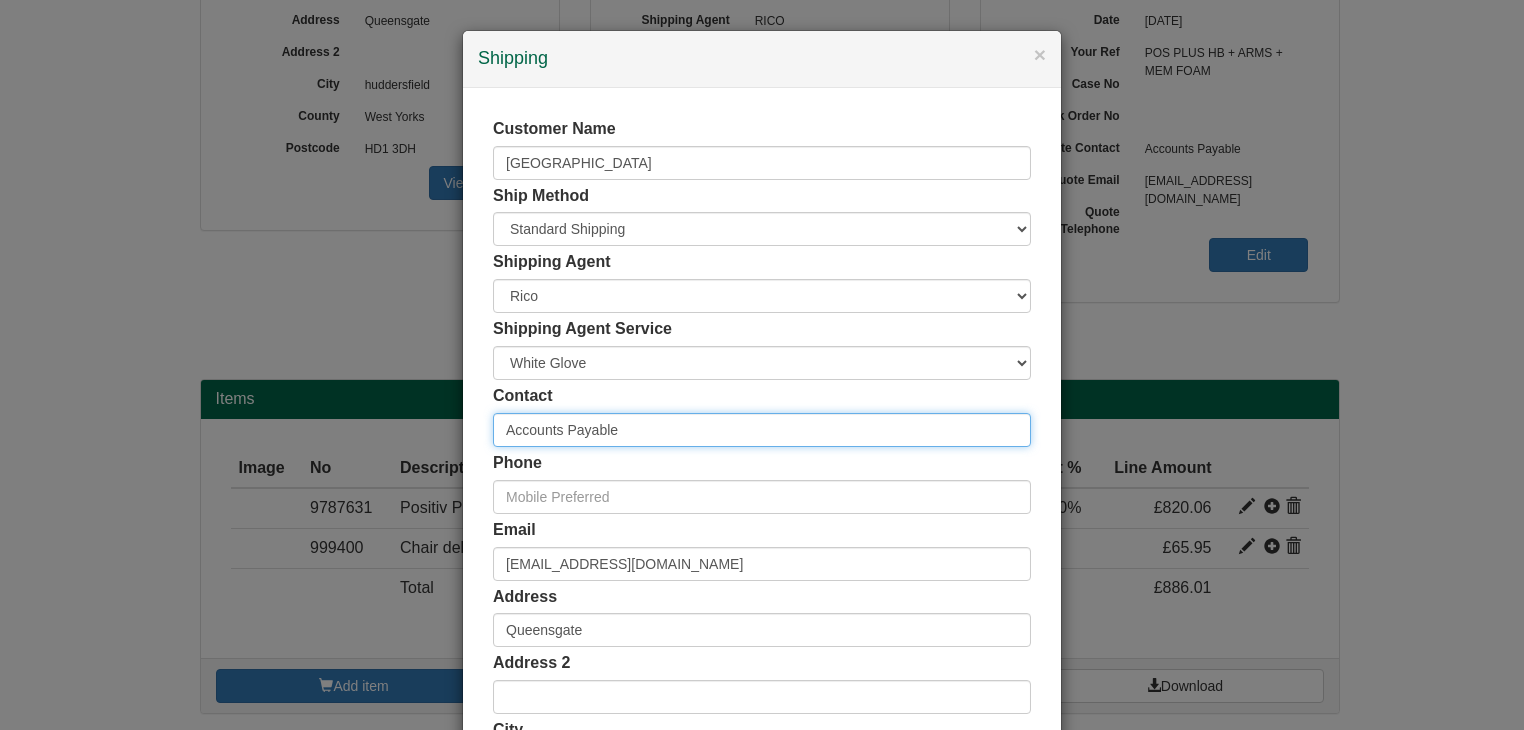
drag, startPoint x: 626, startPoint y: 436, endPoint x: 425, endPoint y: 399, distance: 204.4
click at [425, 399] on div "× Shipping Customer Name [GEOGRAPHIC_DATA] Ship Method Free of Charge £5 Flat R…" at bounding box center [762, 365] width 1524 height 730
type input "[PERSON_NAME]"
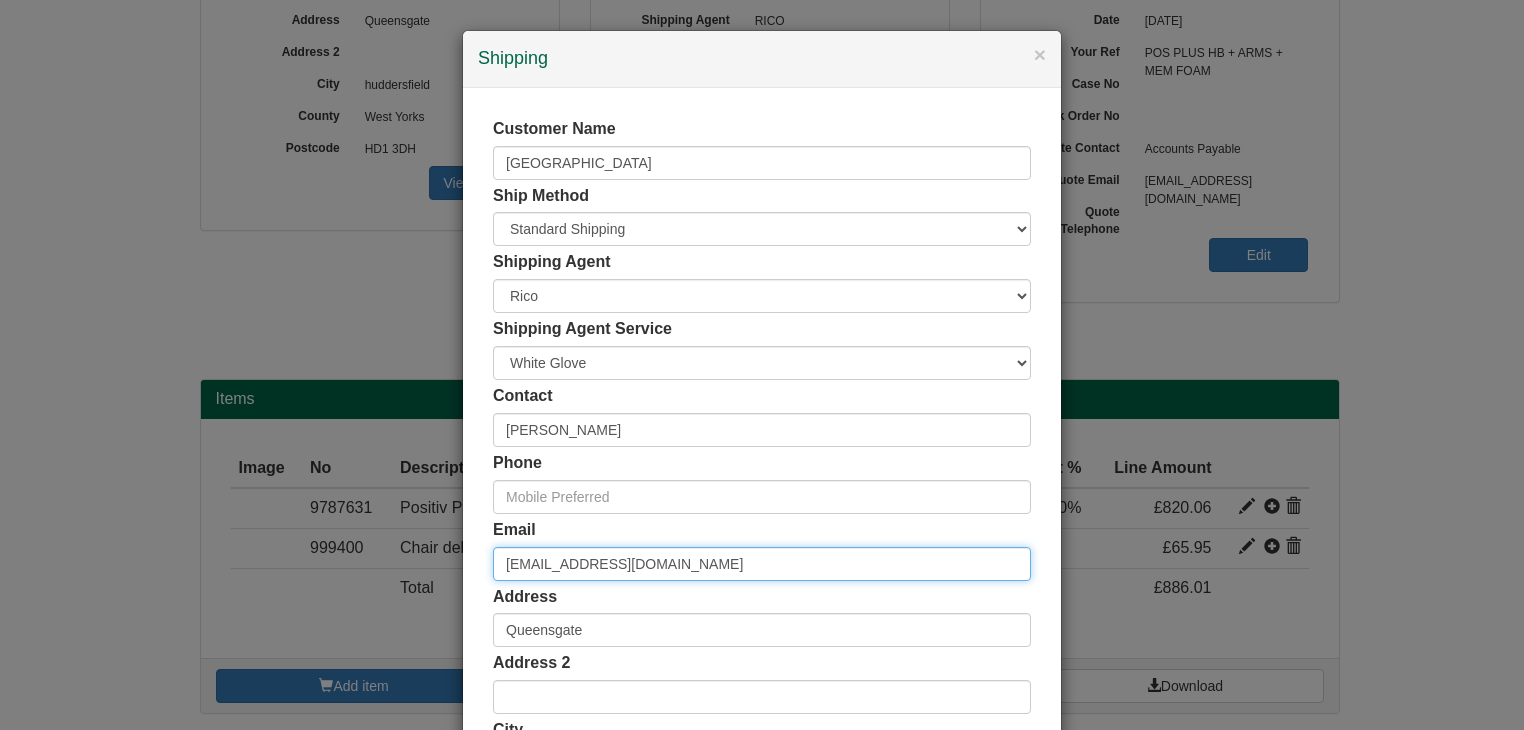
drag, startPoint x: 452, startPoint y: 556, endPoint x: 422, endPoint y: 550, distance: 30.6
click at [422, 550] on div "× Shipping Customer Name [GEOGRAPHIC_DATA] Ship Method Free of Charge £5 Flat R…" at bounding box center [762, 365] width 1524 height 730
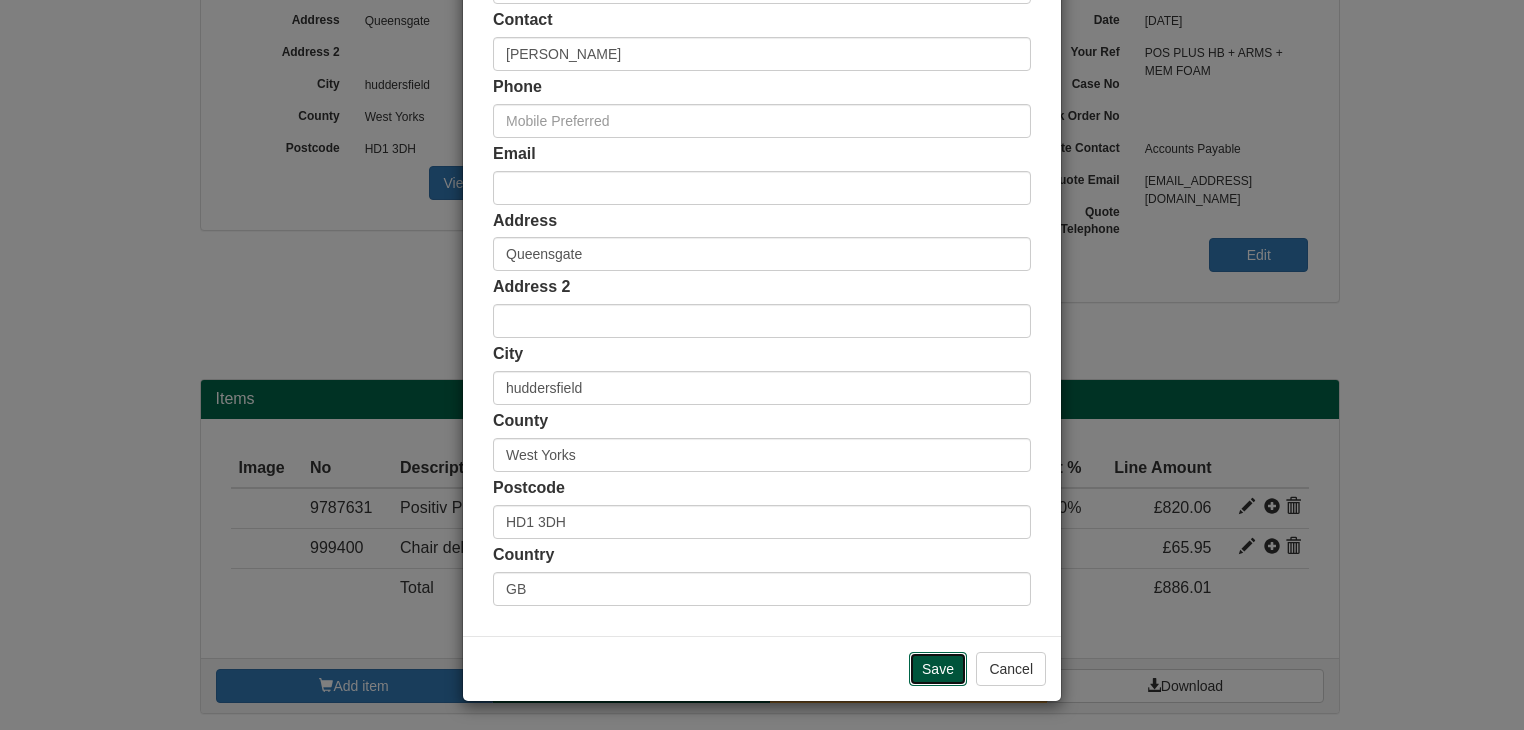
click at [930, 670] on input "Save" at bounding box center [938, 669] width 58 height 34
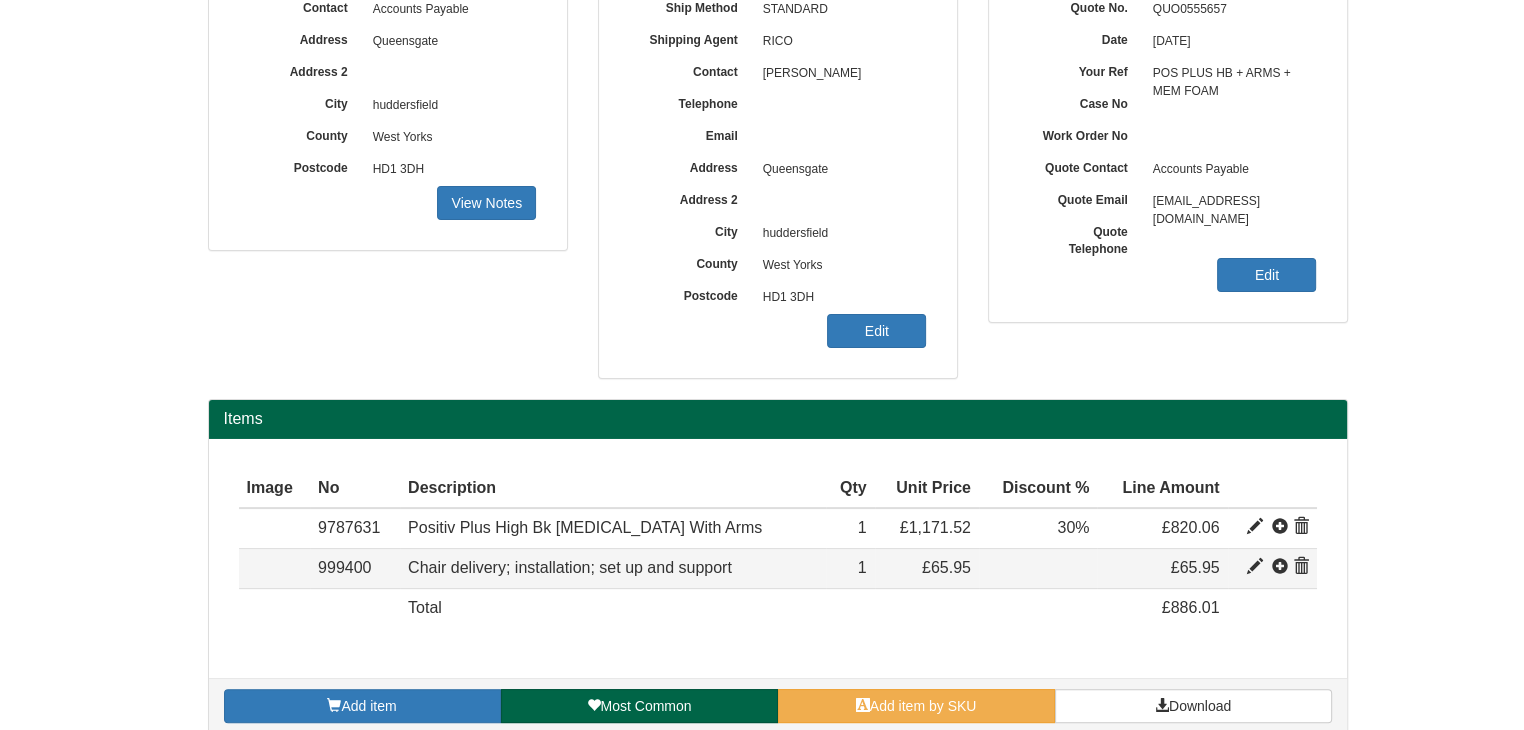
scroll to position [320, 0]
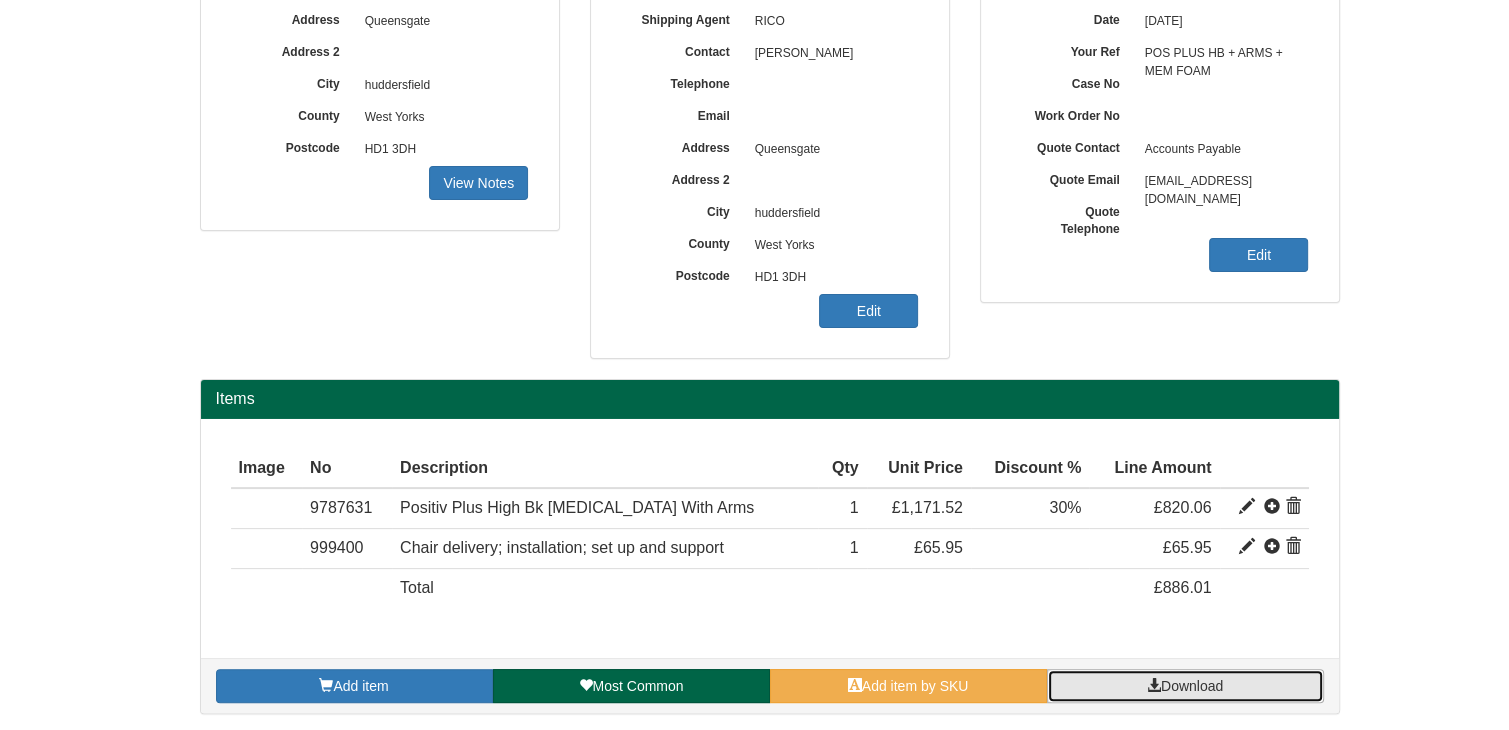
click at [1199, 682] on span "Download" at bounding box center [1192, 686] width 62 height 16
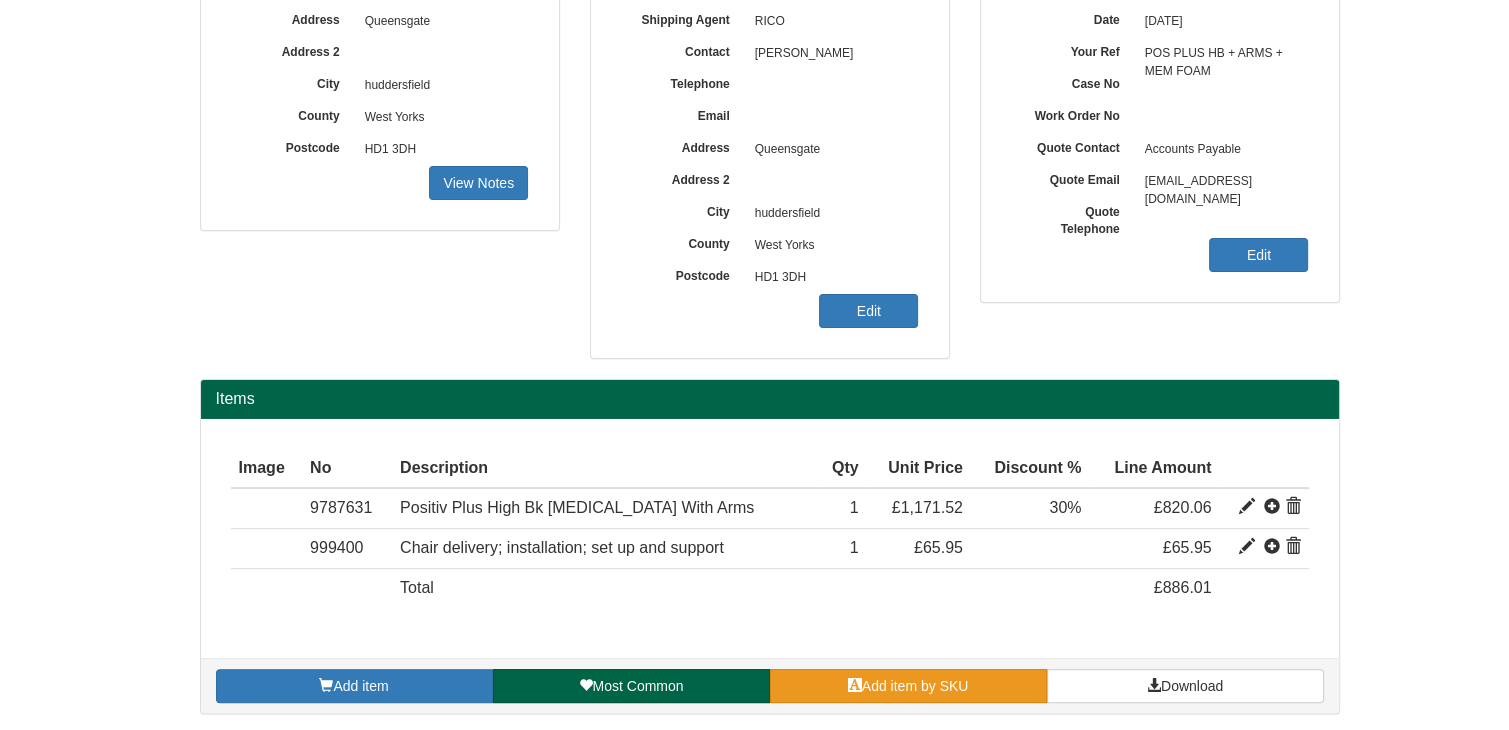
click at [920, 691] on link "Add item by SKU" at bounding box center [908, 686] width 277 height 34
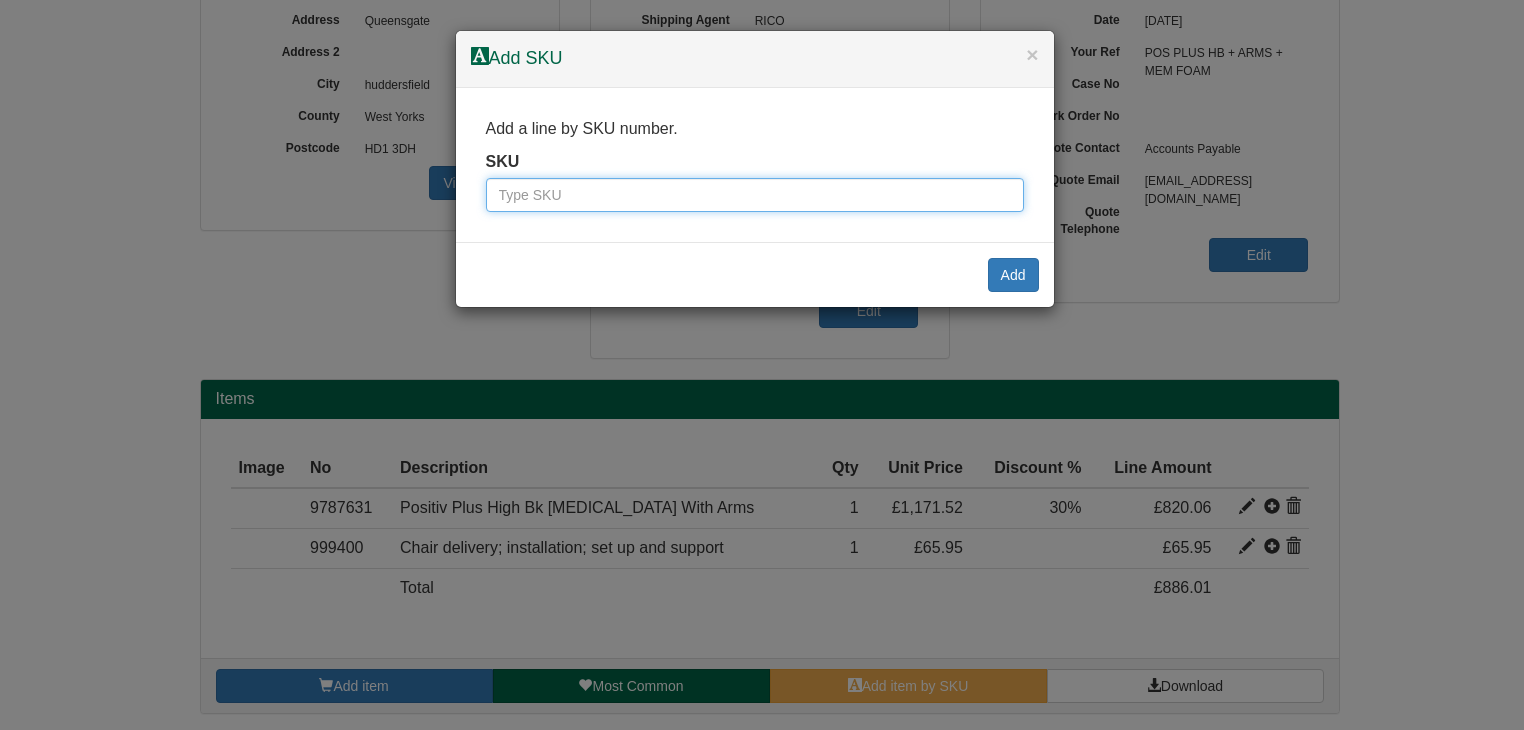
paste input "9787631BLA"
type input "9787631BLA"
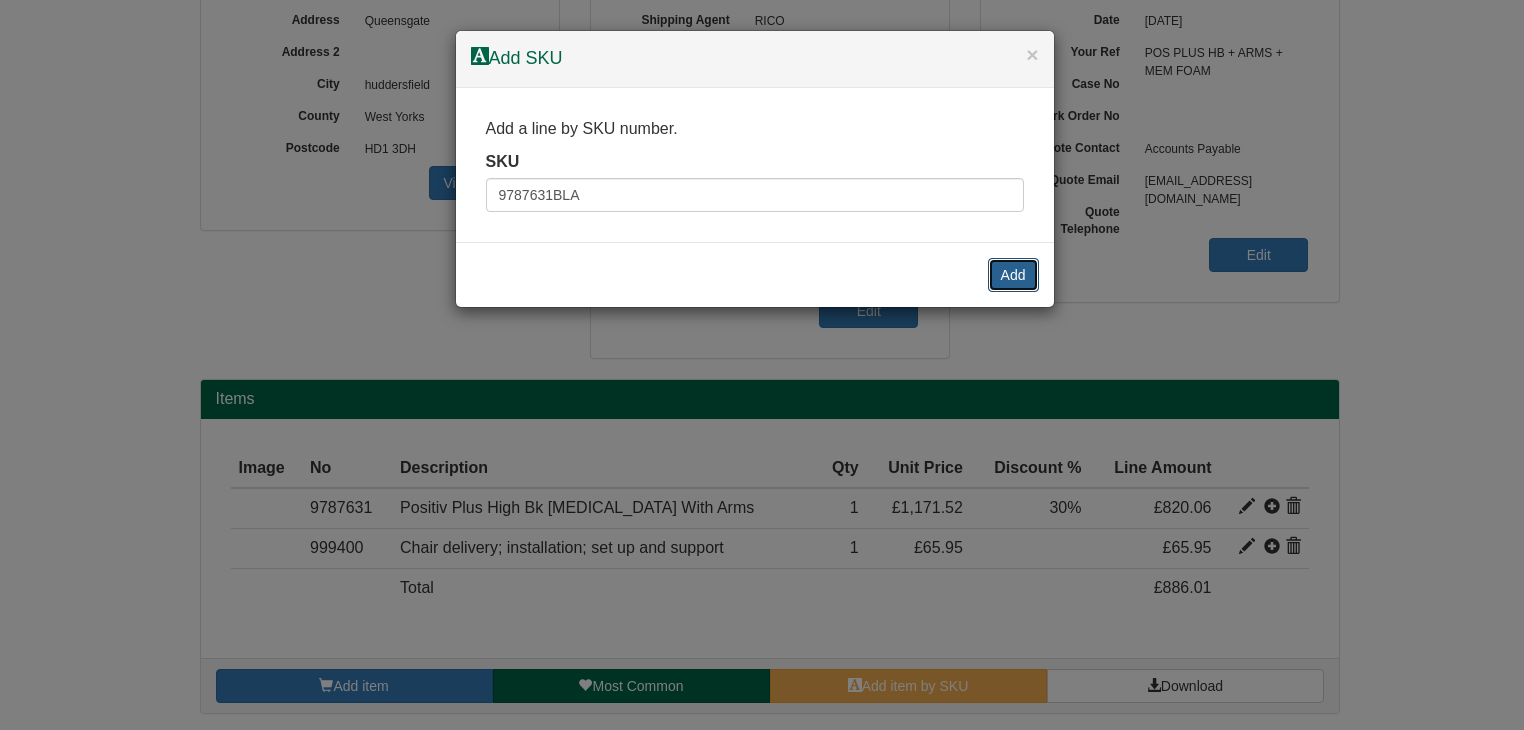
click at [1010, 273] on button "Add" at bounding box center [1013, 275] width 51 height 34
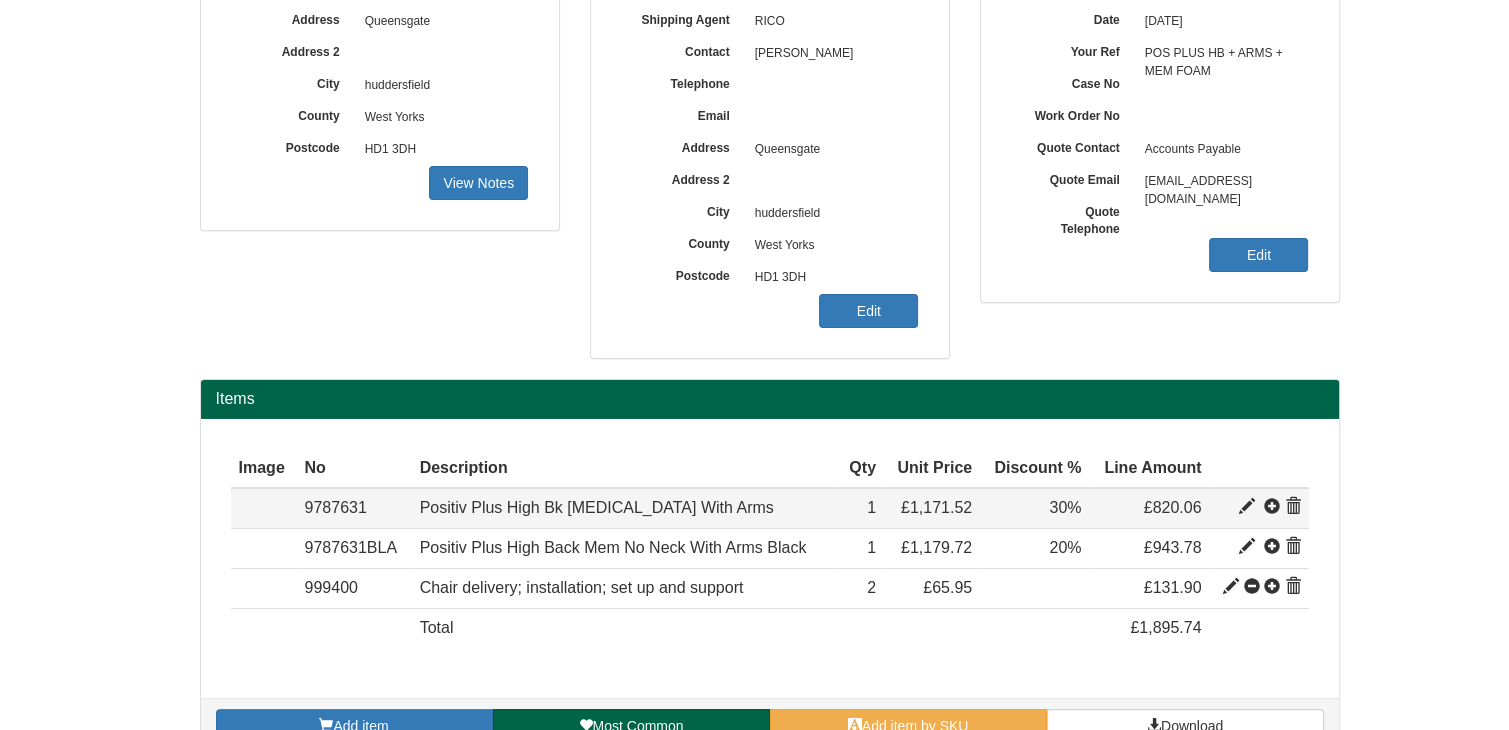
click at [1294, 500] on span at bounding box center [1293, 507] width 16 height 16
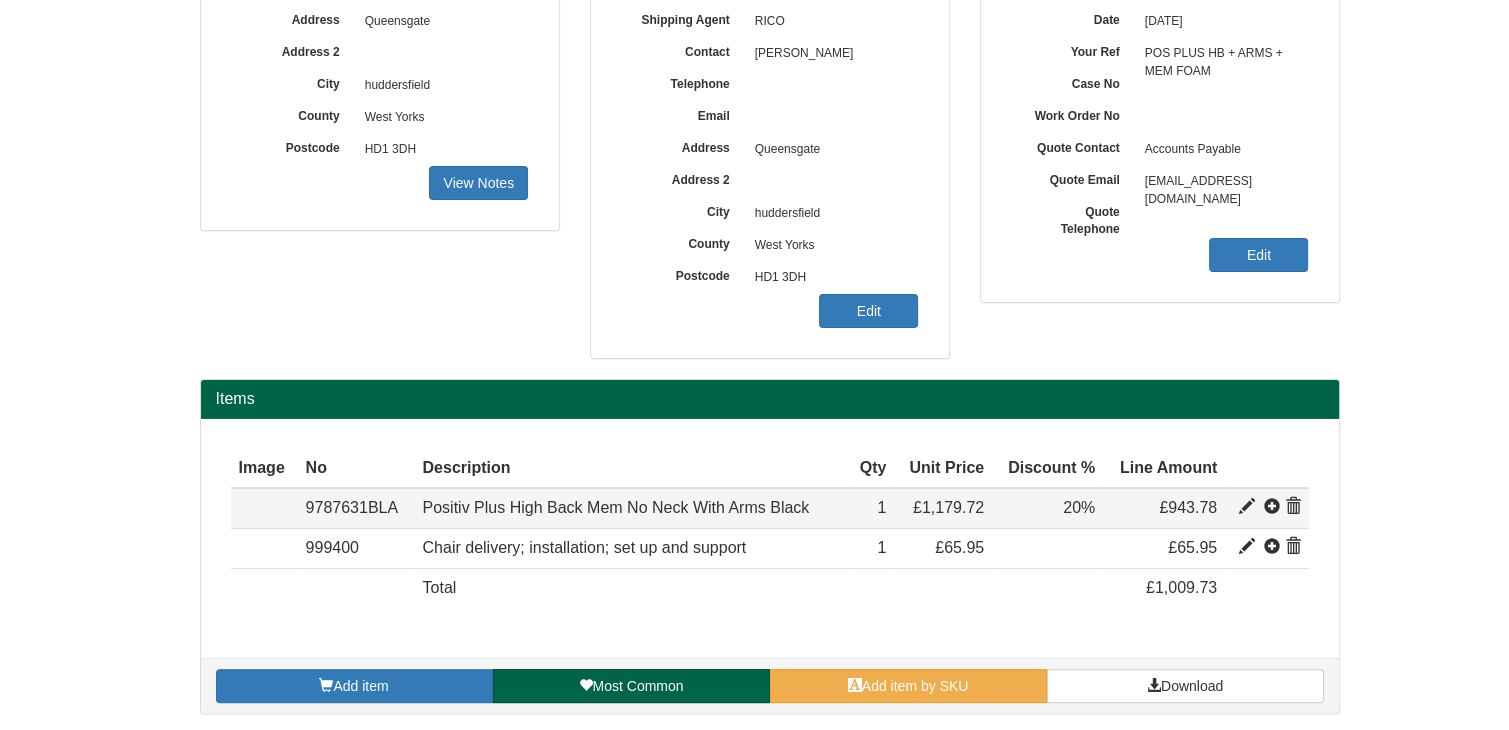
click at [1245, 505] on span at bounding box center [1247, 507] width 16 height 16
type input "Positiv Plus High Back Mem No Neck With Arms Black"
type input "Bondai FR Black 8033"
type input "284.64"
type input "1179.72"
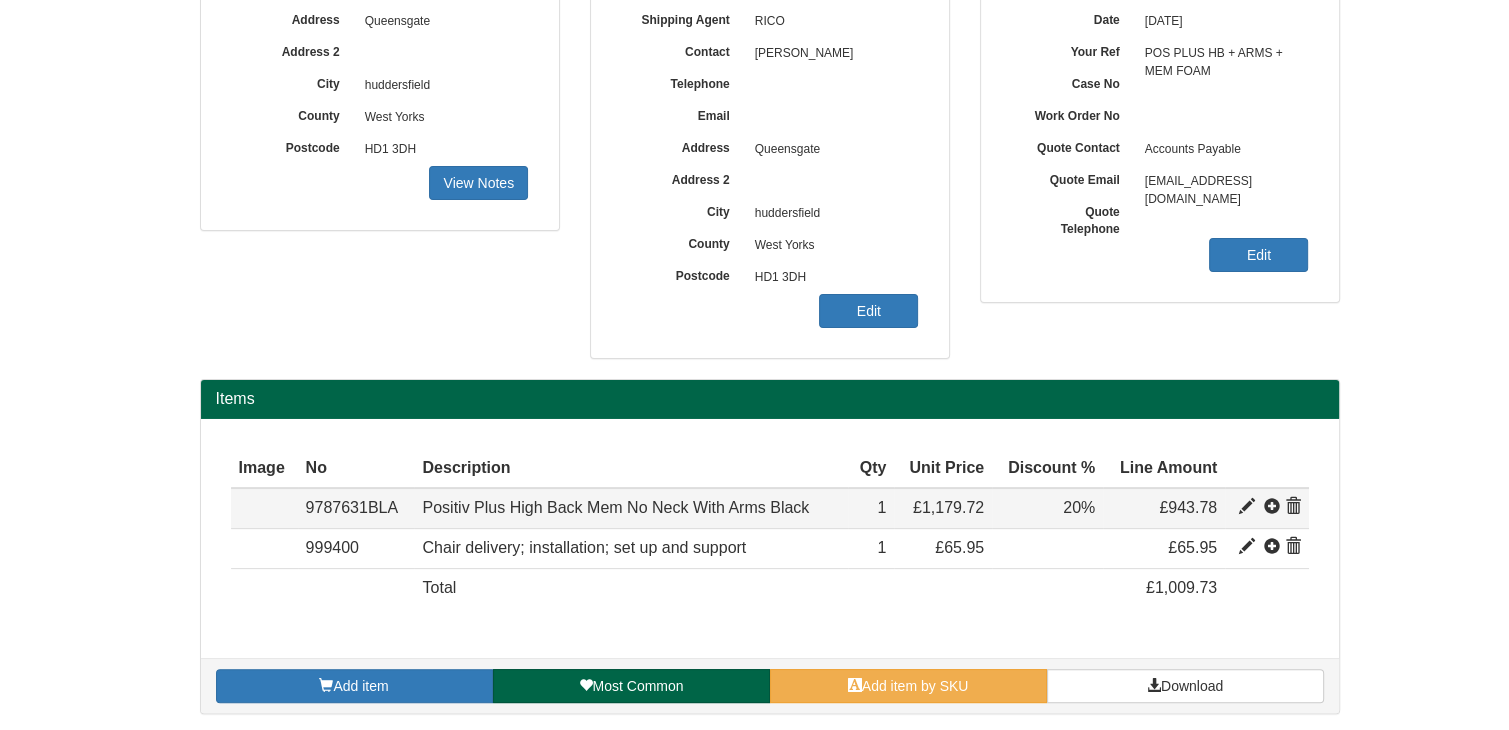
type input "1179.72"
type input "1"
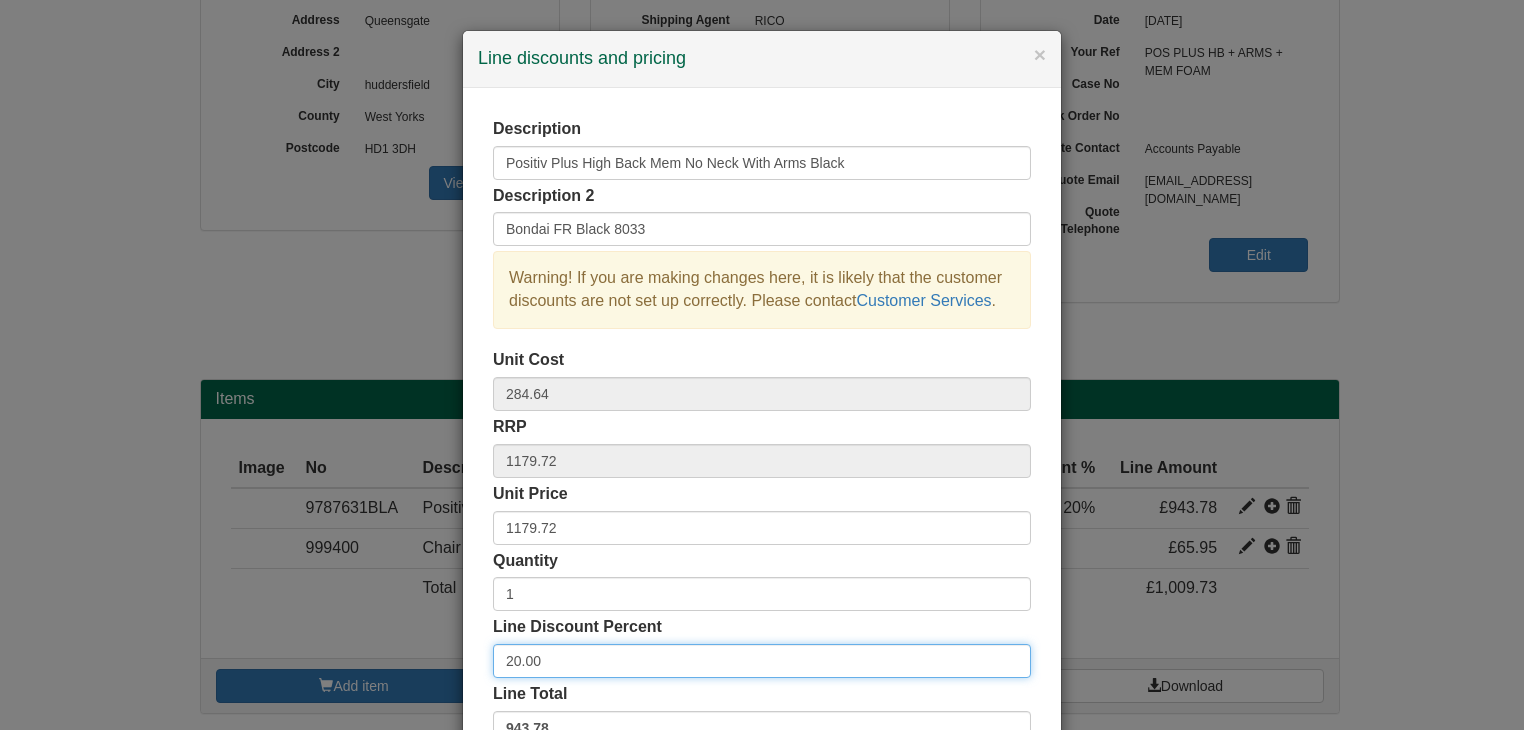
drag, startPoint x: 535, startPoint y: 658, endPoint x: 444, endPoint y: 657, distance: 91.0
click at [444, 657] on div "× Line discounts and pricing Description Positiv Plus High Back Mem No Neck Wit…" at bounding box center [762, 365] width 1524 height 730
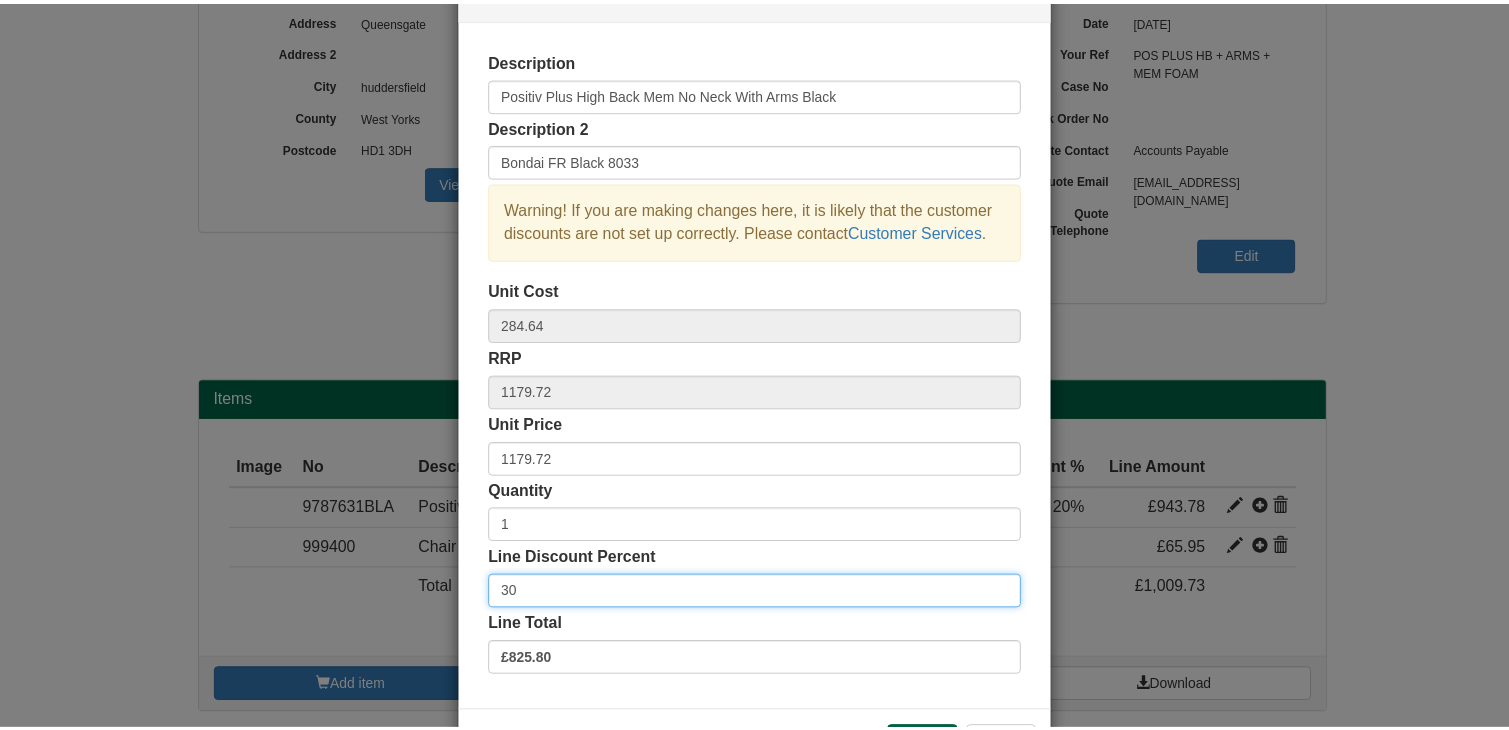
scroll to position [100, 0]
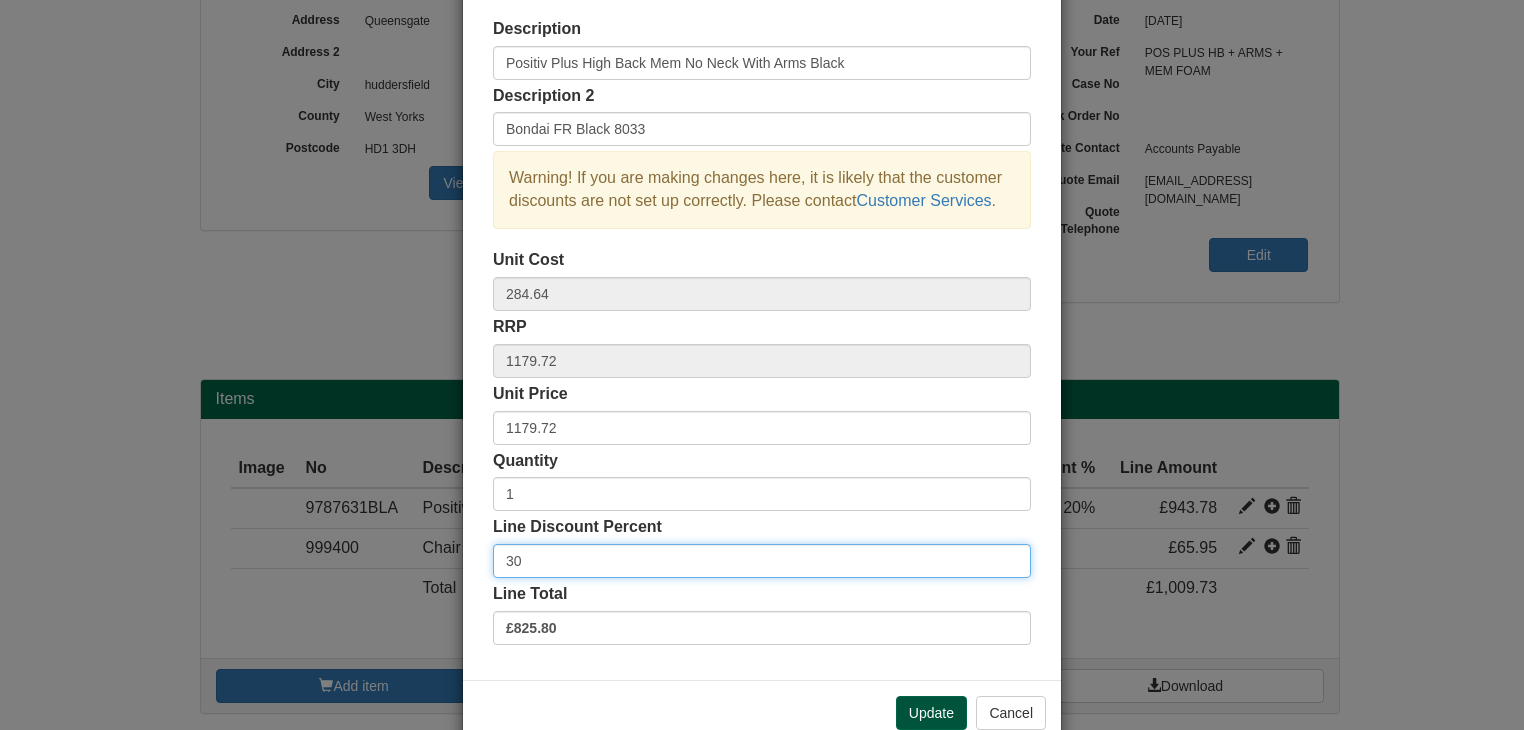
type input "30"
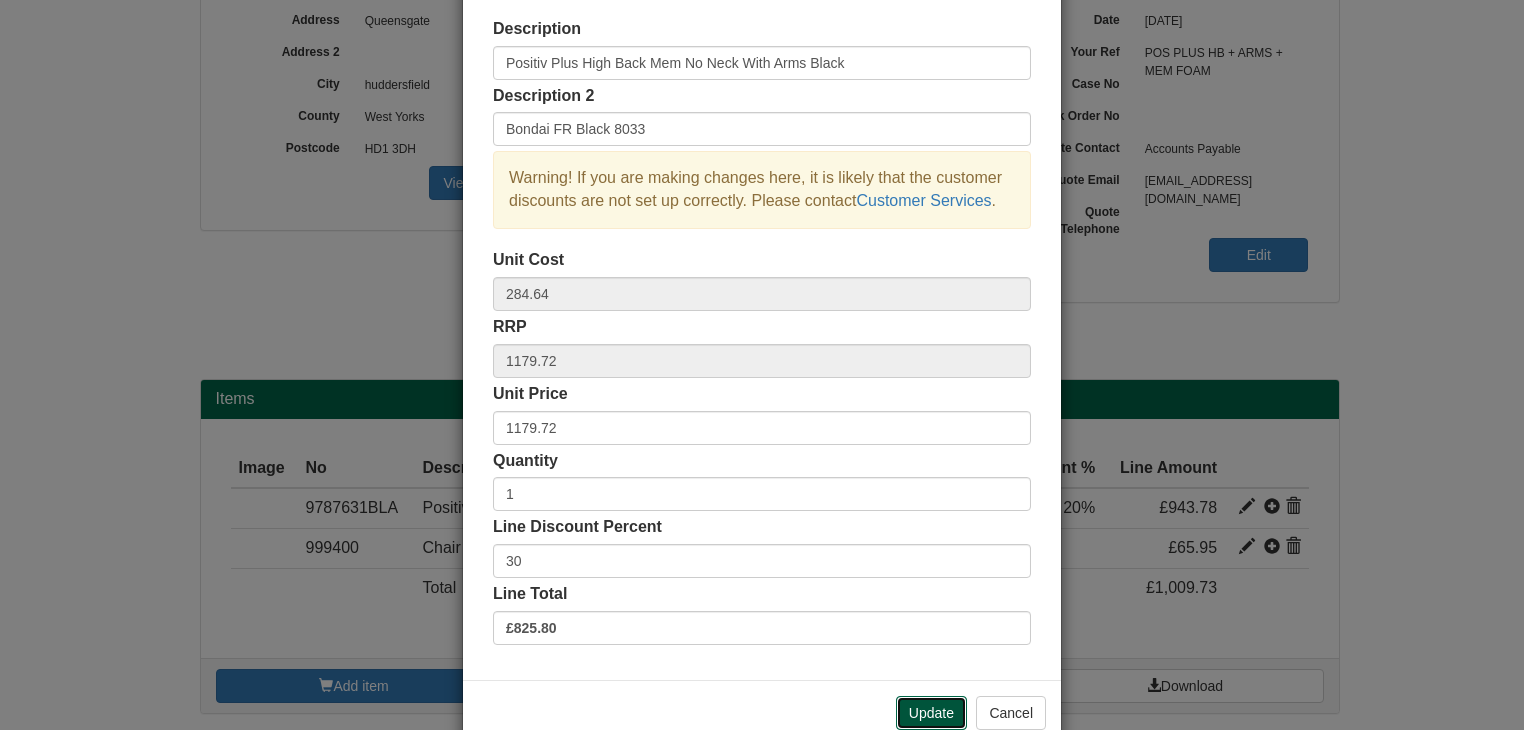
click at [924, 707] on button "Update" at bounding box center [931, 713] width 71 height 34
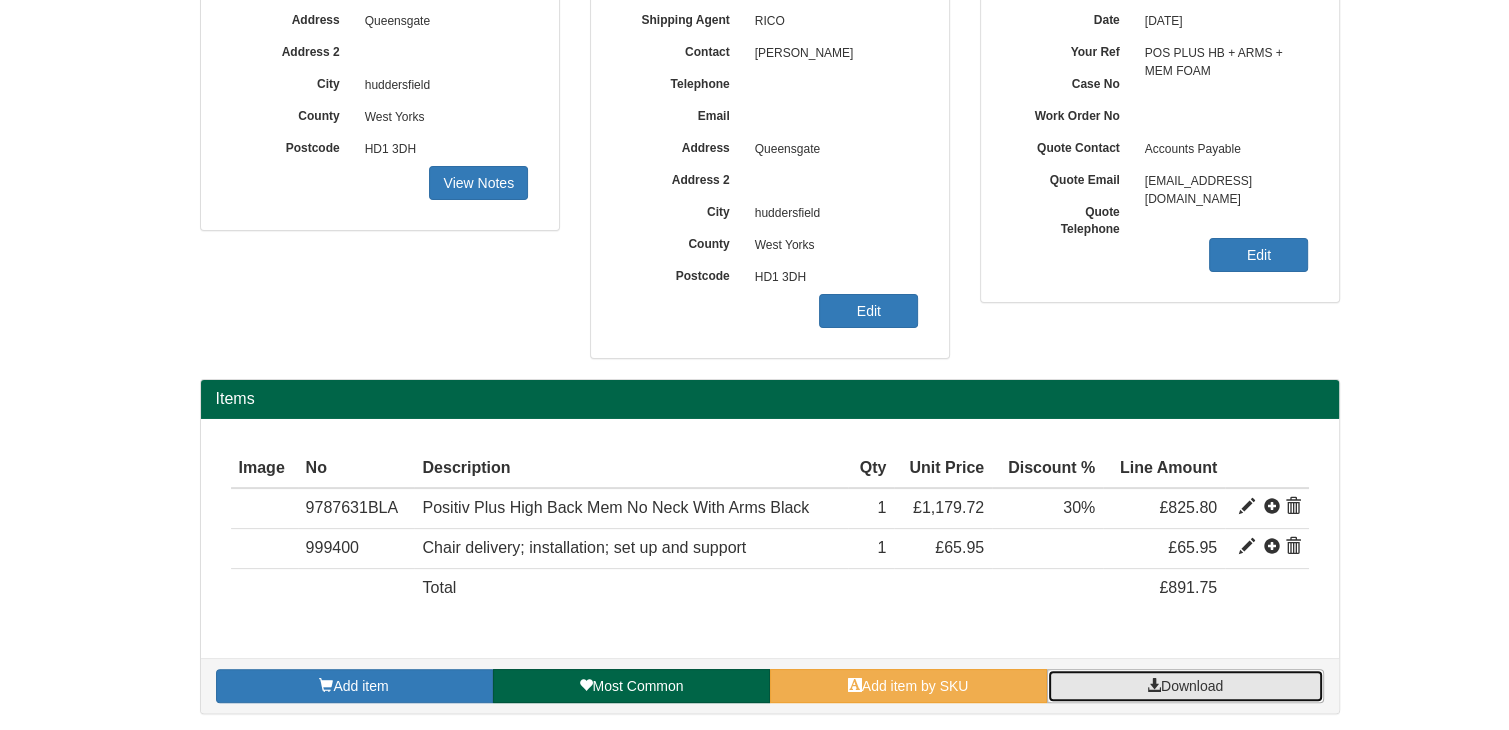
click at [1161, 685] on span "Download" at bounding box center [1192, 686] width 62 height 16
